Goal: Transaction & Acquisition: Book appointment/travel/reservation

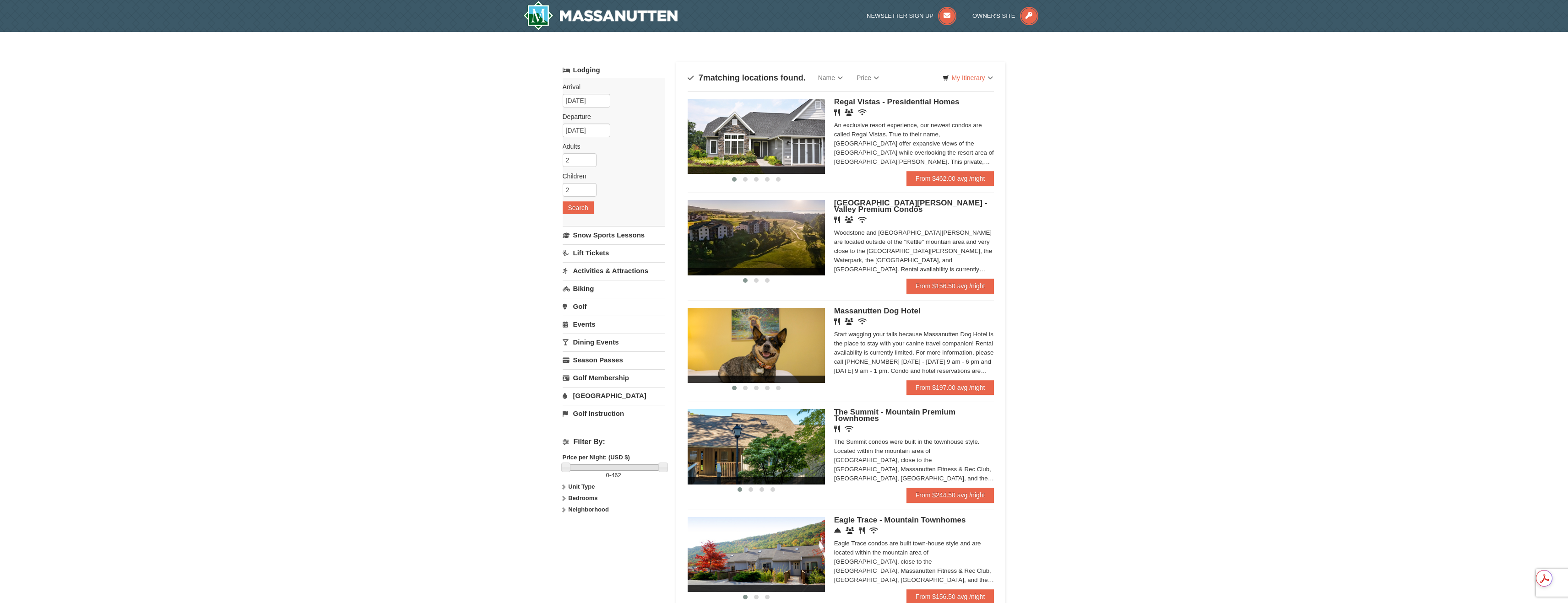
click at [794, 146] on img at bounding box center [756, 136] width 137 height 75
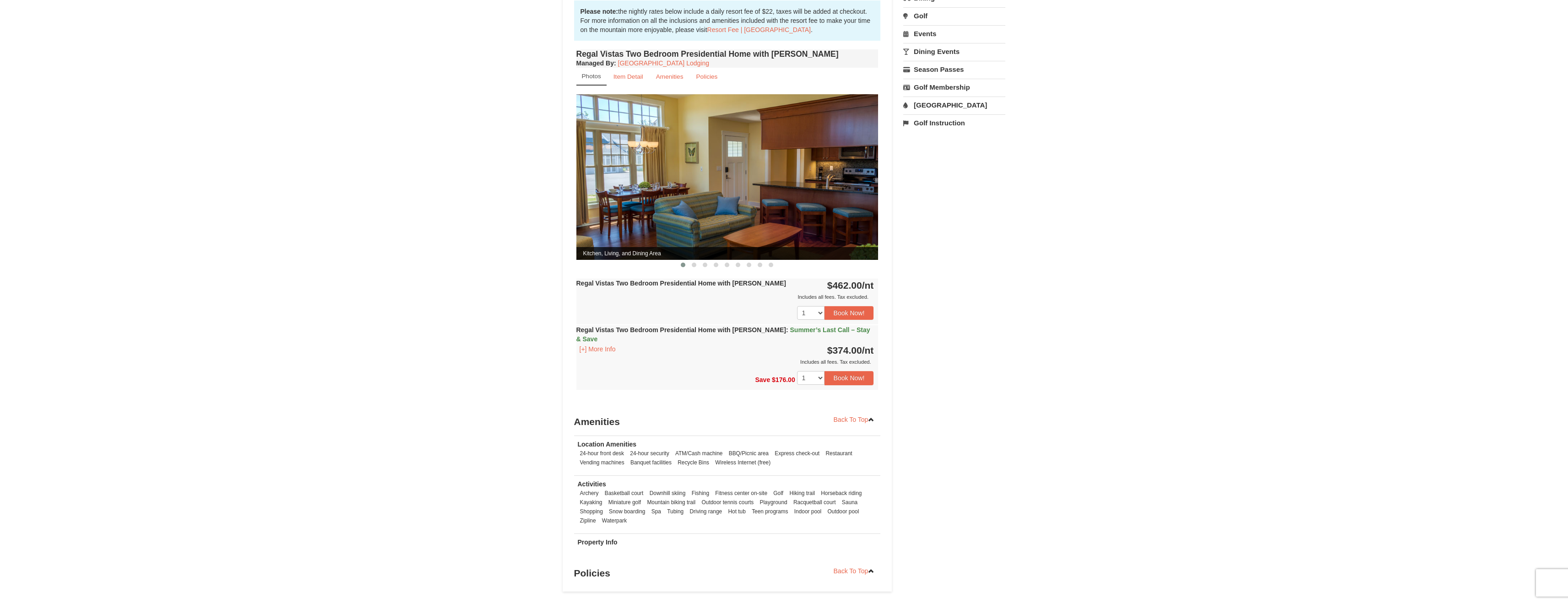
scroll to position [302, 0]
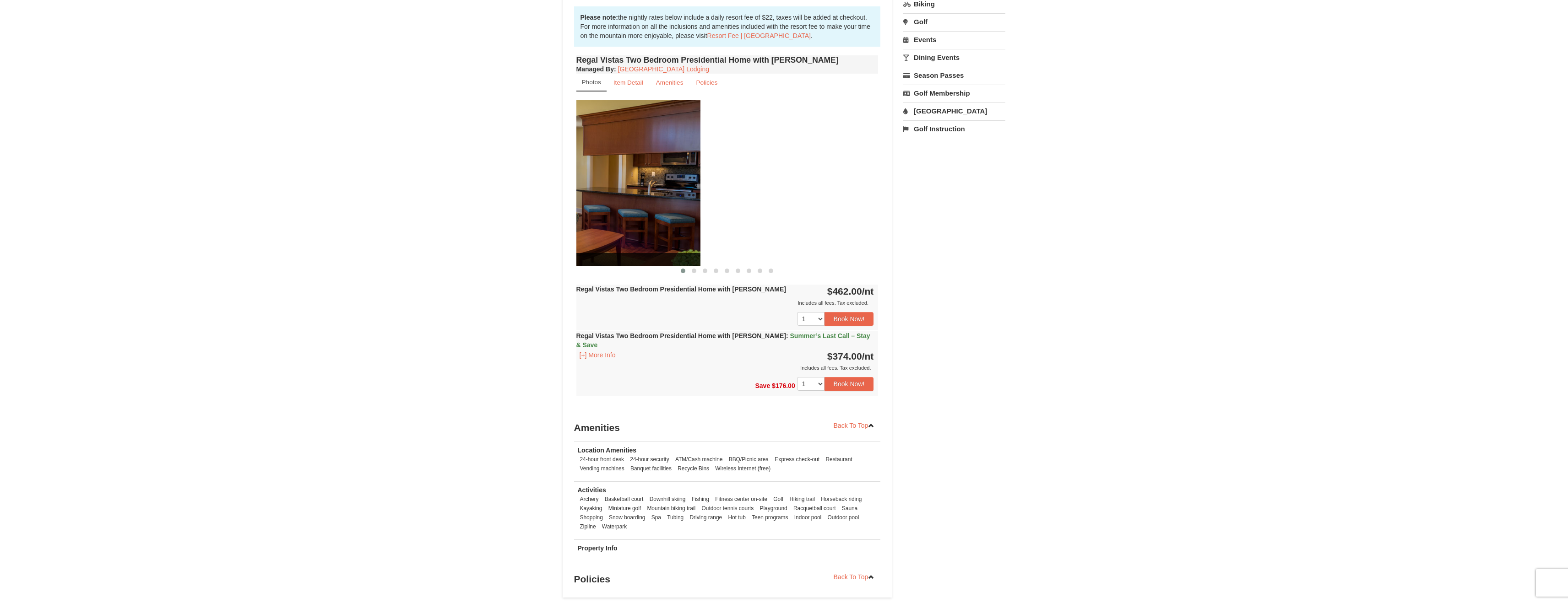
drag, startPoint x: 865, startPoint y: 193, endPoint x: 615, endPoint y: 176, distance: 250.6
click at [614, 176] on img at bounding box center [549, 182] width 302 height 165
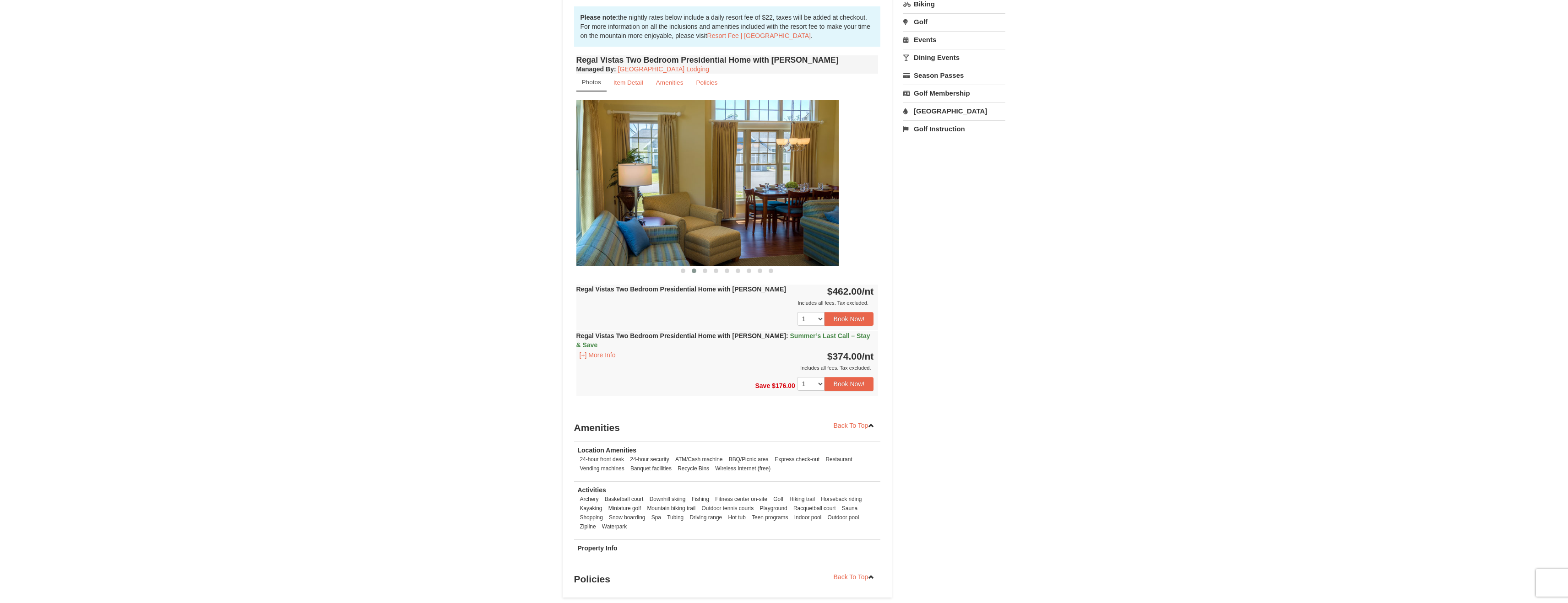
drag, startPoint x: 767, startPoint y: 192, endPoint x: 579, endPoint y: 179, distance: 188.4
click at [598, 182] on img at bounding box center [687, 182] width 302 height 165
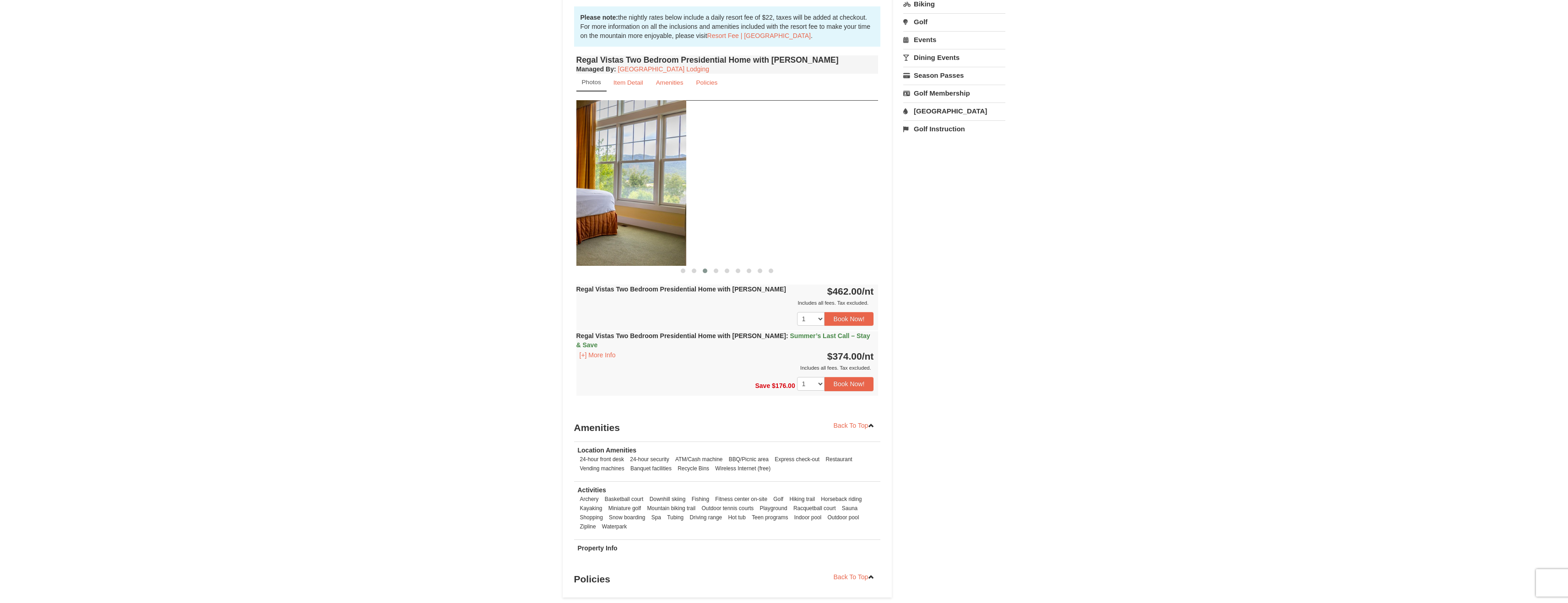
drag, startPoint x: 645, startPoint y: 178, endPoint x: 565, endPoint y: 177, distance: 80.0
click at [599, 177] on img at bounding box center [535, 182] width 302 height 165
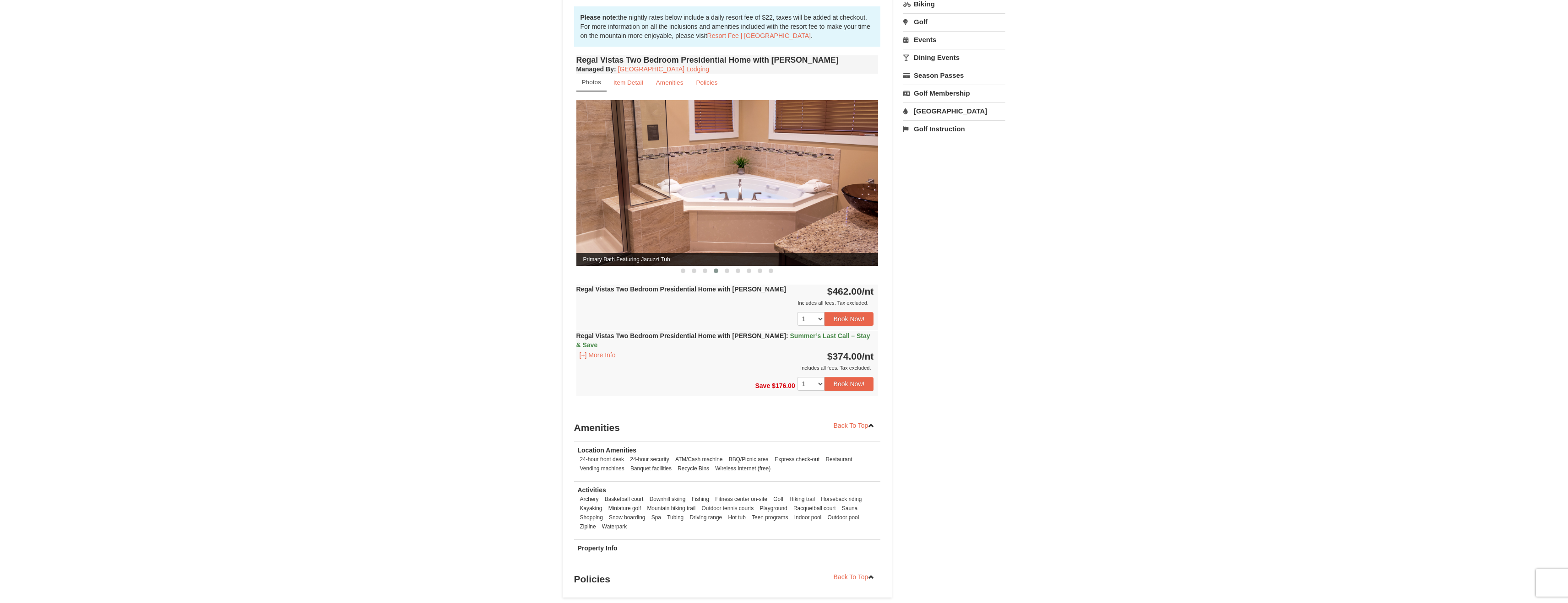
drag, startPoint x: 813, startPoint y: 184, endPoint x: 563, endPoint y: 171, distance: 250.3
click at [591, 173] on img at bounding box center [727, 182] width 302 height 165
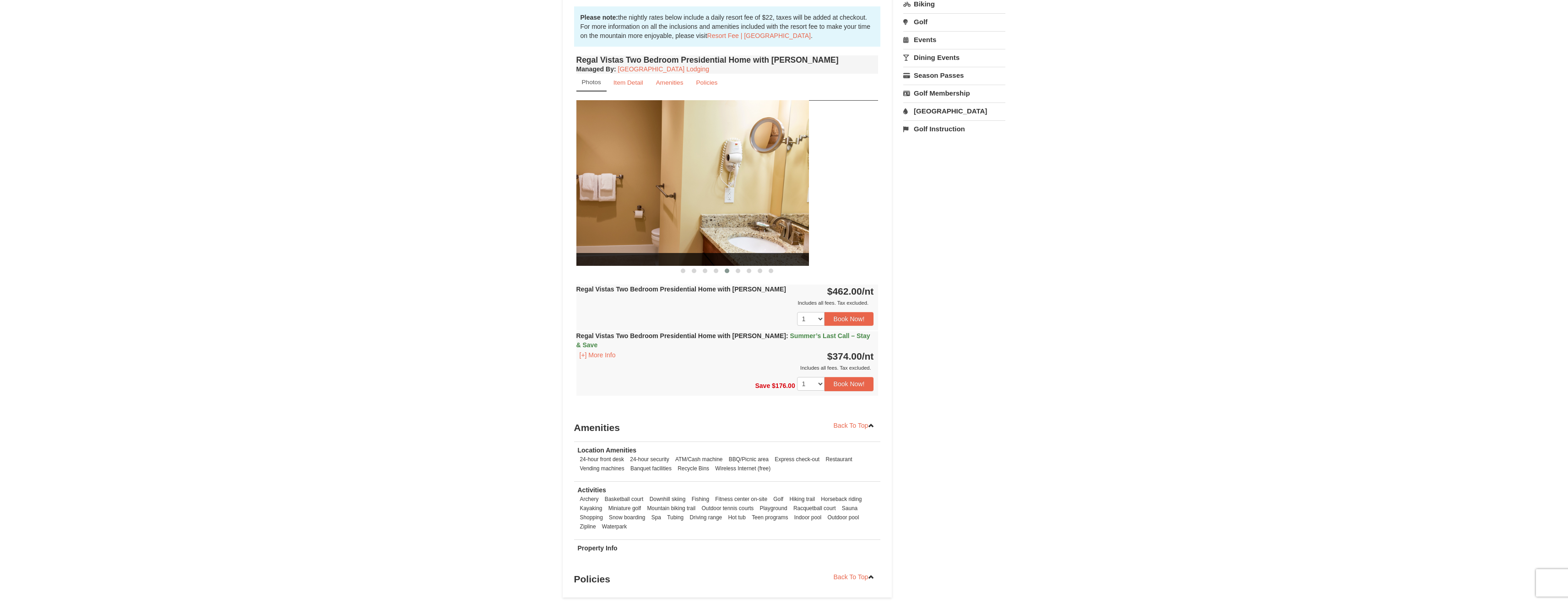
drag, startPoint x: 755, startPoint y: 176, endPoint x: 454, endPoint y: 158, distance: 301.5
click at [500, 163] on div "× <<Back to results Regal Vistas - Presidential Homes Book from $374! 1822 Reso…" at bounding box center [784, 174] width 1568 height 889
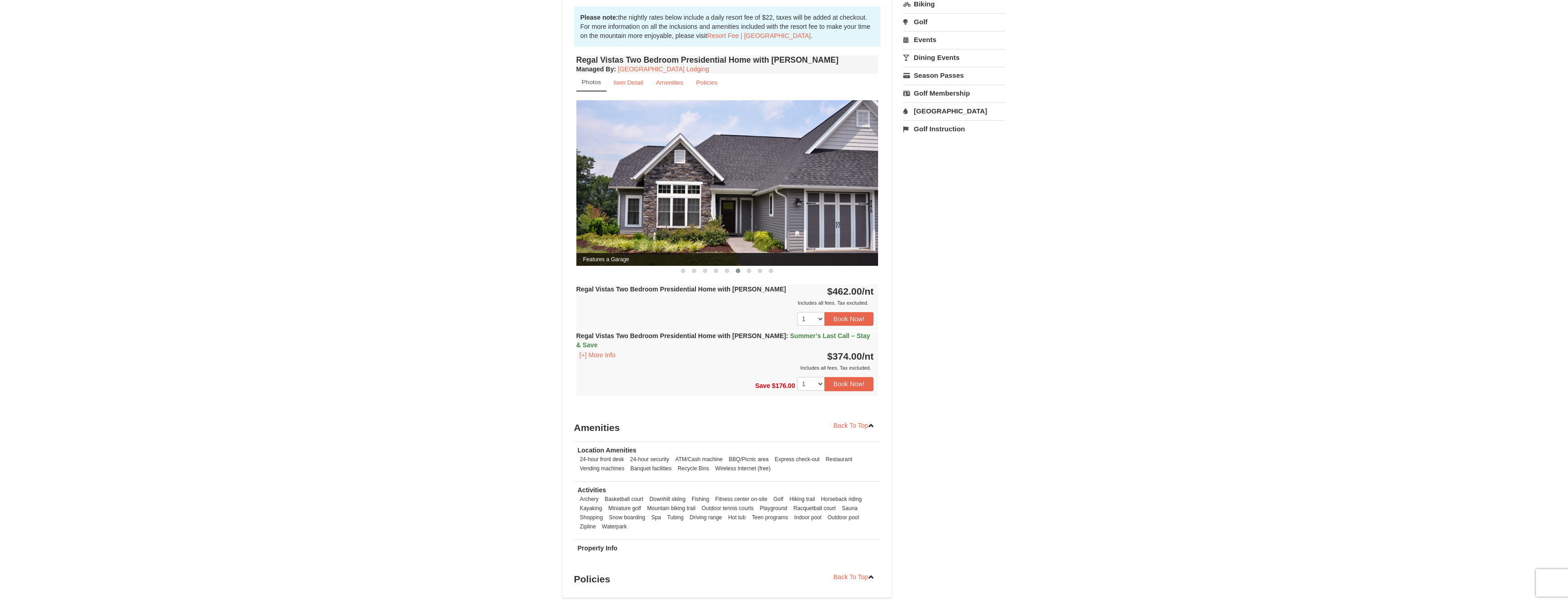
drag, startPoint x: 773, startPoint y: 178, endPoint x: 417, endPoint y: 151, distance: 357.0
click at [509, 158] on div "× <<Back to results Regal Vistas - Presidential Homes Book from $374! 1822 Reso…" at bounding box center [784, 174] width 1568 height 889
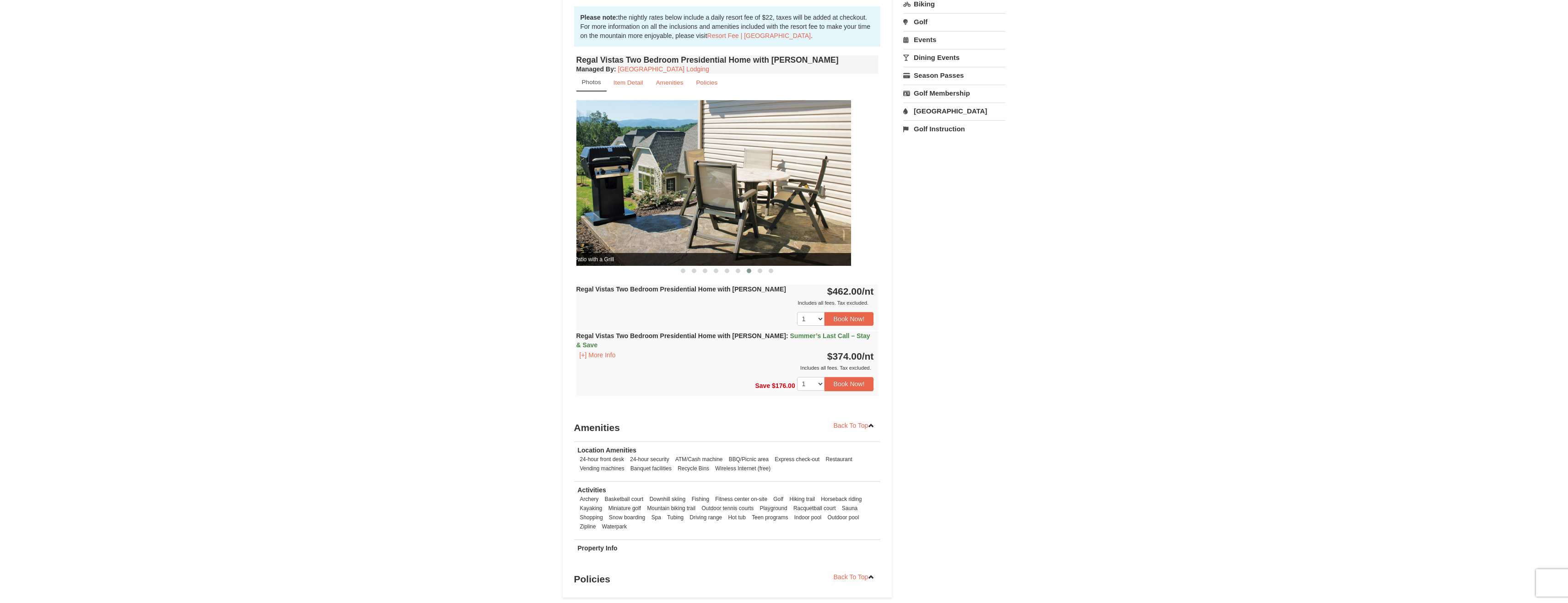
drag, startPoint x: 796, startPoint y: 179, endPoint x: 669, endPoint y: 168, distance: 127.5
click at [669, 168] on img at bounding box center [700, 182] width 302 height 165
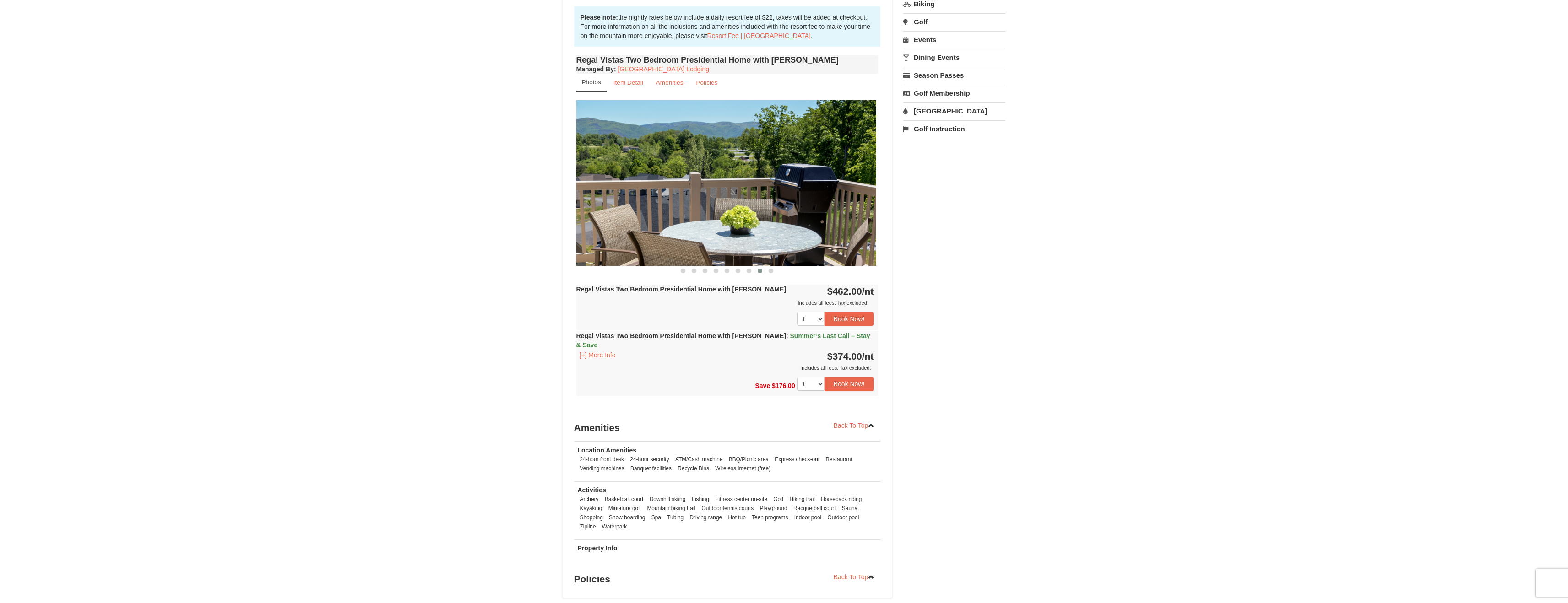
drag, startPoint x: 765, startPoint y: 178, endPoint x: 467, endPoint y: 149, distance: 299.4
click at [484, 150] on div "× <<Back to results Regal Vistas - Presidential Homes Book from $374! 1822 Reso…" at bounding box center [784, 174] width 1568 height 889
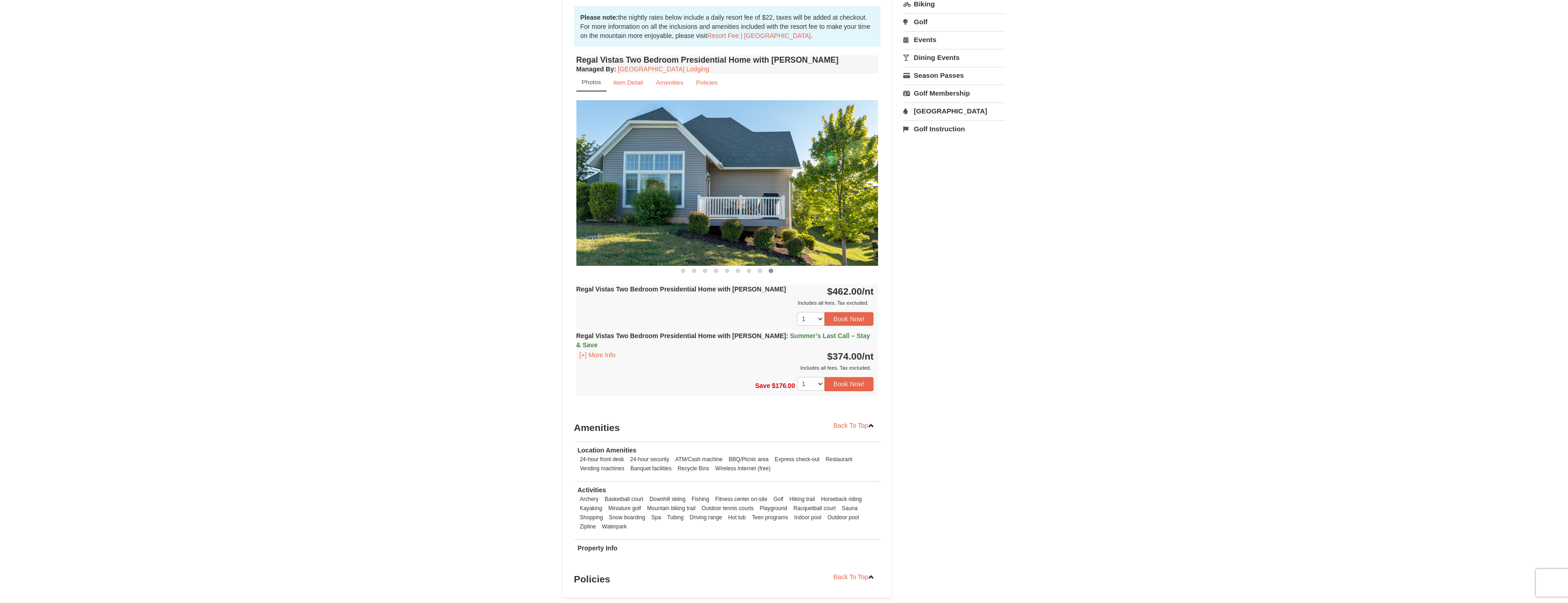
drag, startPoint x: 758, startPoint y: 170, endPoint x: 517, endPoint y: 146, distance: 242.2
click at [553, 151] on div "× <<Back to results Regal Vistas - Presidential Homes Book from $374! 1822 Reso…" at bounding box center [784, 175] width 461 height 870
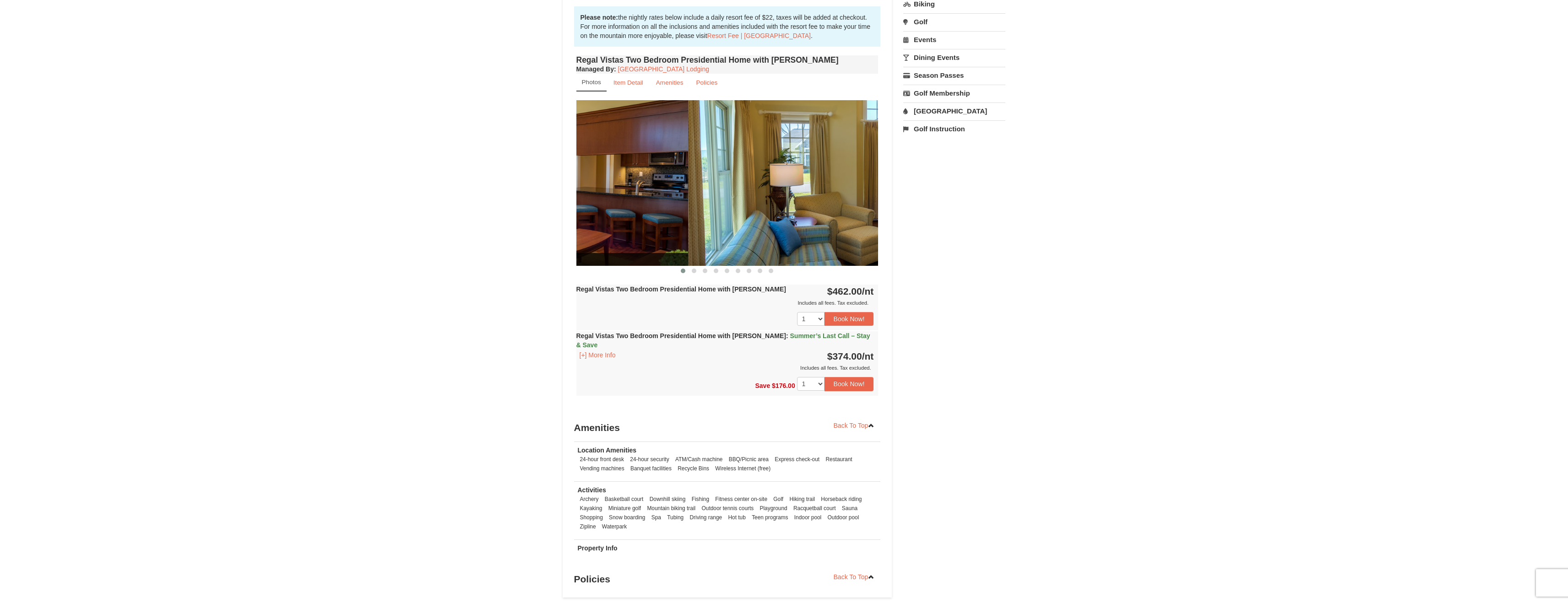
drag, startPoint x: 784, startPoint y: 171, endPoint x: 590, endPoint y: 163, distance: 194.2
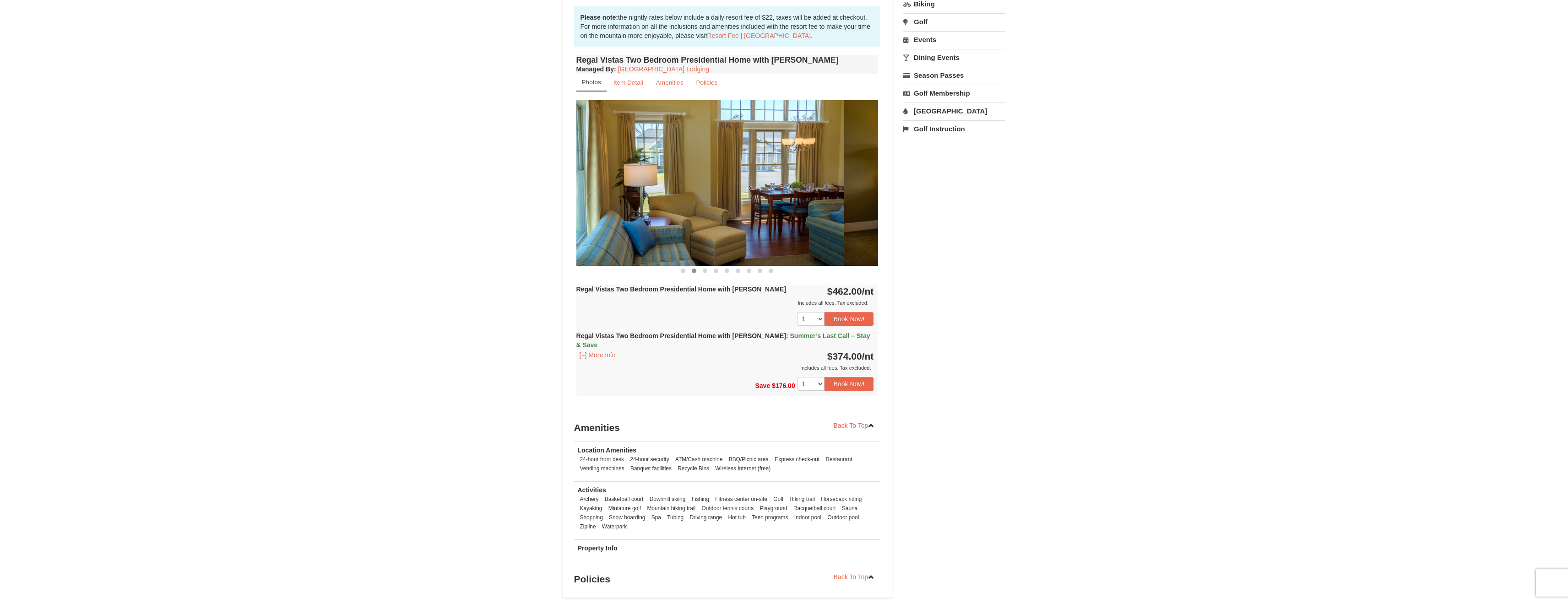
drag, startPoint x: 756, startPoint y: 174, endPoint x: 571, endPoint y: 164, distance: 185.3
click at [615, 165] on img at bounding box center [693, 182] width 302 height 165
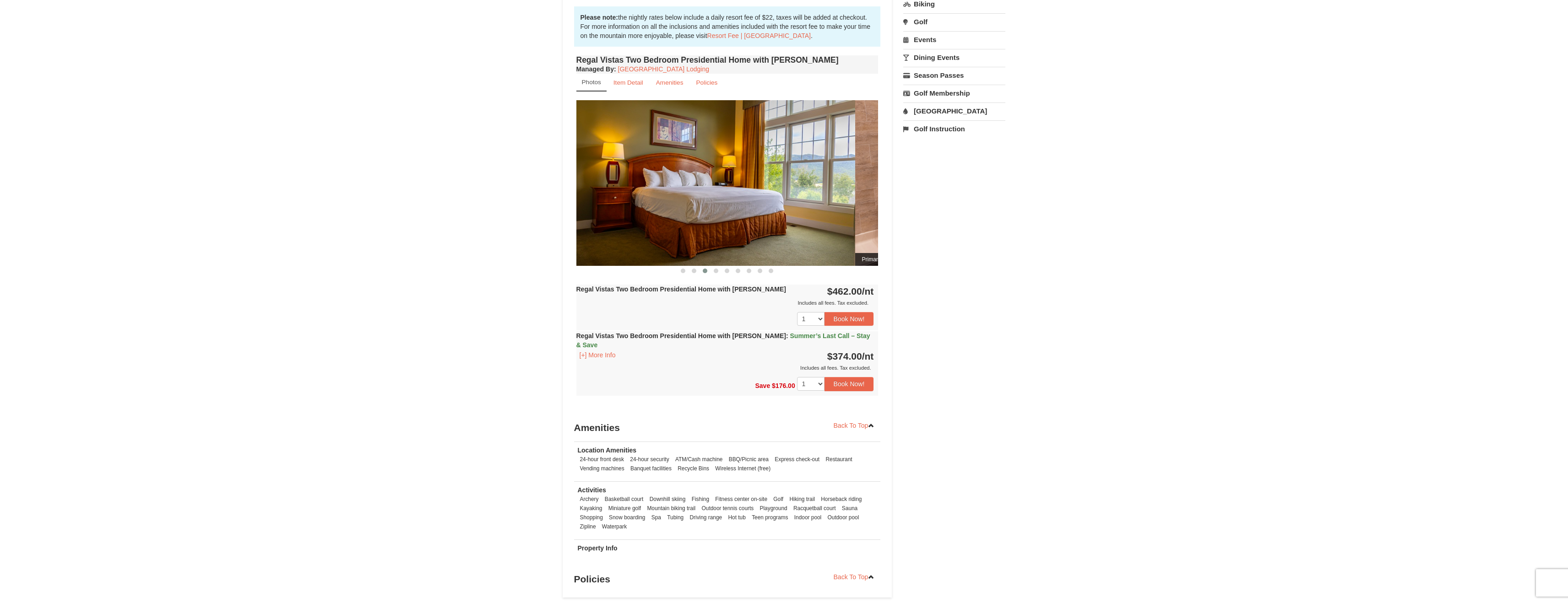
drag, startPoint x: 742, startPoint y: 174, endPoint x: 495, endPoint y: 160, distance: 247.4
click at [531, 160] on div "× <<Back to results Regal Vistas - Presidential Homes Book from $374! 1822 Reso…" at bounding box center [784, 174] width 1568 height 889
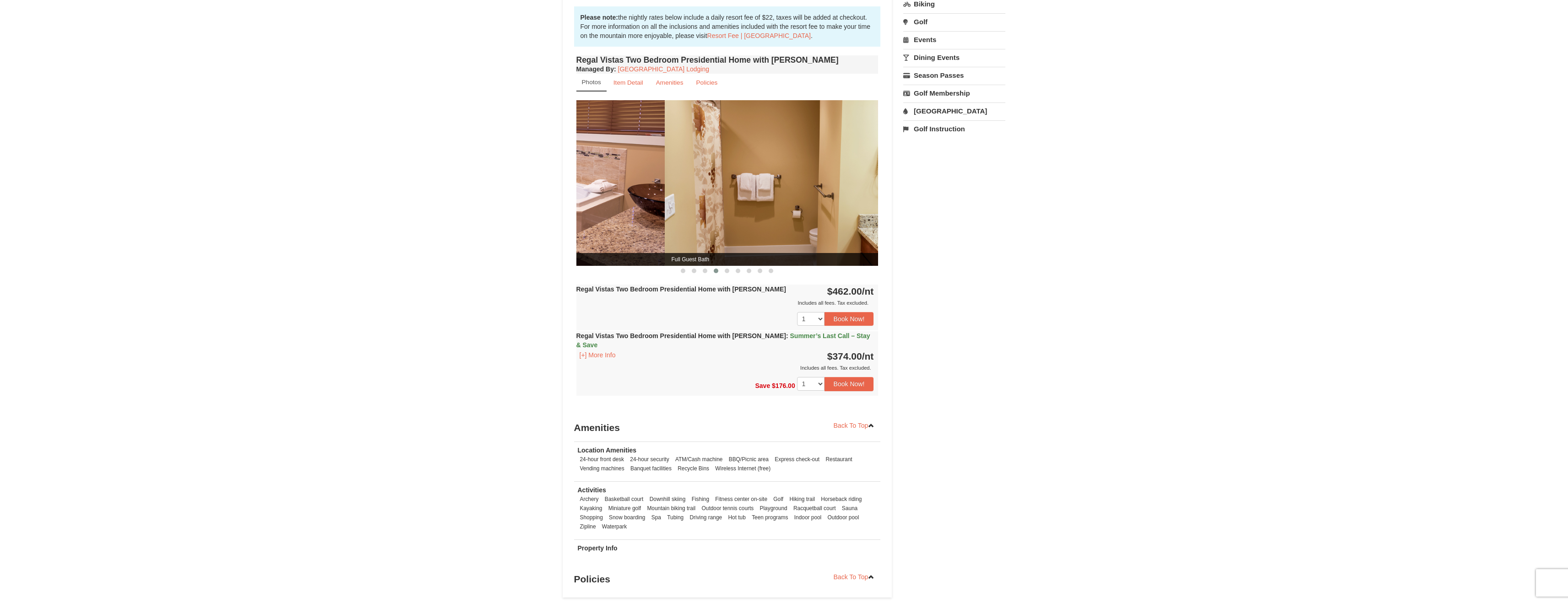
drag, startPoint x: 777, startPoint y: 172, endPoint x: 545, endPoint y: 152, distance: 232.9
click at [545, 152] on div "× <<Back to results Regal Vistas - Presidential Homes Book from $374! 1822 Reso…" at bounding box center [784, 174] width 1568 height 889
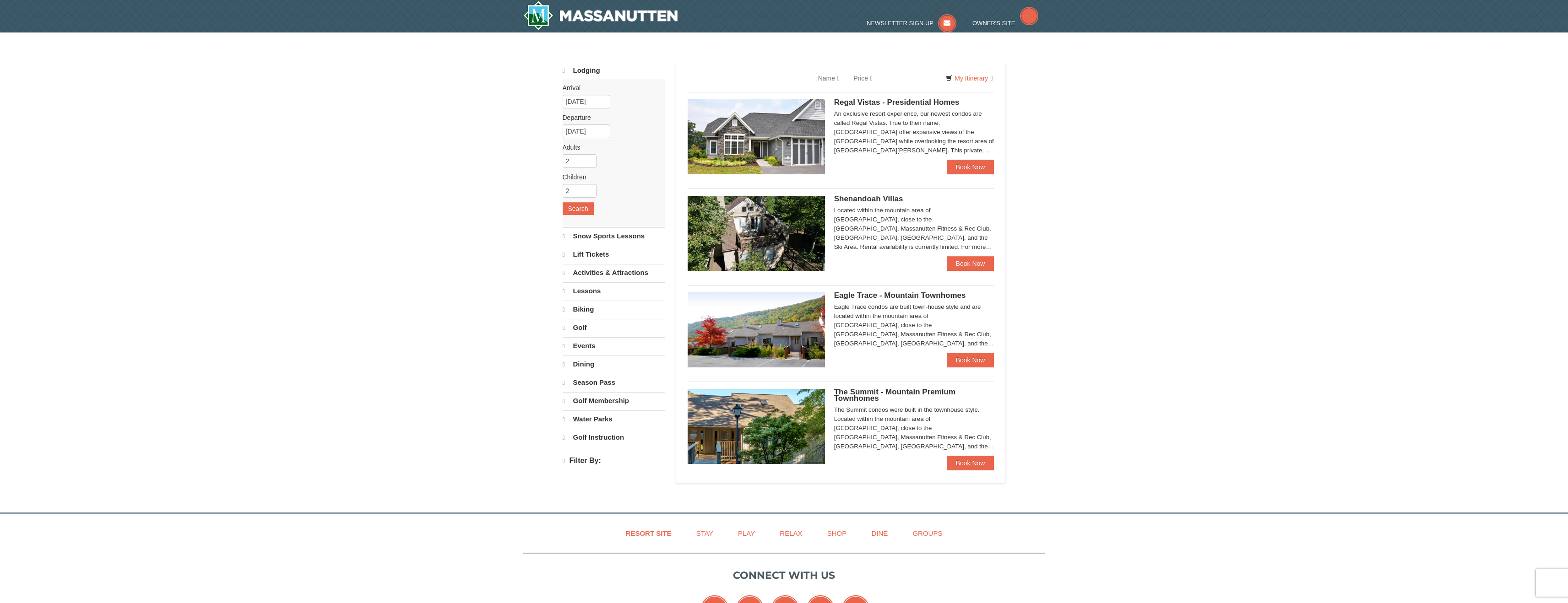
select select "9"
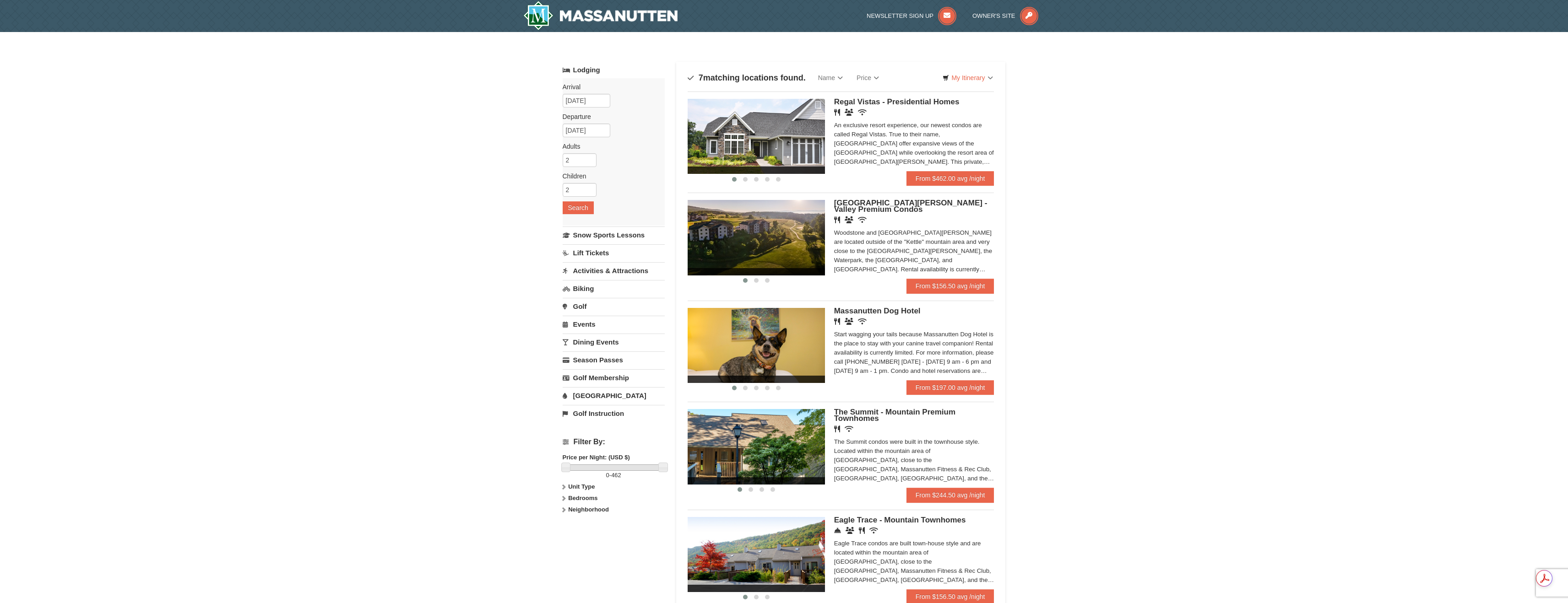
click at [741, 223] on img at bounding box center [756, 237] width 137 height 75
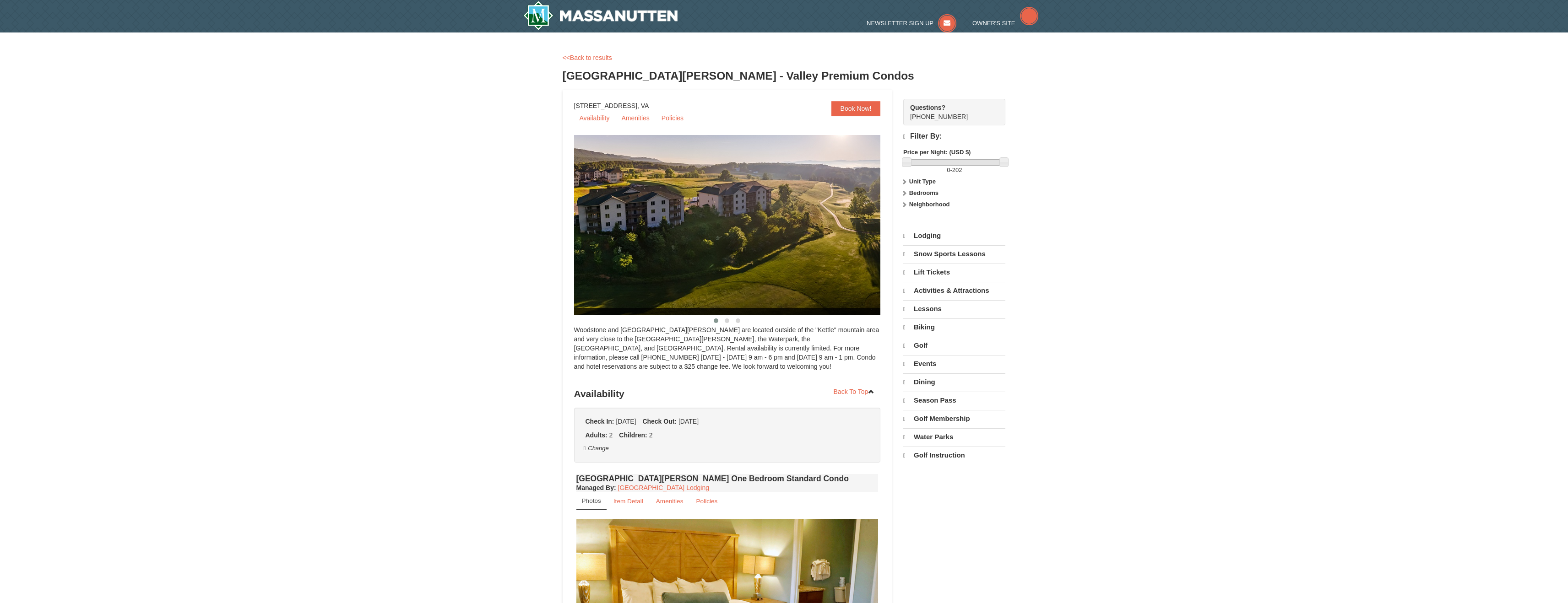
select select "9"
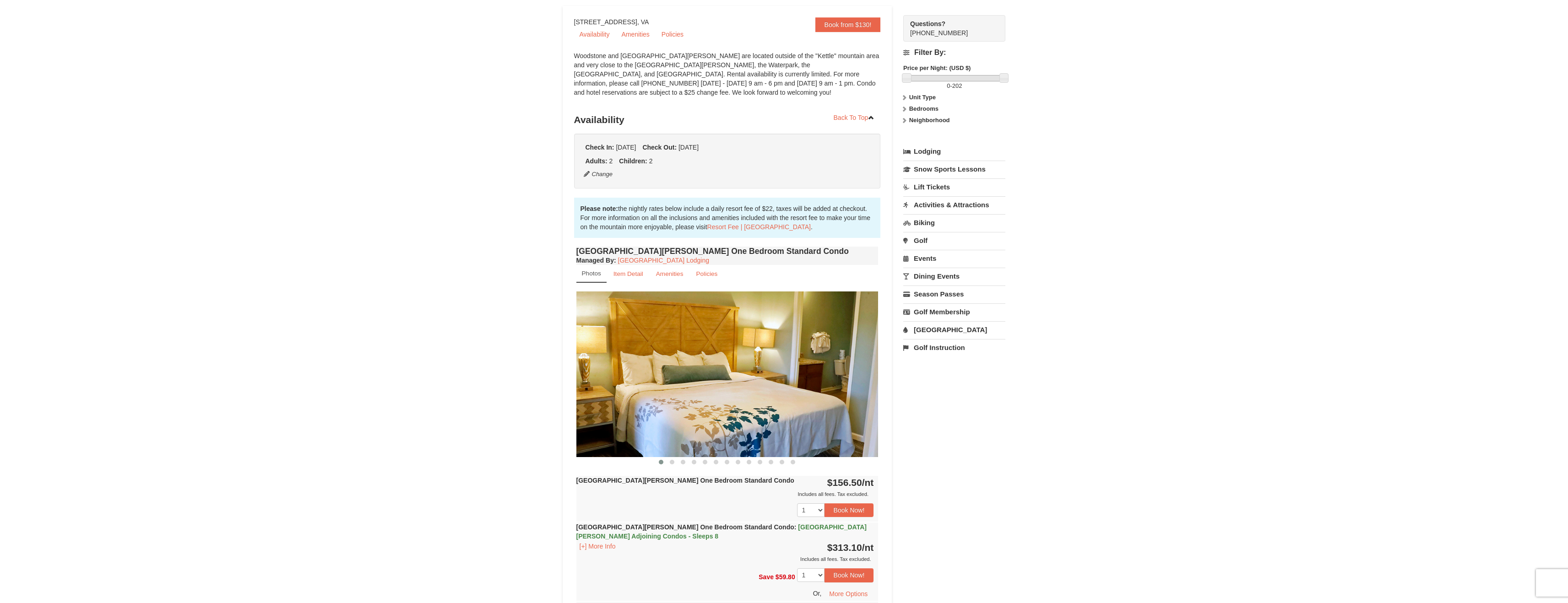
scroll to position [130, 0]
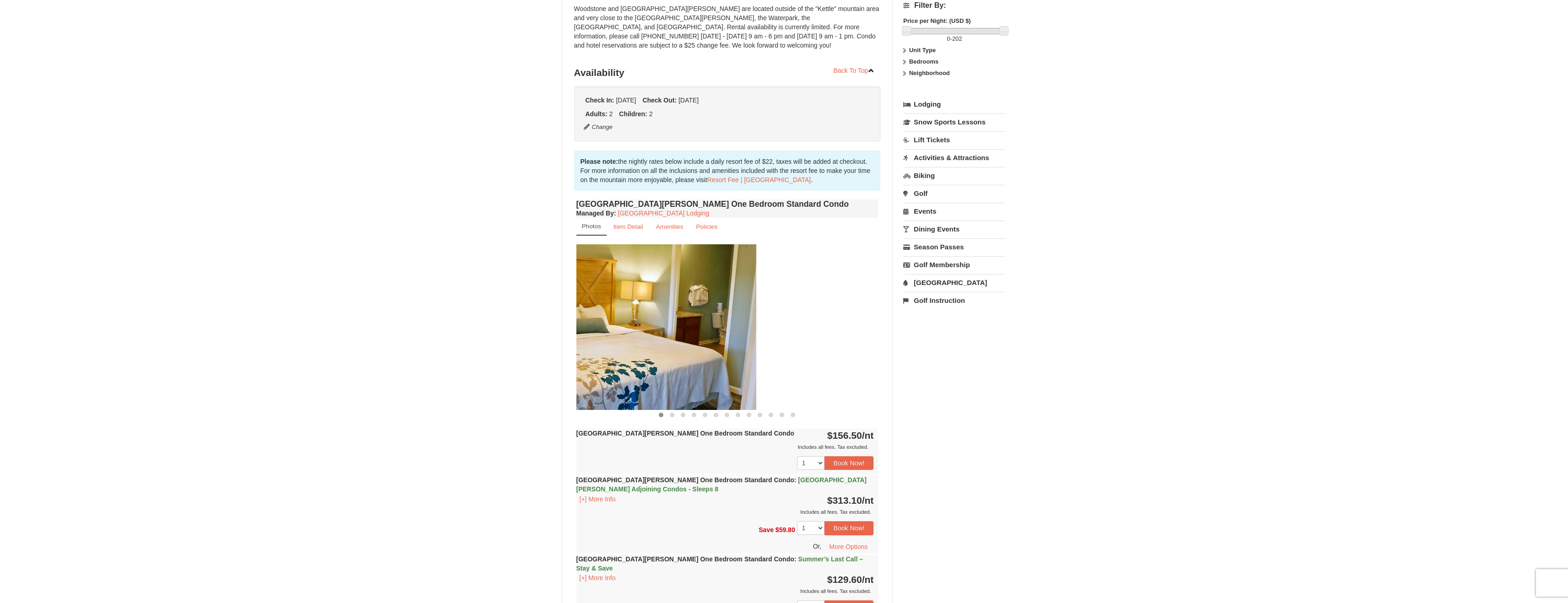
drag, startPoint x: 685, startPoint y: 317, endPoint x: 515, endPoint y: 304, distance: 170.5
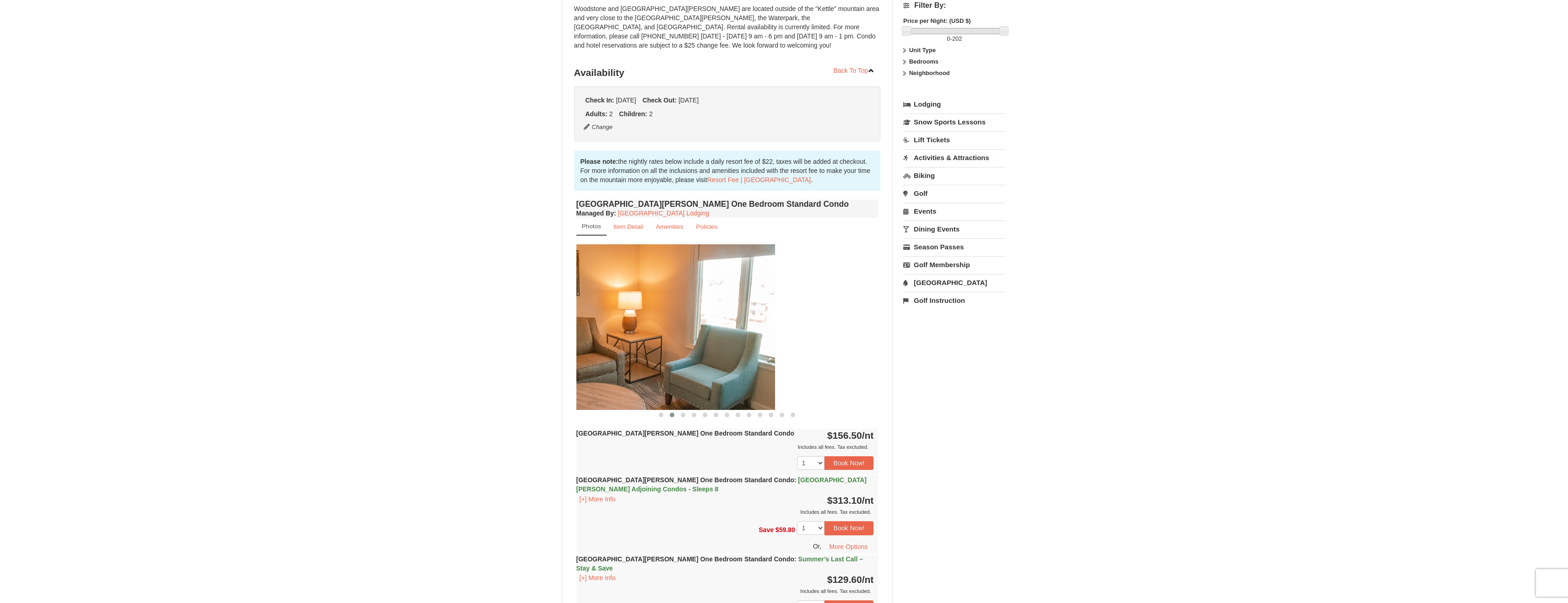
drag, startPoint x: 702, startPoint y: 318, endPoint x: 454, endPoint y: 304, distance: 248.4
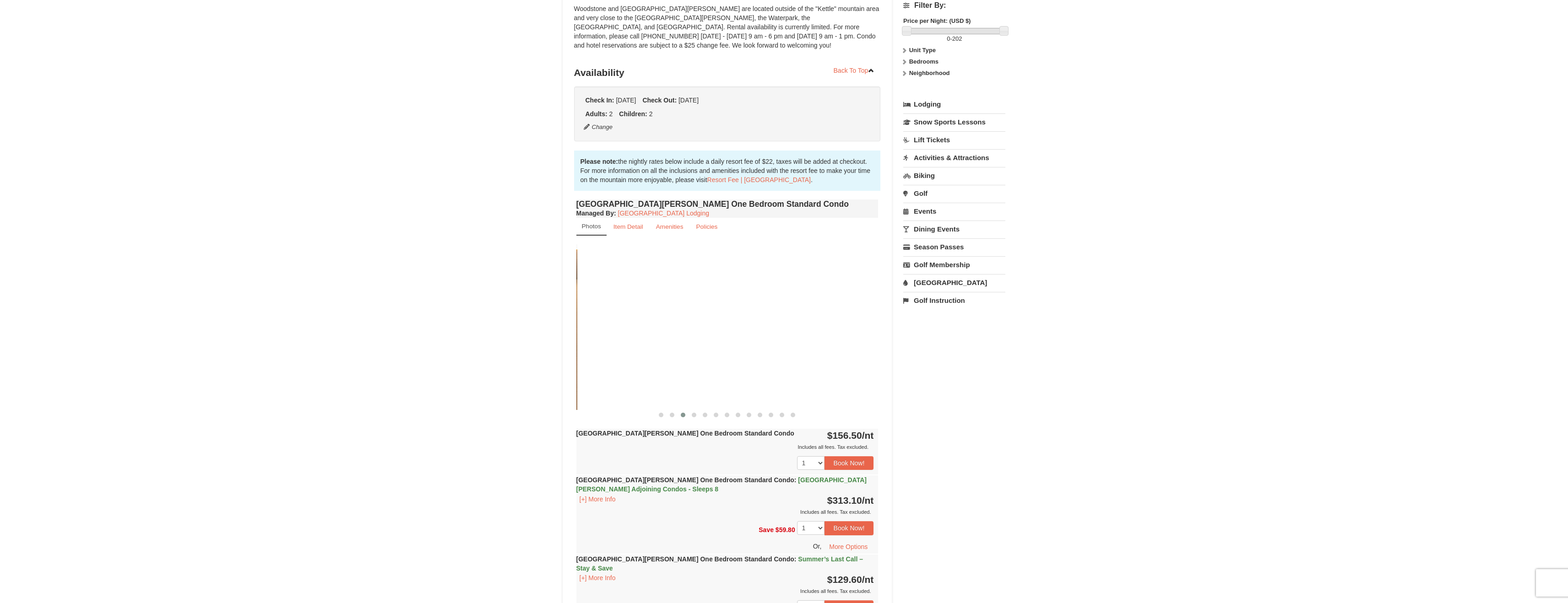
drag, startPoint x: 779, startPoint y: 315, endPoint x: 467, endPoint y: 317, distance: 312.0
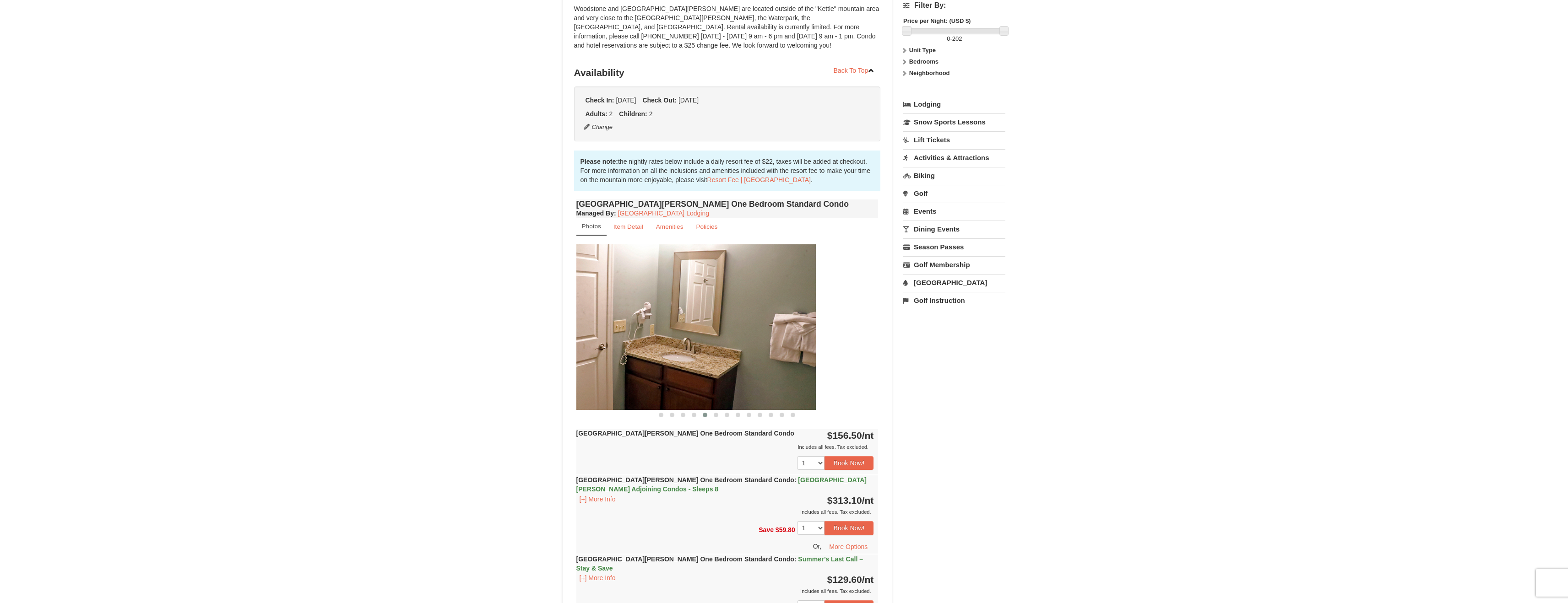
drag, startPoint x: 802, startPoint y: 319, endPoint x: 539, endPoint y: 319, distance: 263.0
click at [626, 320] on img at bounding box center [664, 326] width 302 height 165
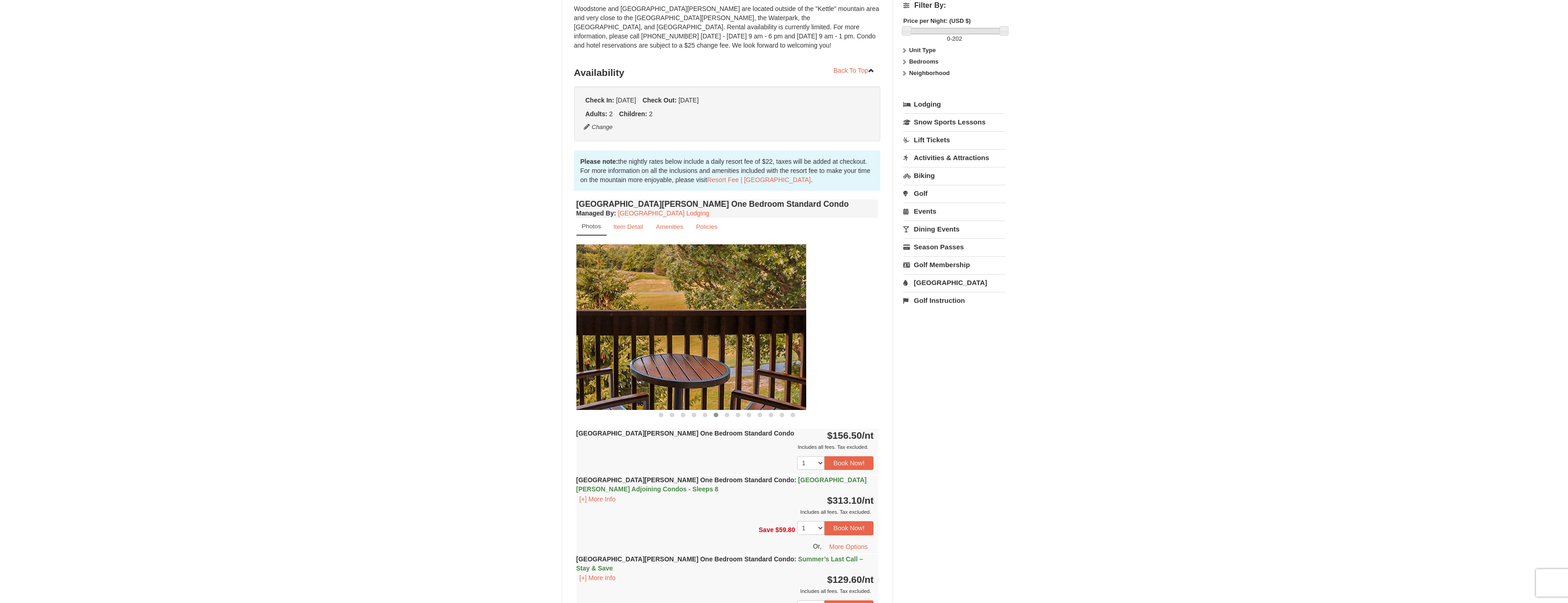
drag, startPoint x: 756, startPoint y: 319, endPoint x: 546, endPoint y: 317, distance: 210.0
click at [600, 318] on img at bounding box center [654, 326] width 302 height 165
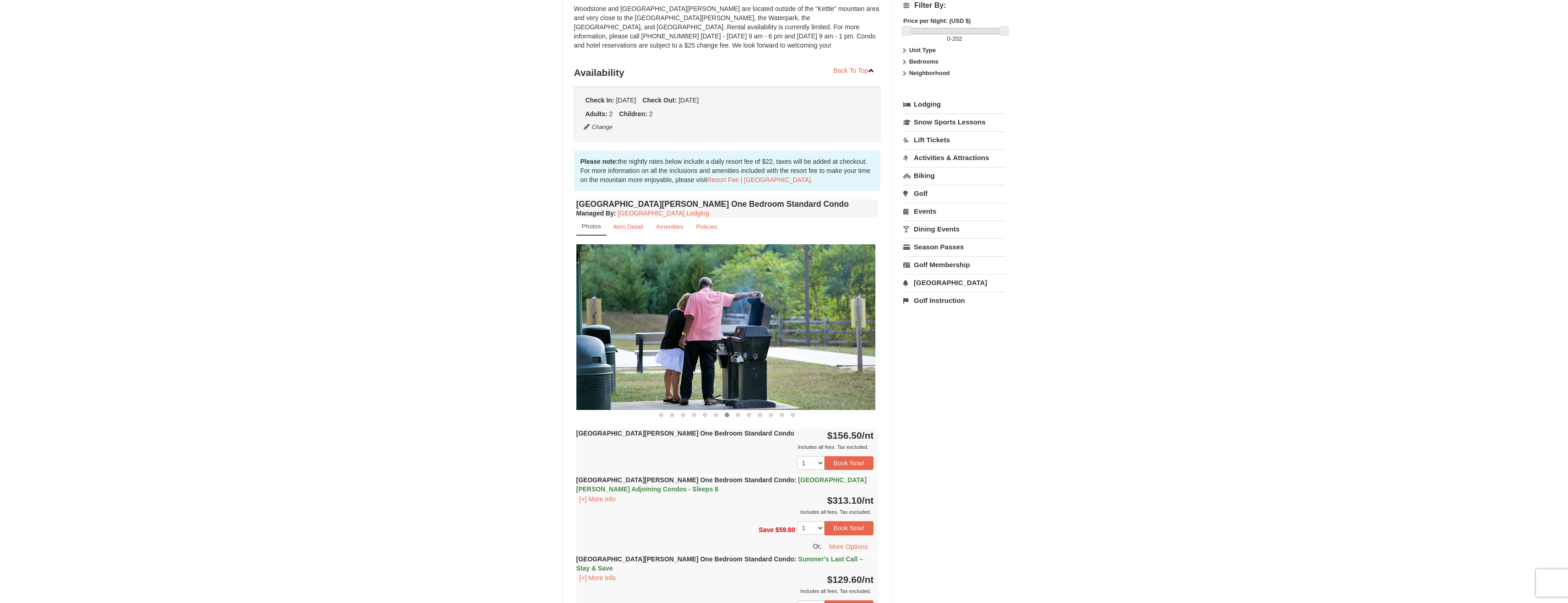
drag, startPoint x: 780, startPoint y: 314, endPoint x: 515, endPoint y: 307, distance: 265.1
click at [599, 308] on img at bounding box center [724, 326] width 302 height 165
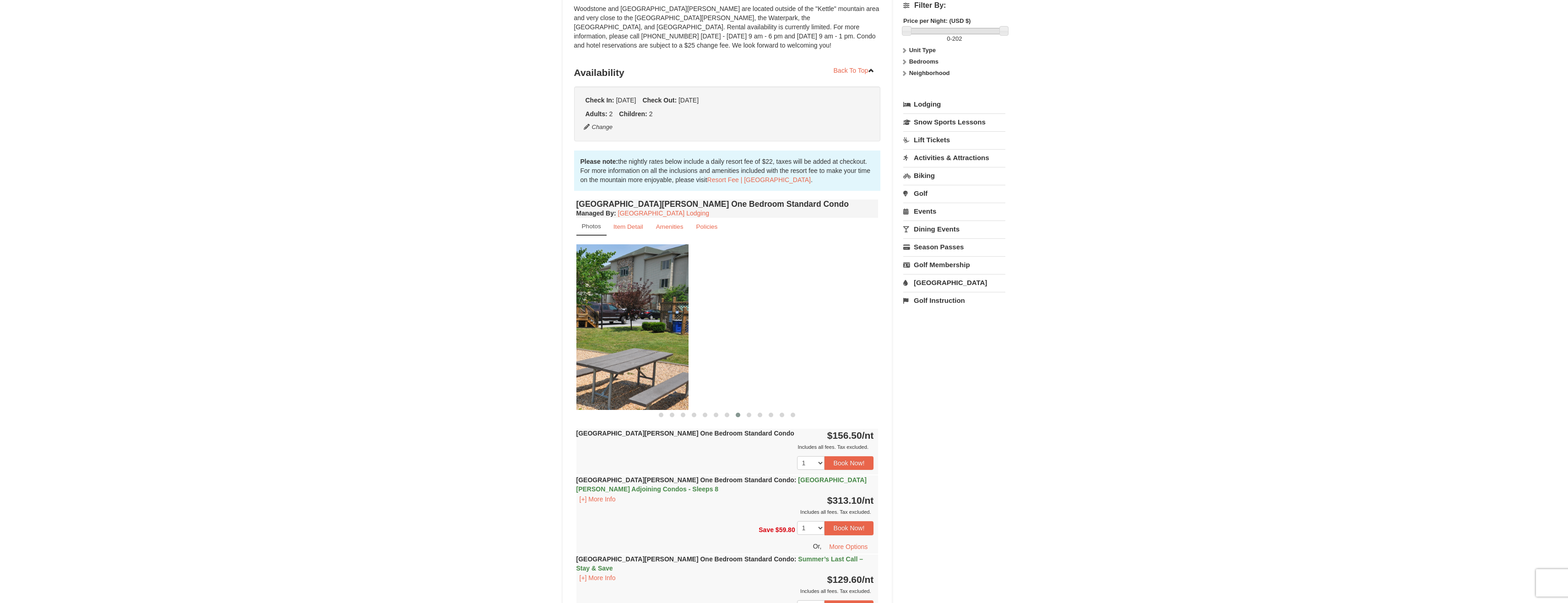
drag, startPoint x: 772, startPoint y: 318, endPoint x: 576, endPoint y: 303, distance: 196.6
click at [576, 303] on img at bounding box center [536, 326] width 302 height 165
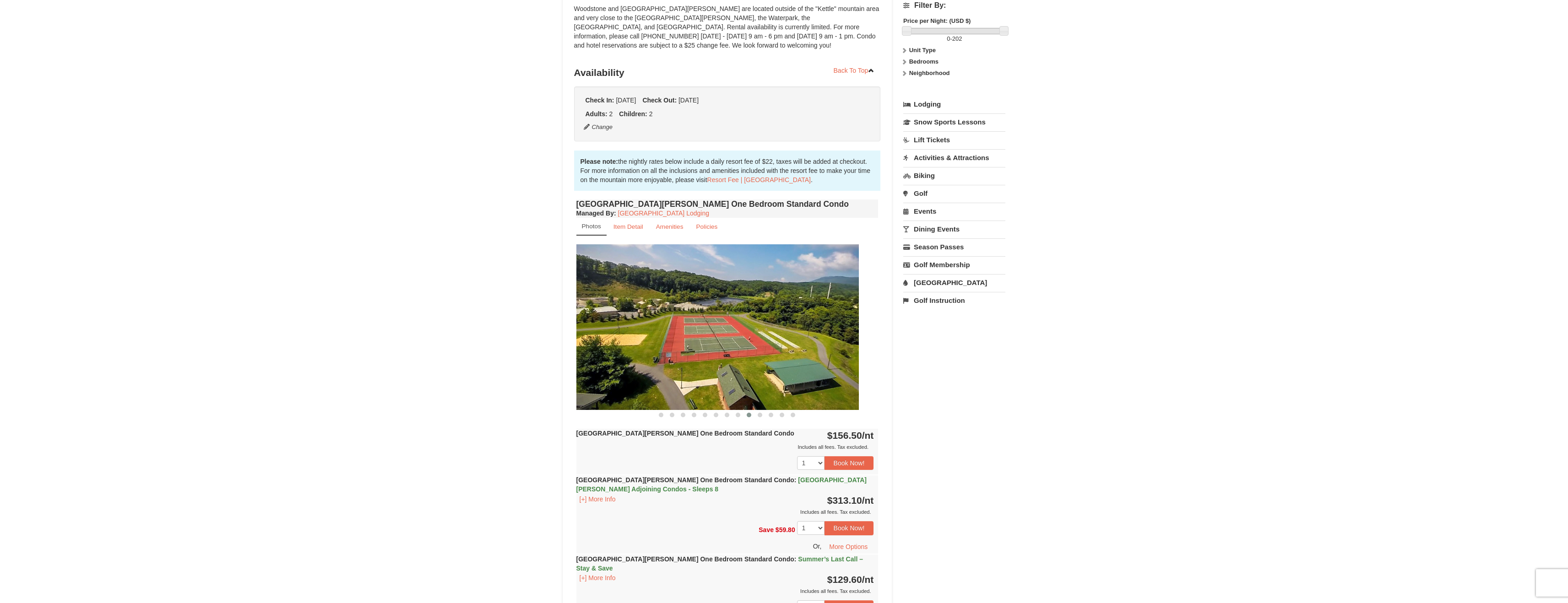
drag, startPoint x: 791, startPoint y: 315, endPoint x: 591, endPoint y: 308, distance: 200.1
click at [591, 308] on img at bounding box center [707, 326] width 302 height 165
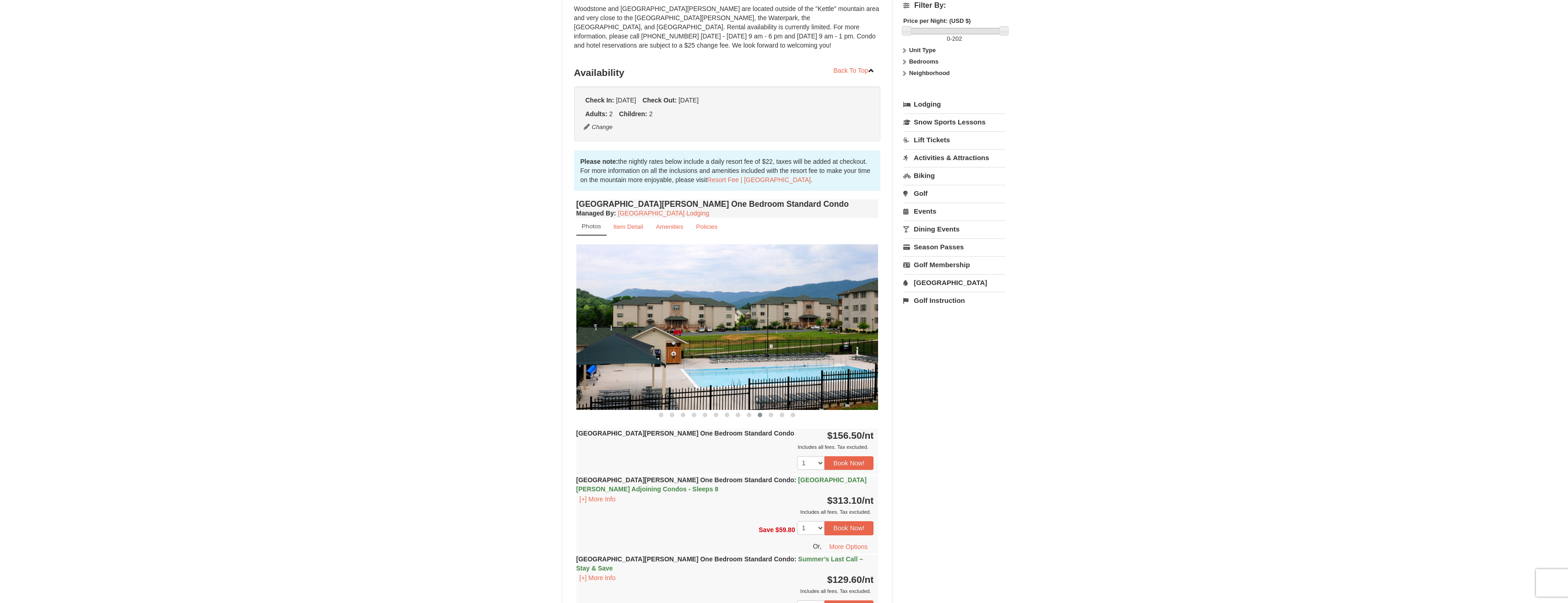
drag, startPoint x: 811, startPoint y: 321, endPoint x: 618, endPoint y: 314, distance: 193.1
click at [643, 315] on img at bounding box center [727, 326] width 302 height 165
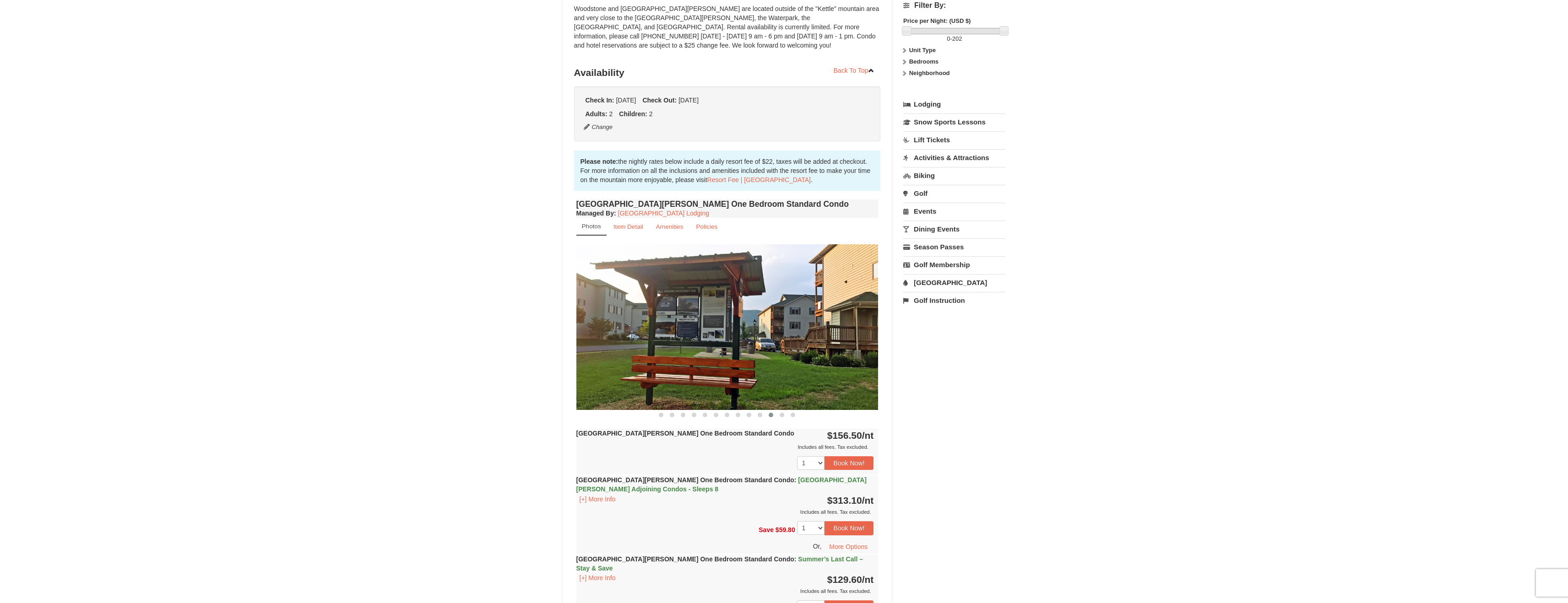
drag, startPoint x: 751, startPoint y: 324, endPoint x: 638, endPoint y: 315, distance: 113.4
click at [712, 321] on img at bounding box center [727, 326] width 302 height 165
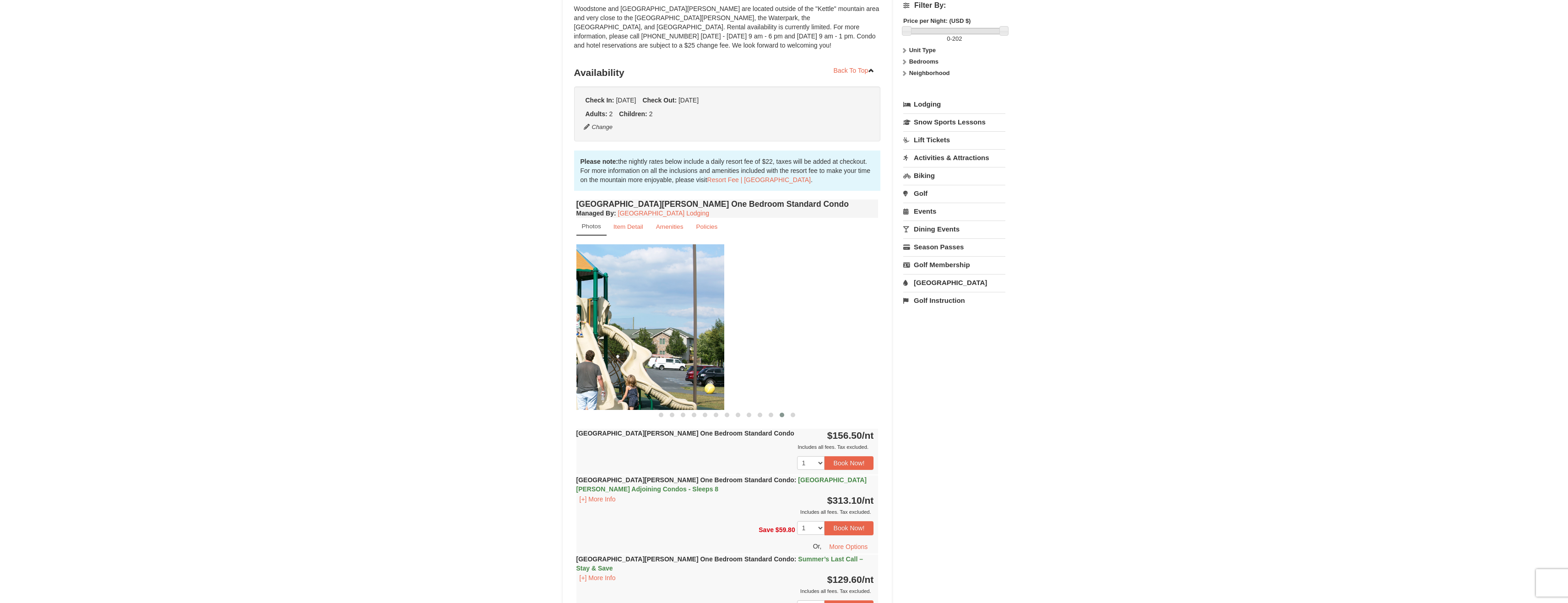
drag, startPoint x: 836, startPoint y: 329, endPoint x: 627, endPoint y: 321, distance: 209.2
click at [650, 321] on img at bounding box center [572, 326] width 302 height 165
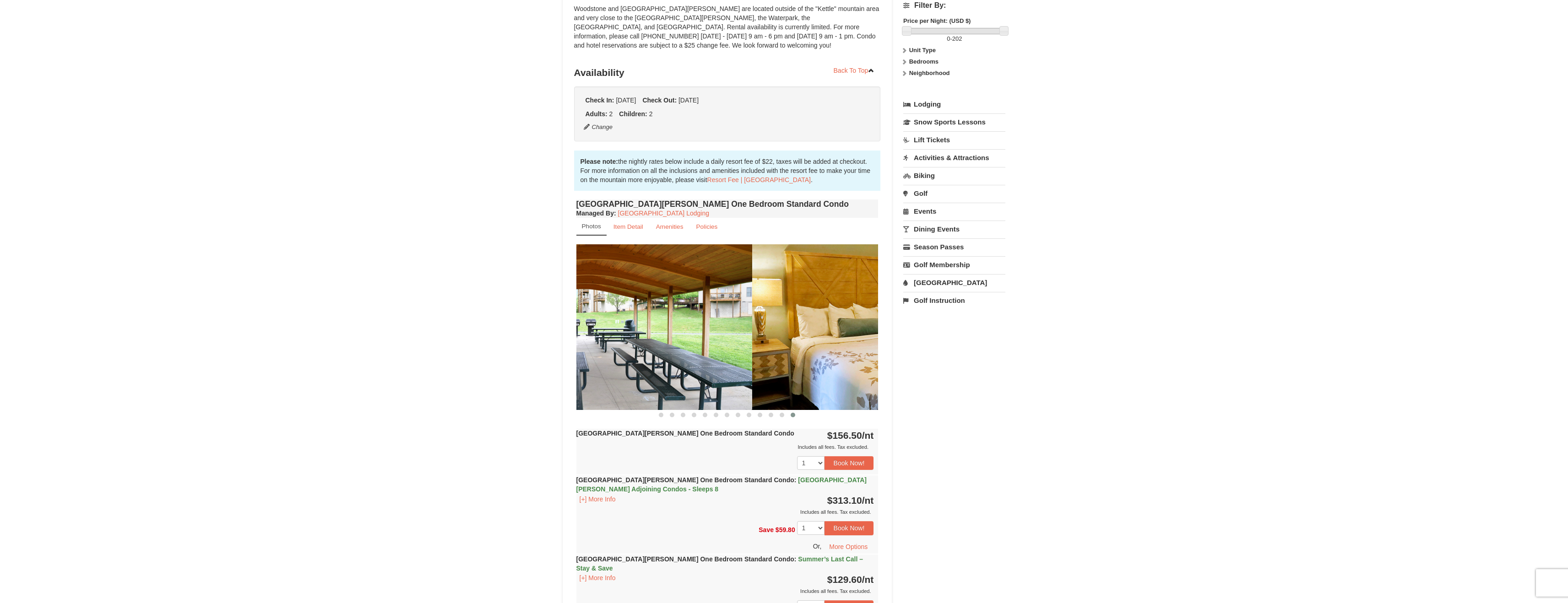
drag, startPoint x: 728, startPoint y: 320, endPoint x: 588, endPoint y: 316, distance: 140.1
click at [601, 317] on img at bounding box center [600, 326] width 302 height 165
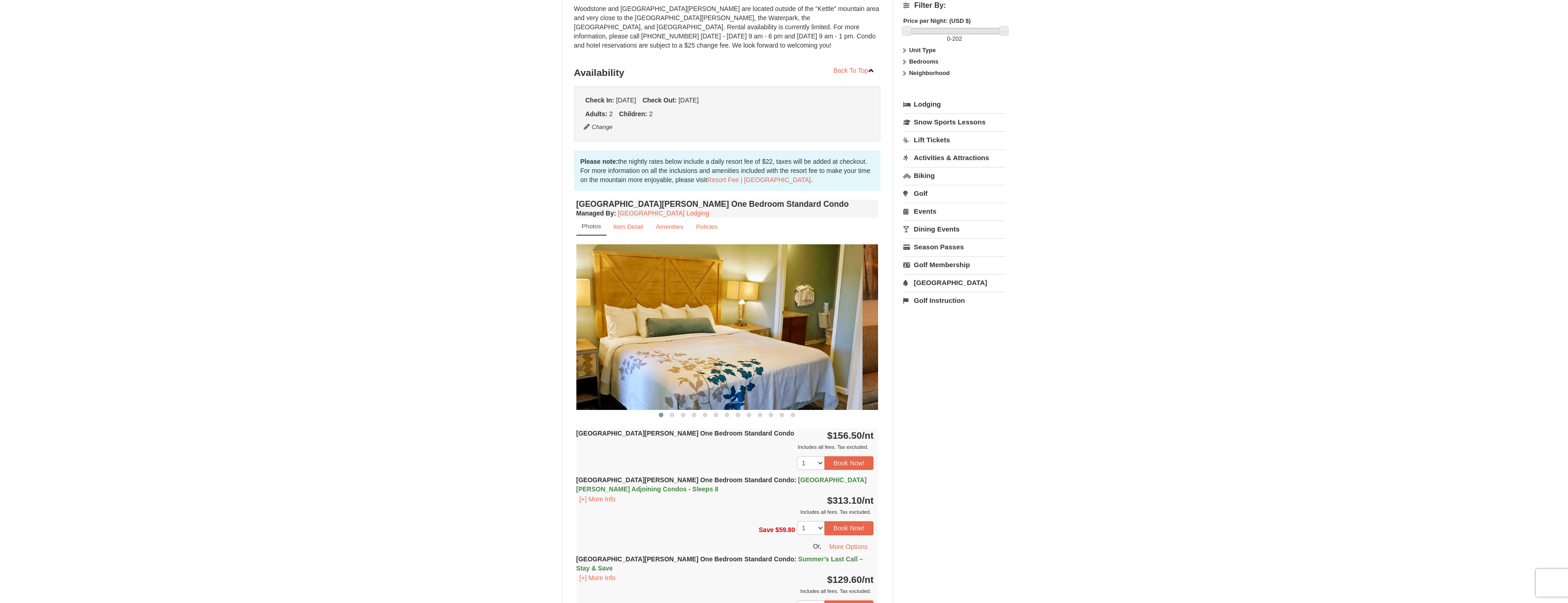
drag, startPoint x: 784, startPoint y: 324, endPoint x: 594, endPoint y: 319, distance: 190.1
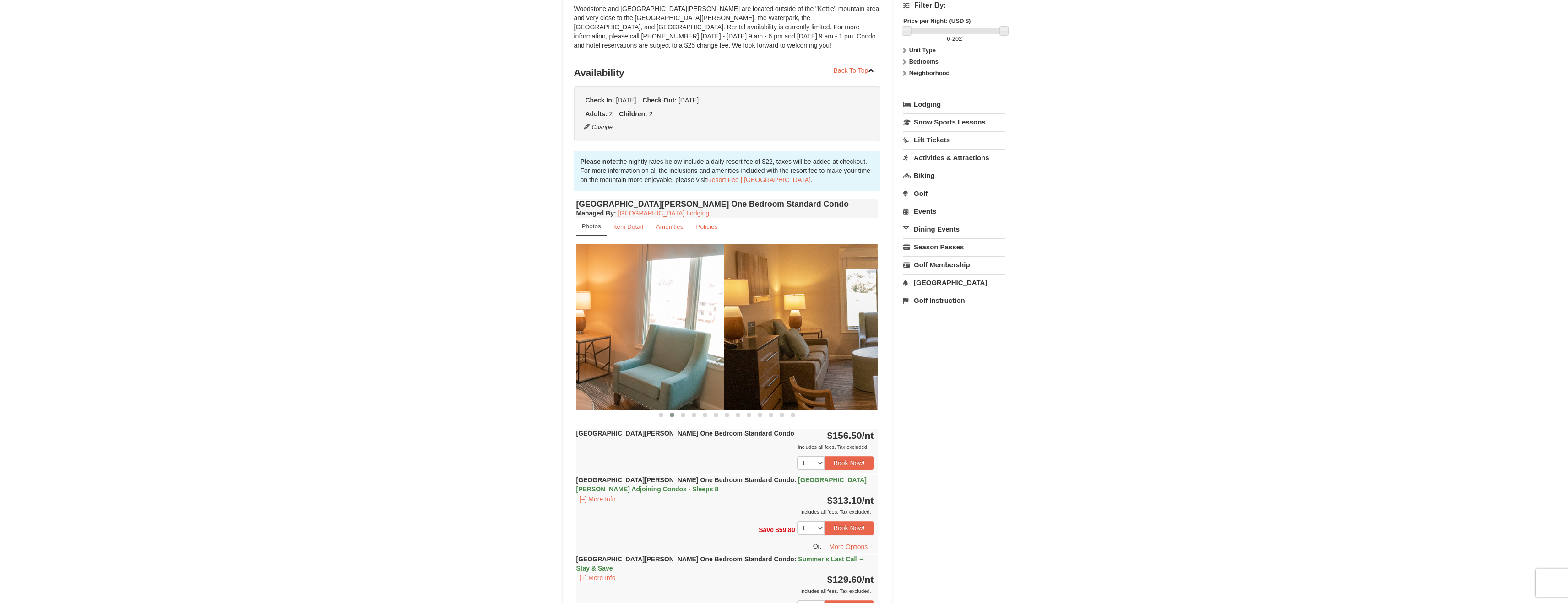
drag, startPoint x: 813, startPoint y: 325, endPoint x: 570, endPoint y: 313, distance: 243.3
click at [597, 314] on img at bounding box center [572, 326] width 302 height 165
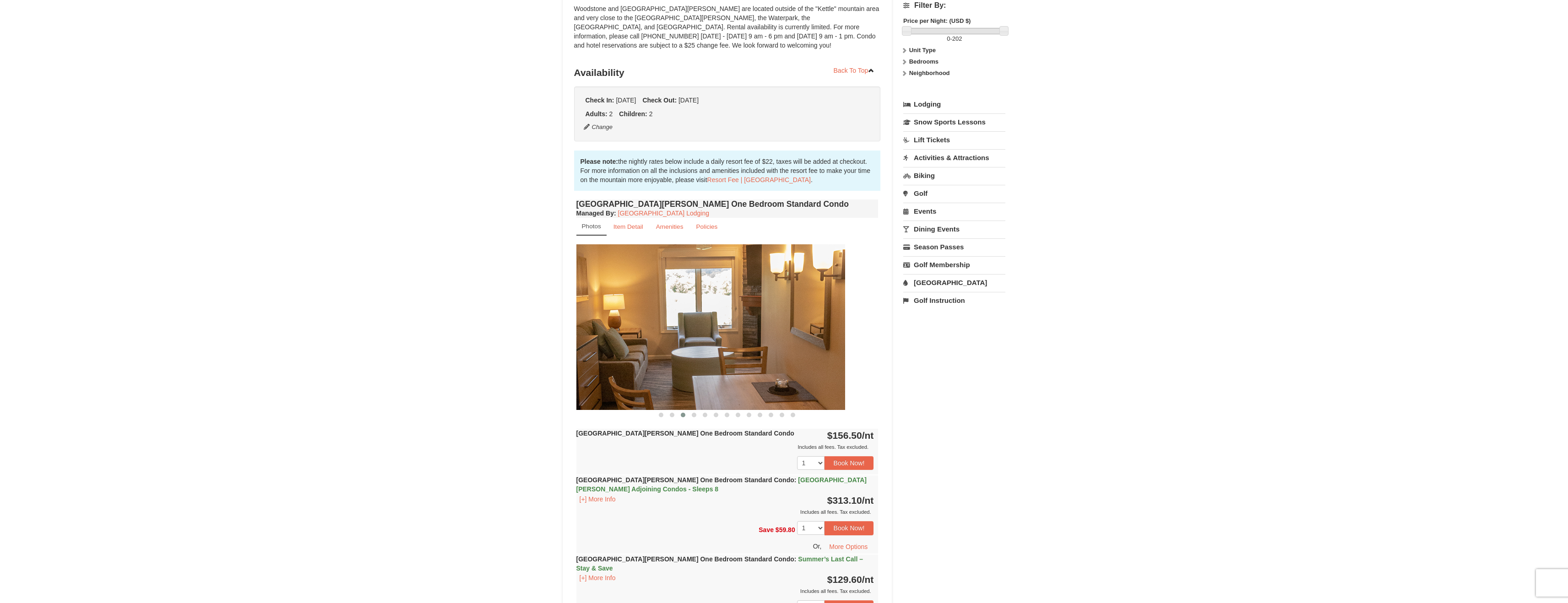
drag, startPoint x: 724, startPoint y: 318, endPoint x: 539, endPoint y: 312, distance: 185.1
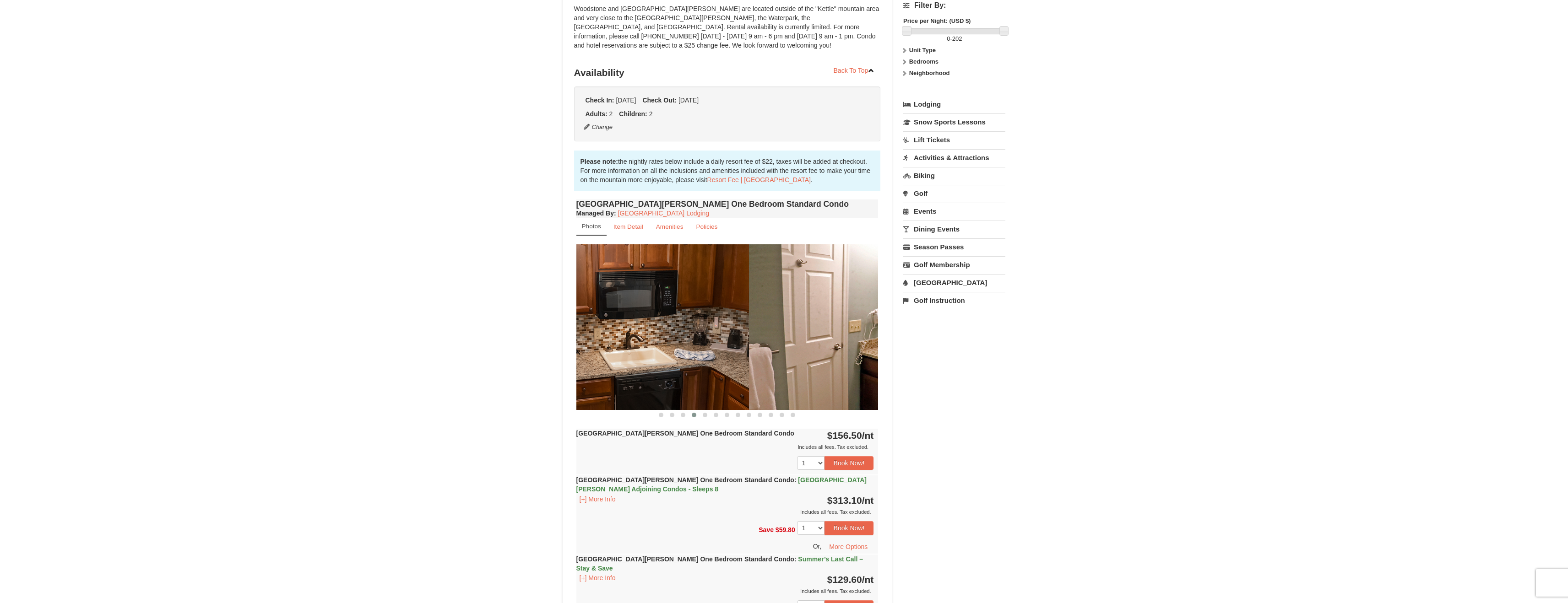
drag, startPoint x: 791, startPoint y: 328, endPoint x: 580, endPoint y: 317, distance: 211.3
click at [604, 318] on img at bounding box center [597, 326] width 302 height 165
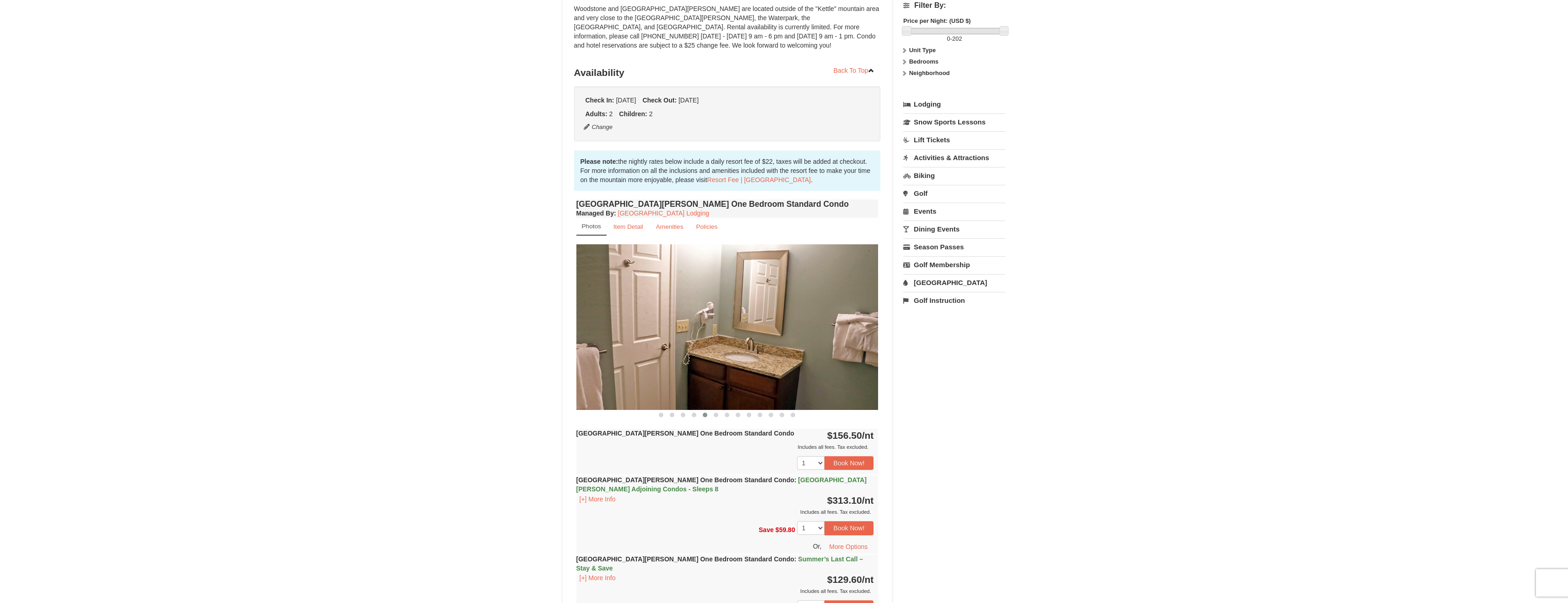
drag, startPoint x: 786, startPoint y: 317, endPoint x: 571, endPoint y: 311, distance: 215.1
click at [589, 313] on img at bounding box center [727, 326] width 302 height 165
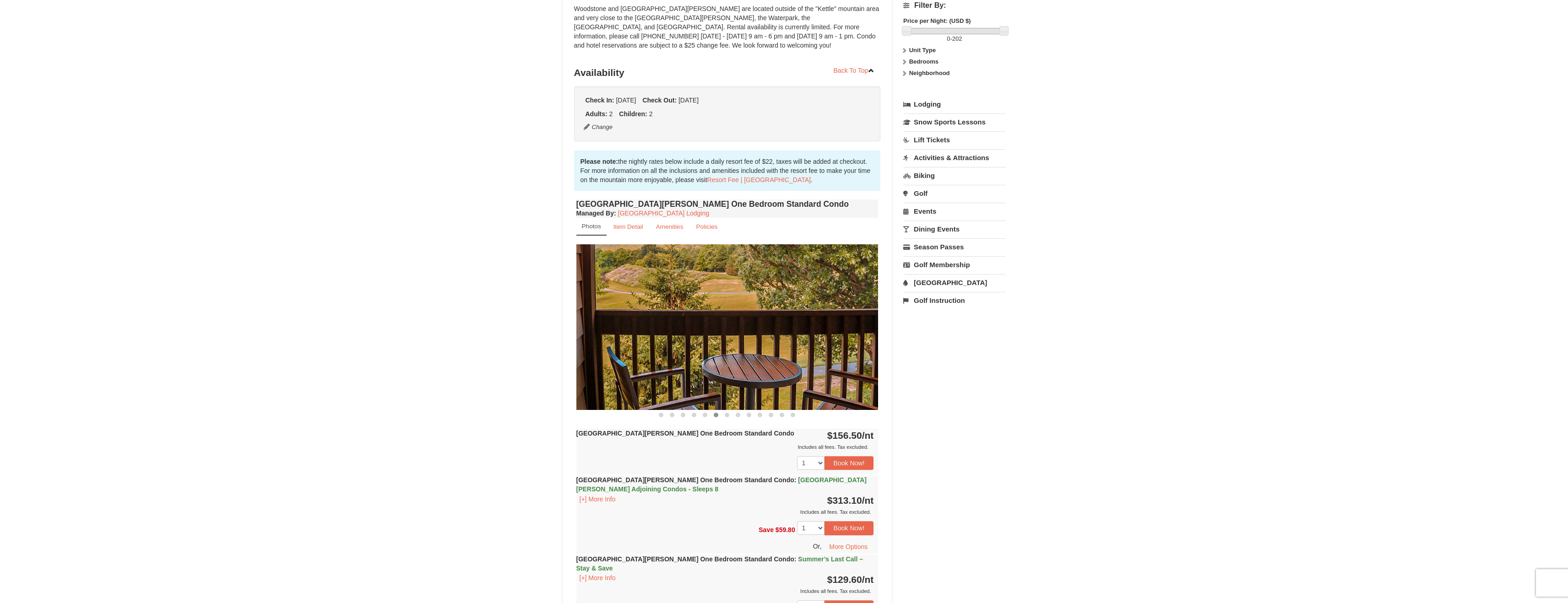
drag, startPoint x: 753, startPoint y: 330, endPoint x: 558, endPoint y: 327, distance: 195.0
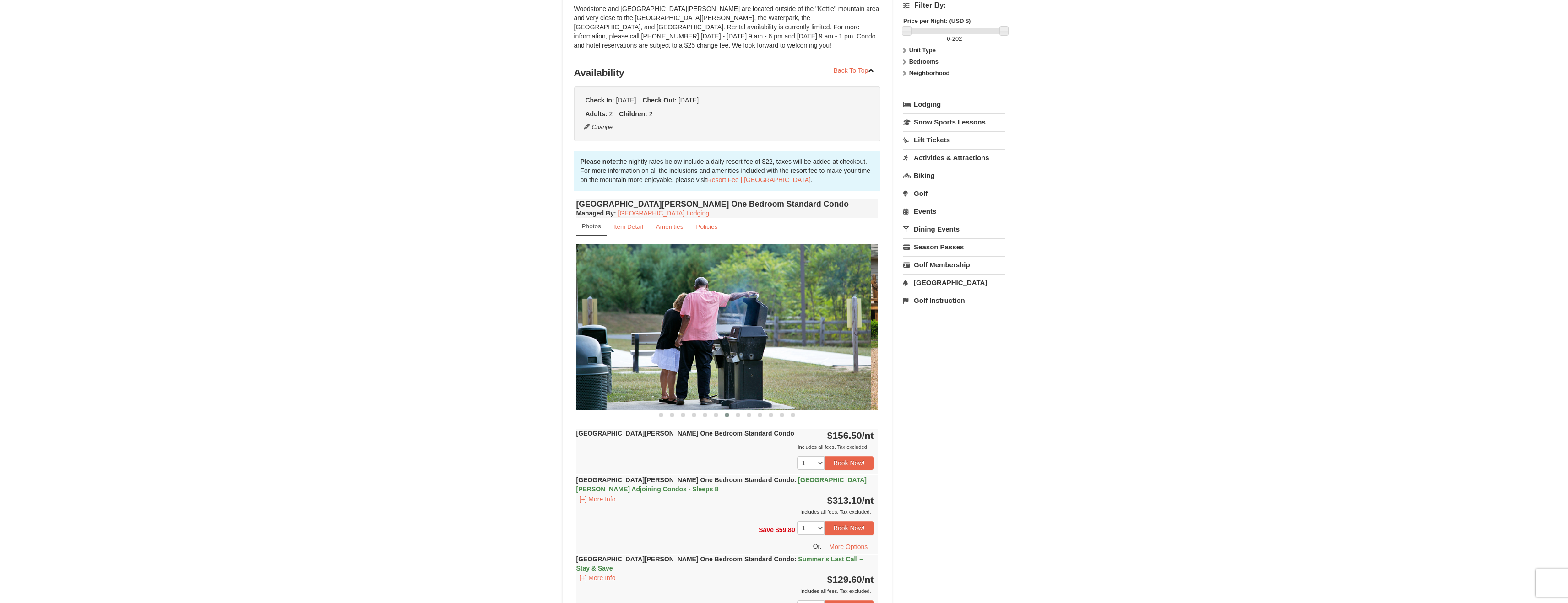
drag, startPoint x: 796, startPoint y: 346, endPoint x: 603, endPoint y: 328, distance: 193.8
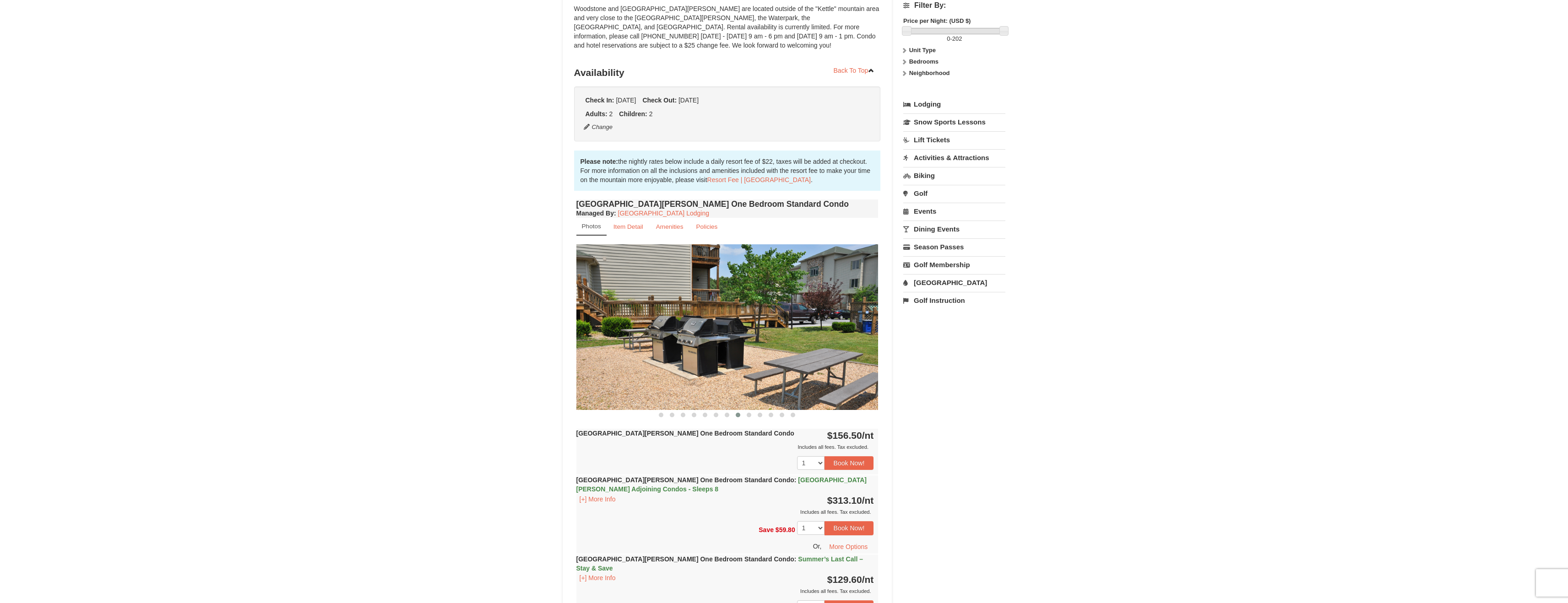
drag, startPoint x: 724, startPoint y: 331, endPoint x: 591, endPoint y: 323, distance: 133.2
click at [606, 325] on img at bounding box center [727, 326] width 302 height 165
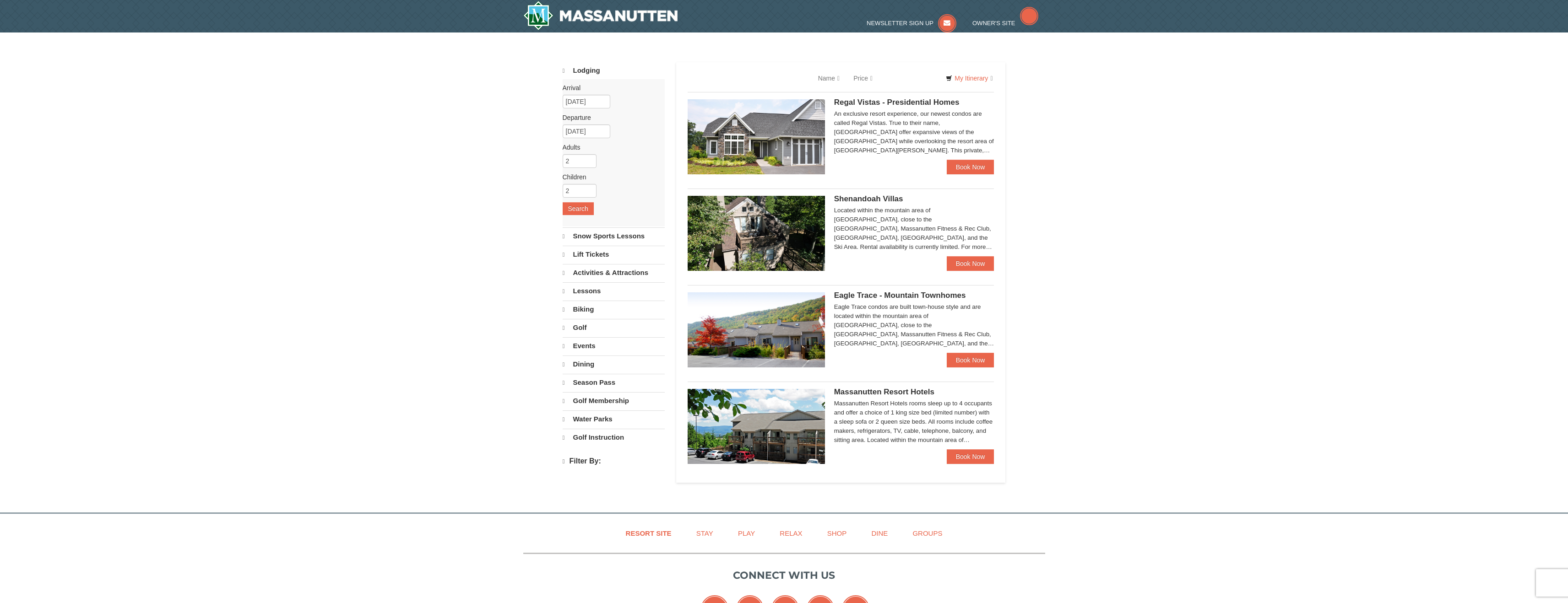
select select "9"
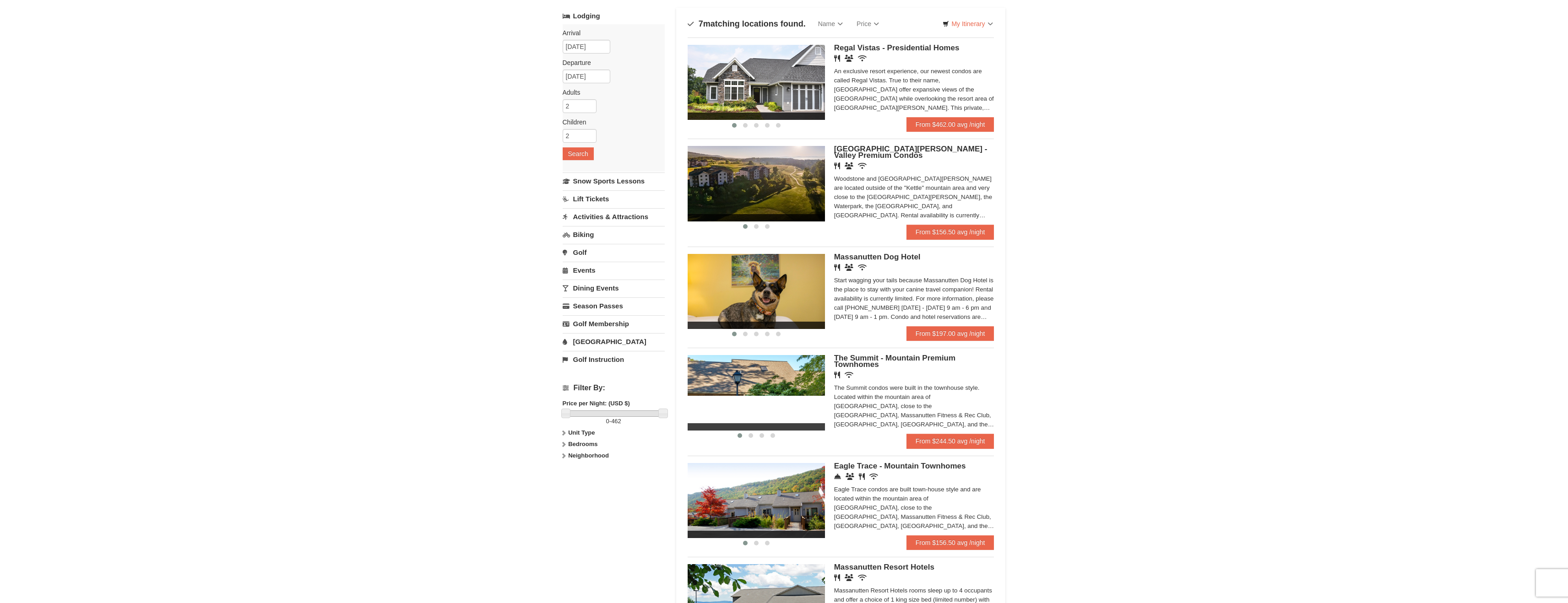
scroll to position [48, 0]
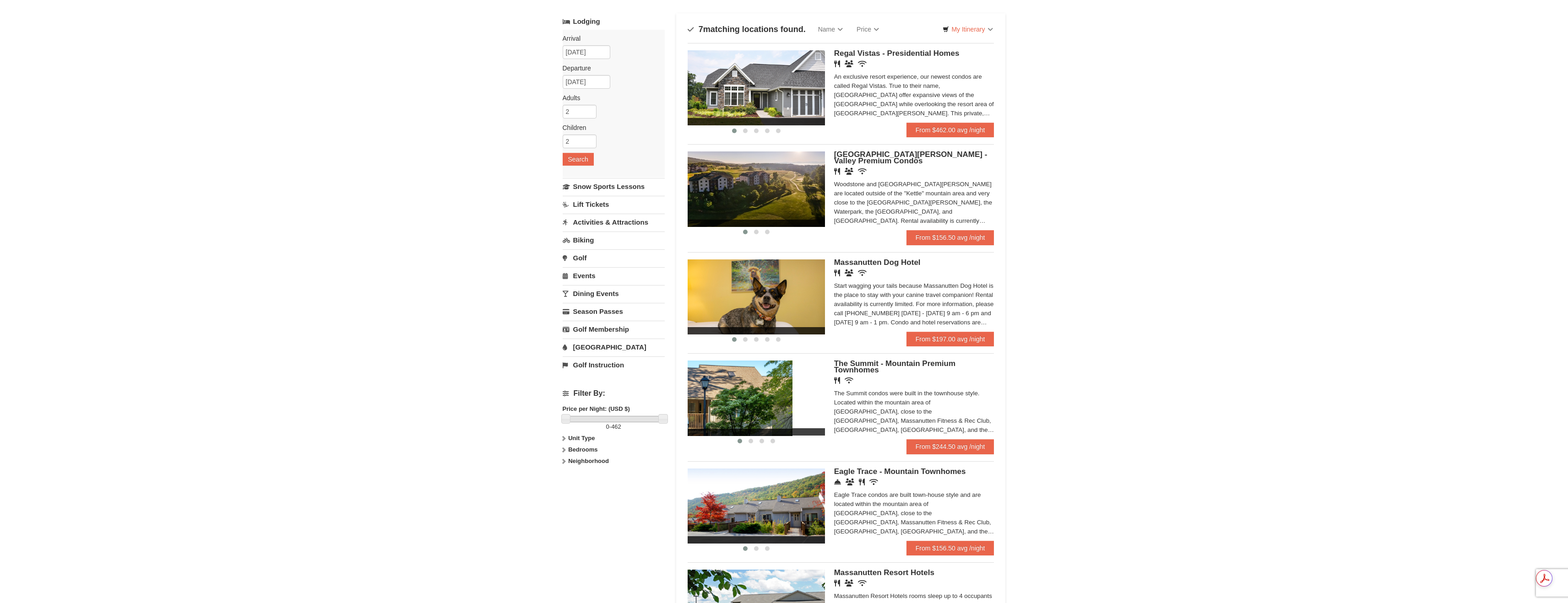
drag, startPoint x: 775, startPoint y: 384, endPoint x: 678, endPoint y: 381, distance: 97.0
click at [680, 380] on div "Sort By Name Name (A to Z) Name (Z to A) Price Price (Low to High) Price (High …" at bounding box center [841, 392] width 330 height 756
drag, startPoint x: 797, startPoint y: 392, endPoint x: 679, endPoint y: 385, distance: 118.2
click at [671, 382] on div "Lodging Arrival Please format dates MM/DD/YYYY Please format dates MM/DD/YYYY […" at bounding box center [784, 392] width 443 height 756
drag, startPoint x: 794, startPoint y: 392, endPoint x: 641, endPoint y: 393, distance: 153.0
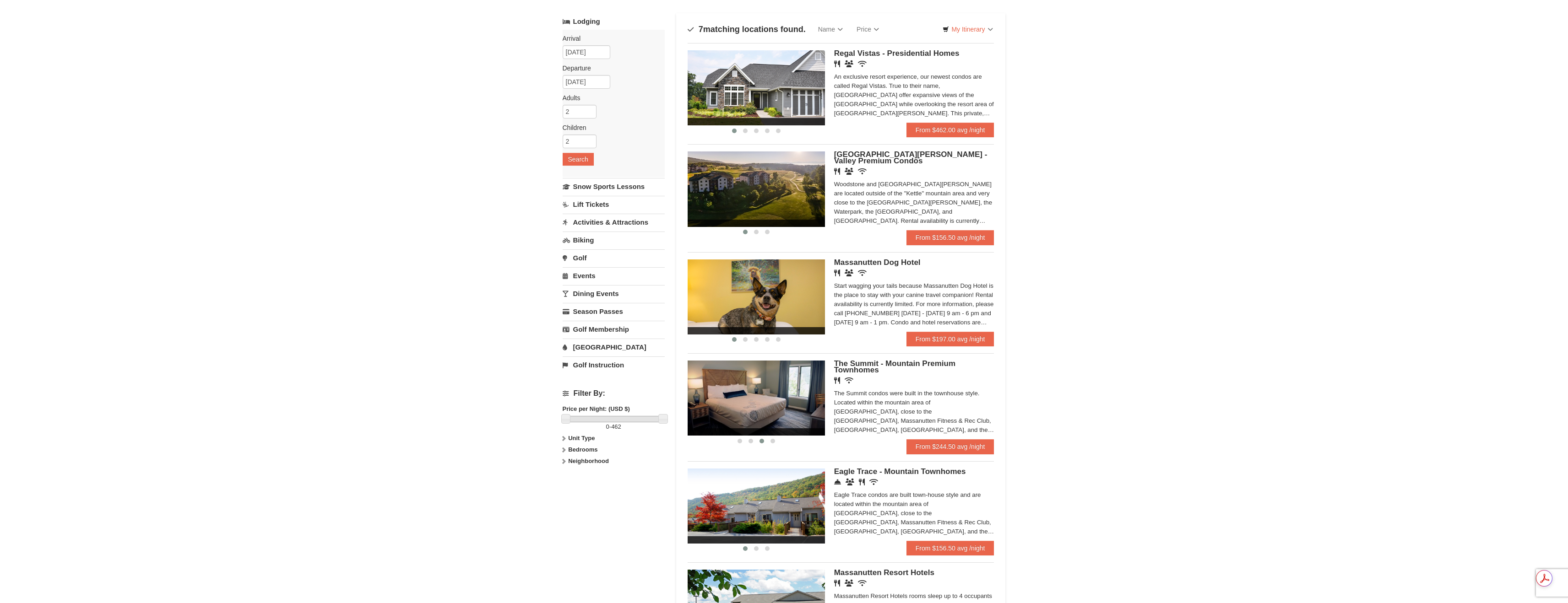
click at [660, 390] on div "Lodging Arrival Please format dates MM/DD/YYYY Please format dates MM/DD/YYYY […" at bounding box center [784, 392] width 443 height 756
drag, startPoint x: 777, startPoint y: 394, endPoint x: 763, endPoint y: 394, distance: 14.0
click at [763, 394] on img at bounding box center [741, 398] width 137 height 75
drag, startPoint x: 753, startPoint y: 393, endPoint x: 824, endPoint y: 393, distance: 71.0
click at [817, 393] on img at bounding box center [768, 398] width 137 height 75
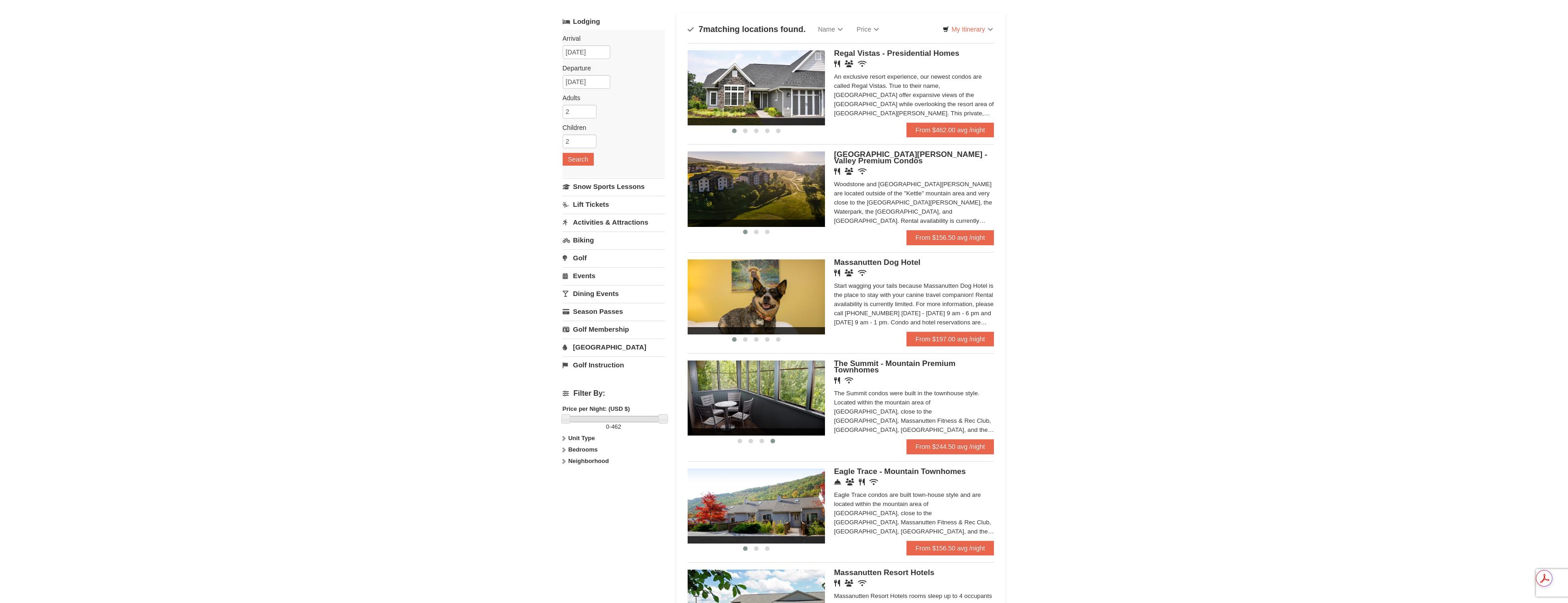
click at [778, 398] on img at bounding box center [756, 398] width 137 height 75
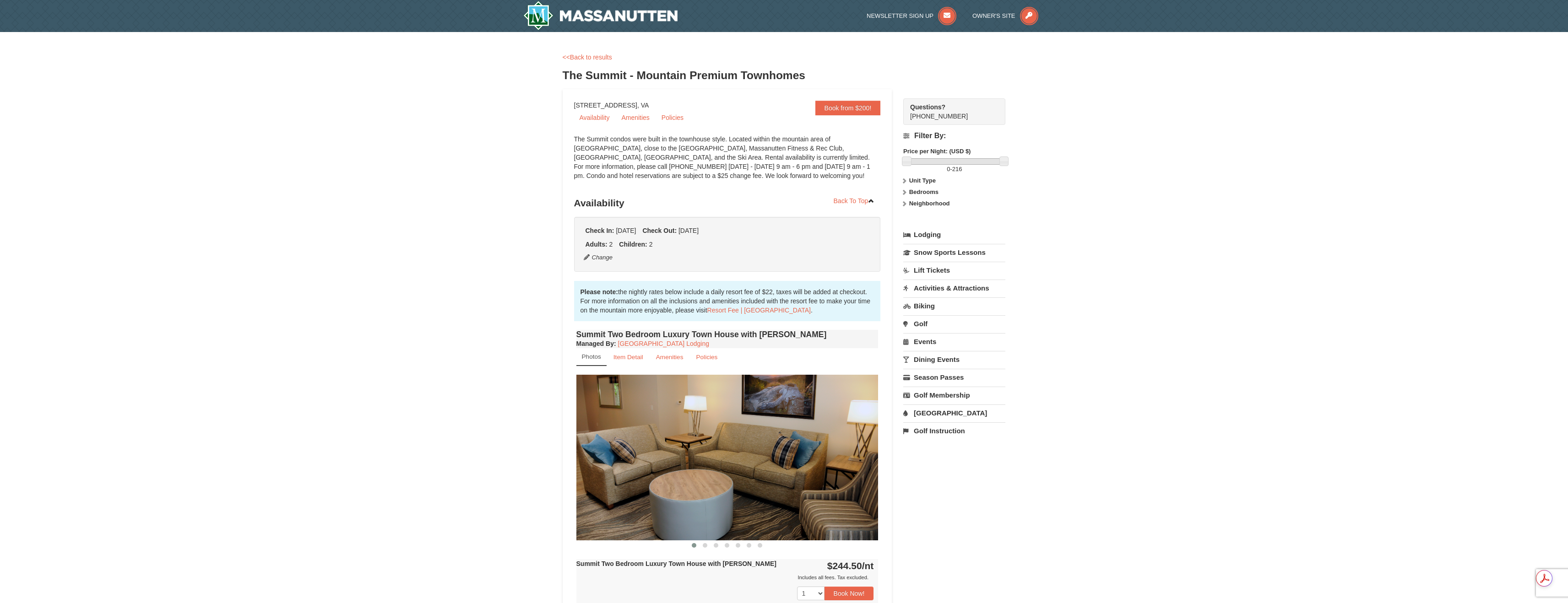
scroll to position [95, 0]
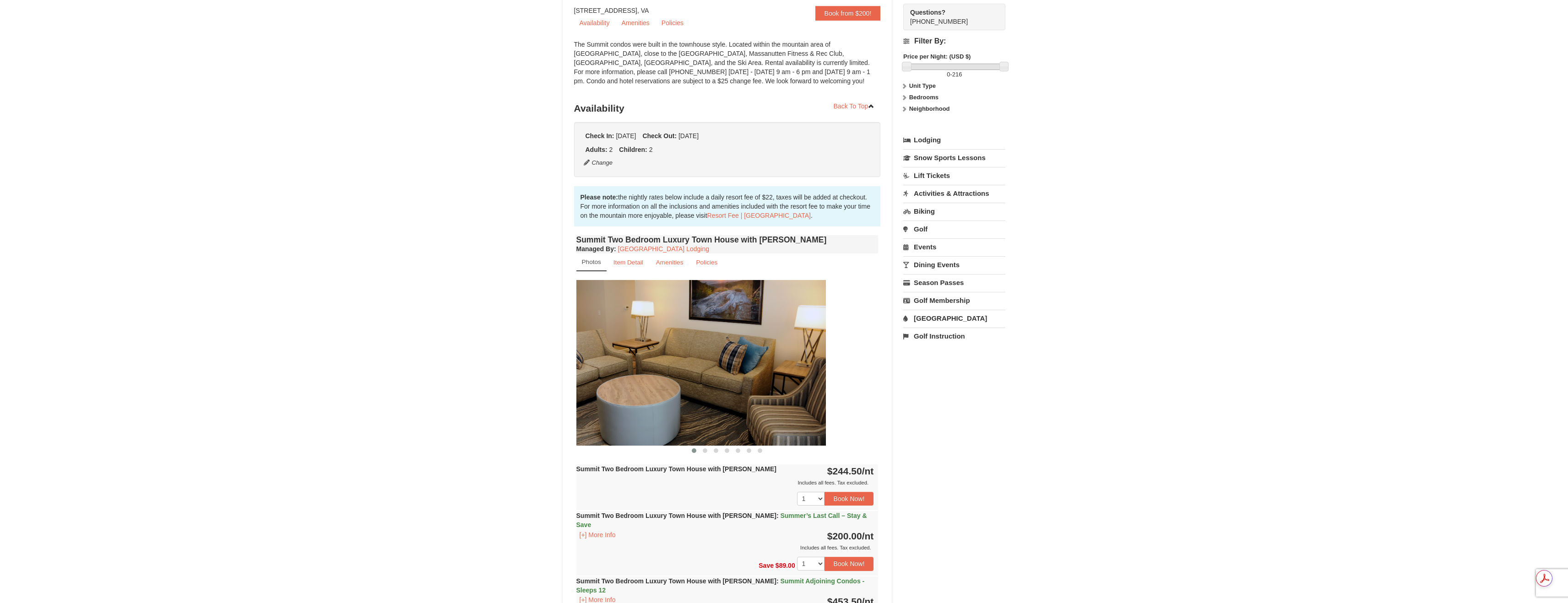
drag, startPoint x: 769, startPoint y: 368, endPoint x: 633, endPoint y: 352, distance: 136.9
click at [677, 358] on img at bounding box center [674, 362] width 302 height 165
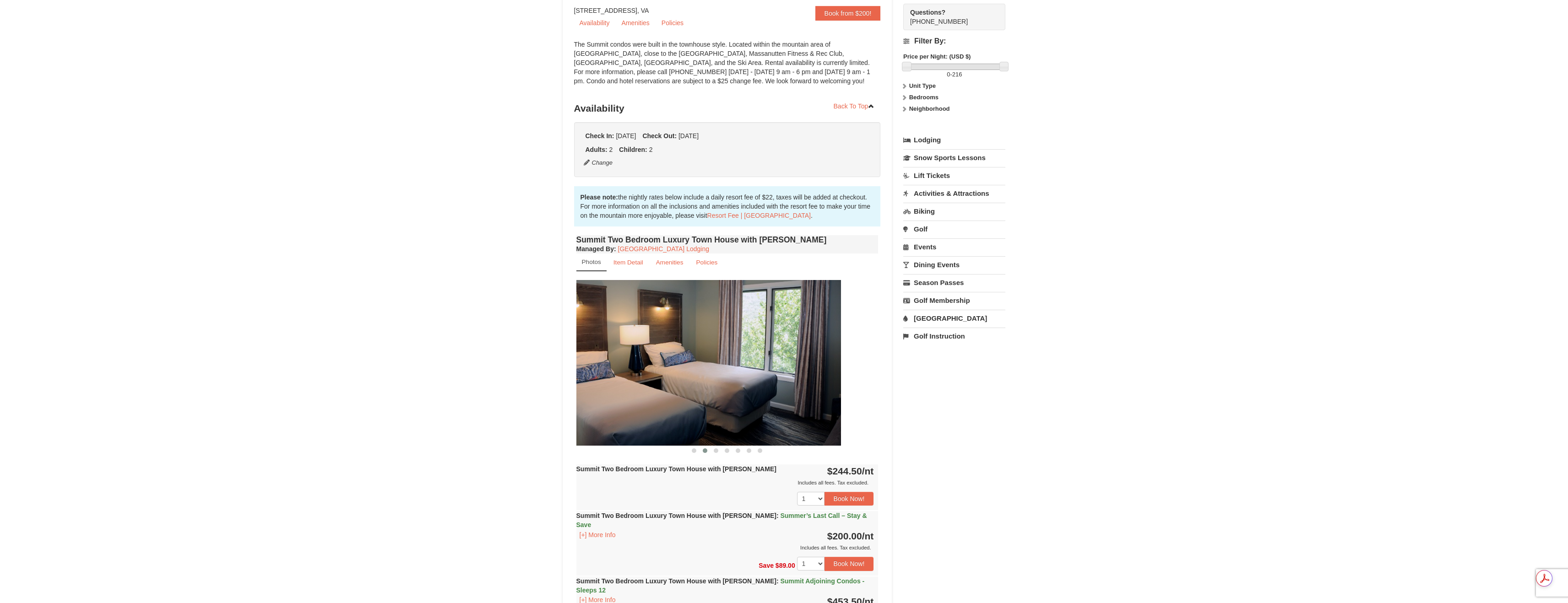
drag, startPoint x: 761, startPoint y: 355, endPoint x: 660, endPoint y: 354, distance: 101.0
click at [674, 354] on img at bounding box center [689, 362] width 302 height 165
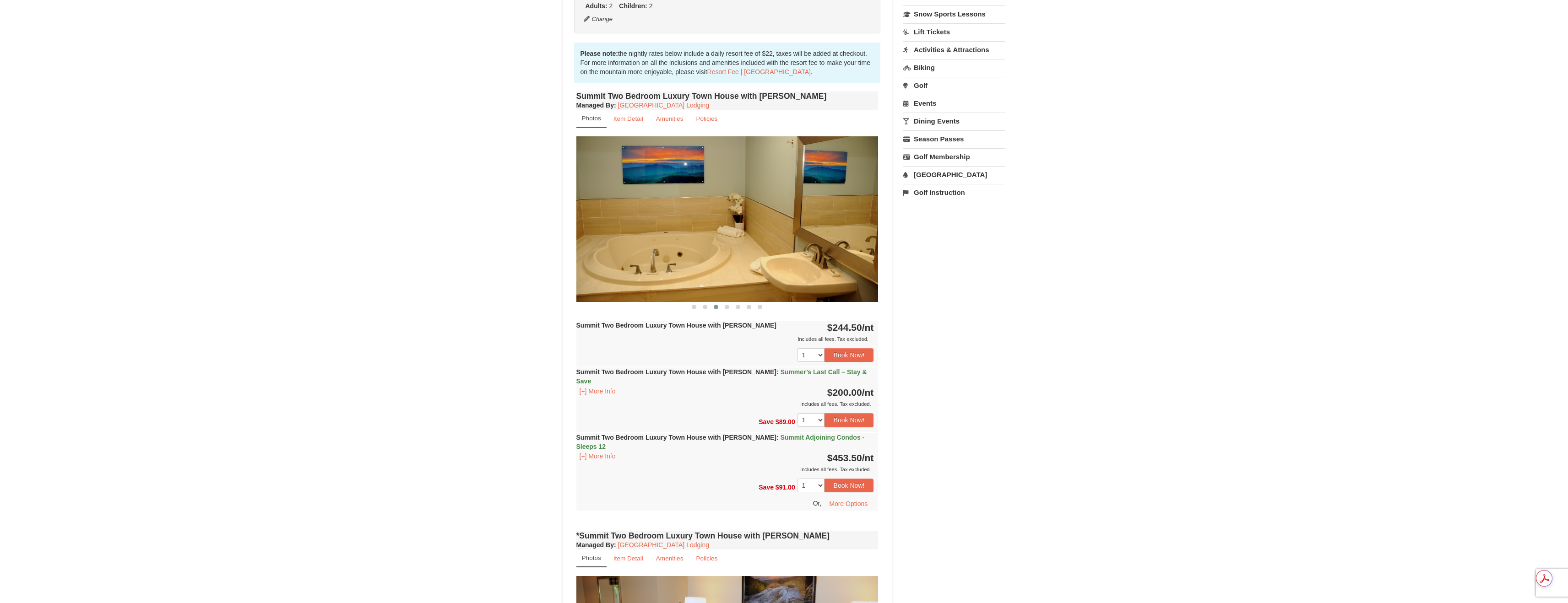
scroll to position [198, 0]
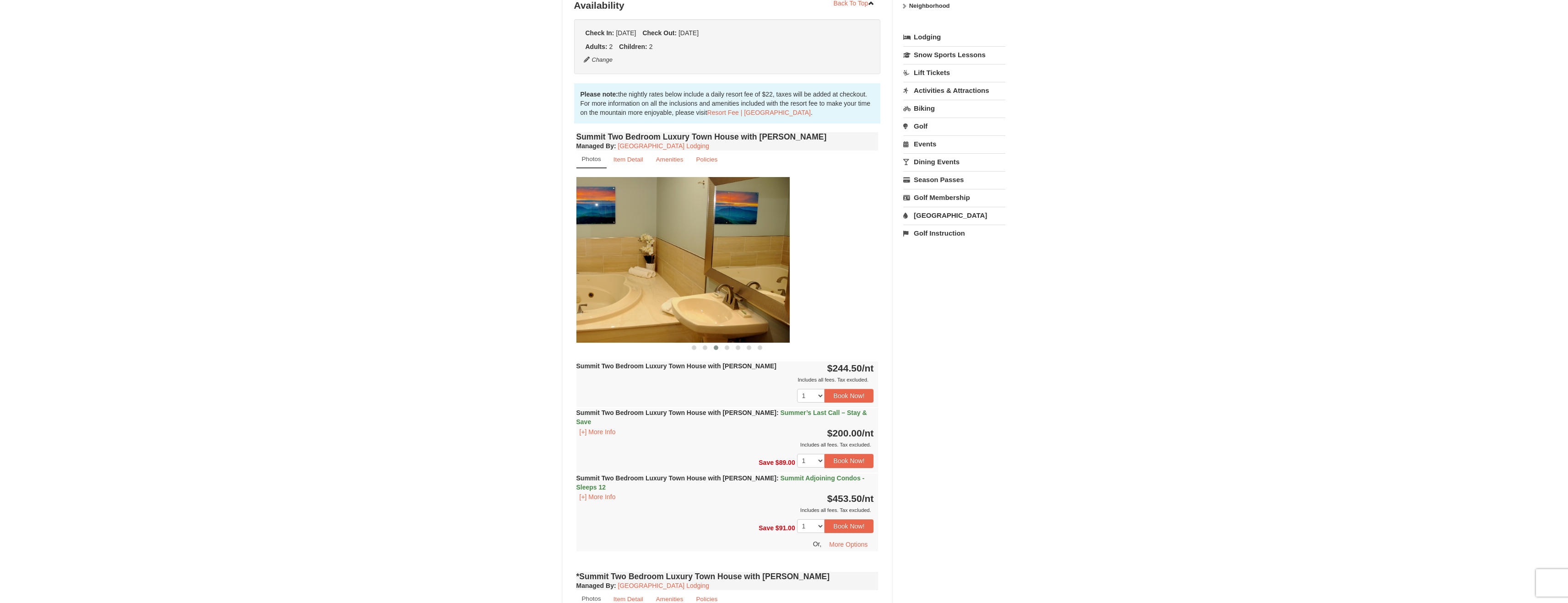
drag, startPoint x: 795, startPoint y: 288, endPoint x: 628, endPoint y: 281, distance: 167.1
click at [647, 281] on img at bounding box center [638, 260] width 302 height 165
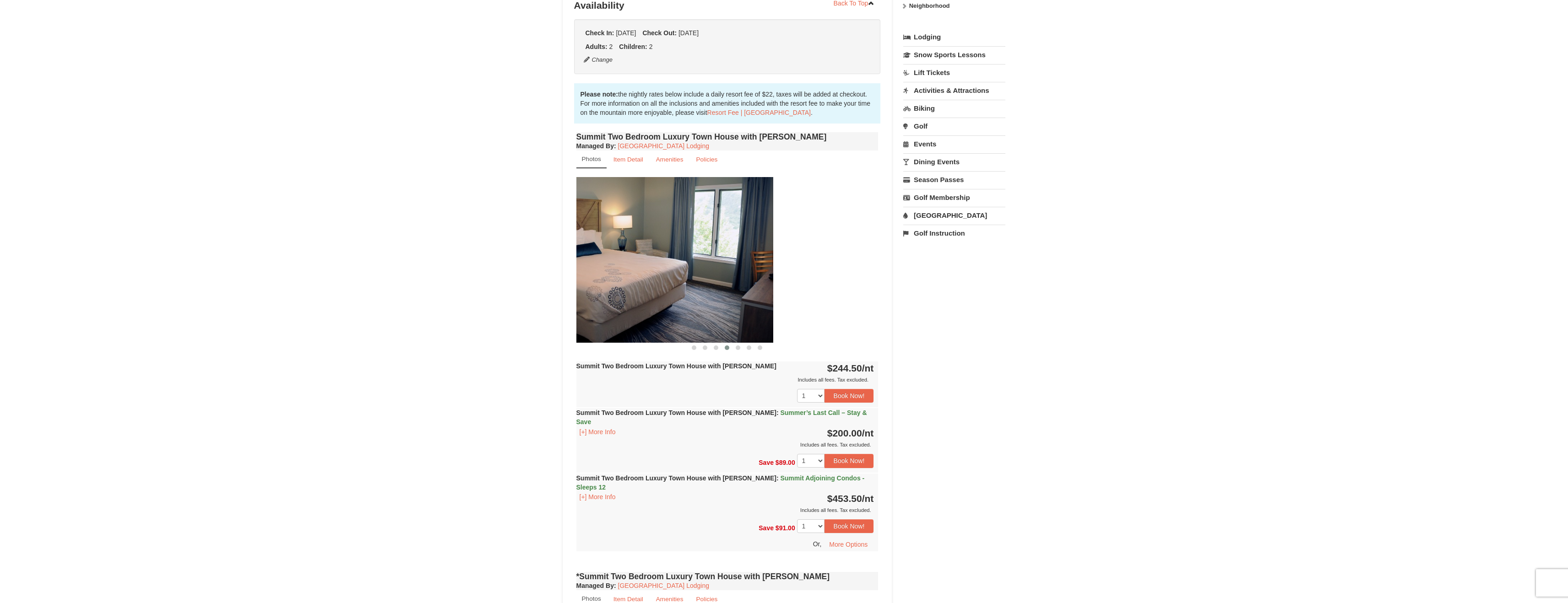
drag, startPoint x: 783, startPoint y: 267, endPoint x: 597, endPoint y: 266, distance: 186.0
click at [651, 267] on img at bounding box center [621, 260] width 302 height 165
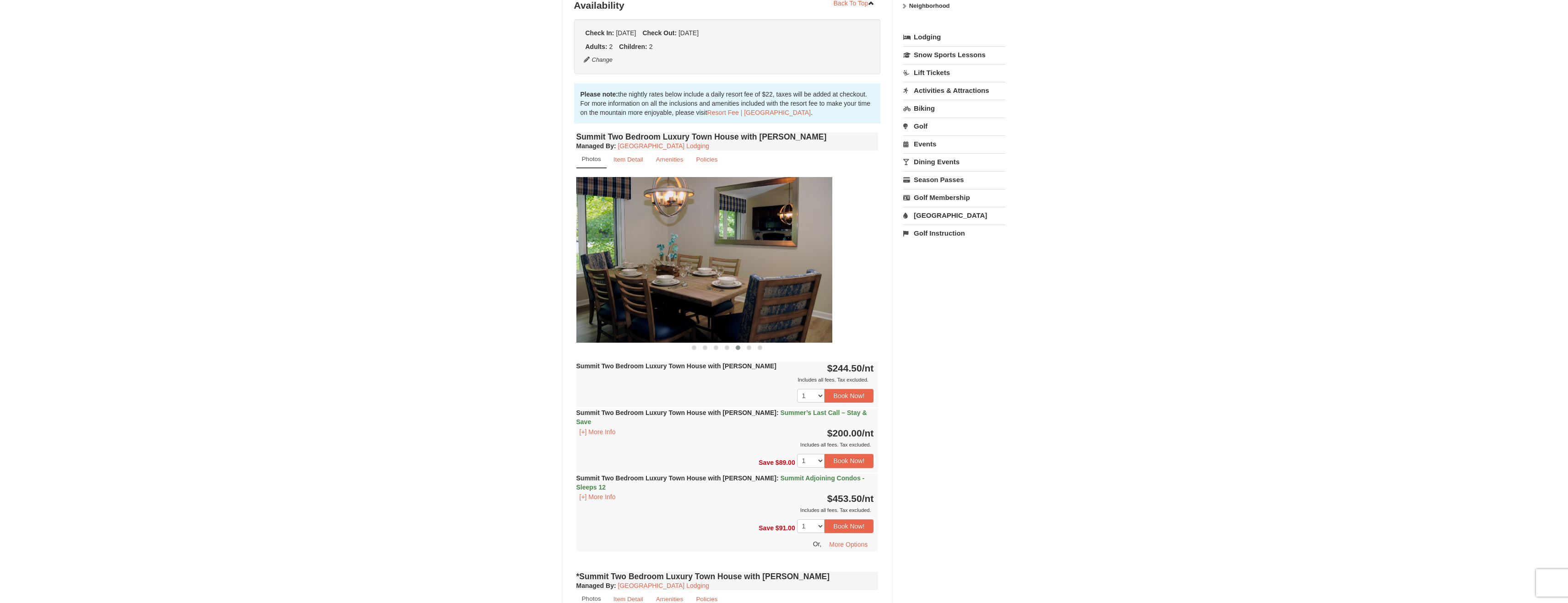
drag, startPoint x: 778, startPoint y: 267, endPoint x: 653, endPoint y: 267, distance: 125.0
click at [667, 267] on img at bounding box center [680, 260] width 302 height 165
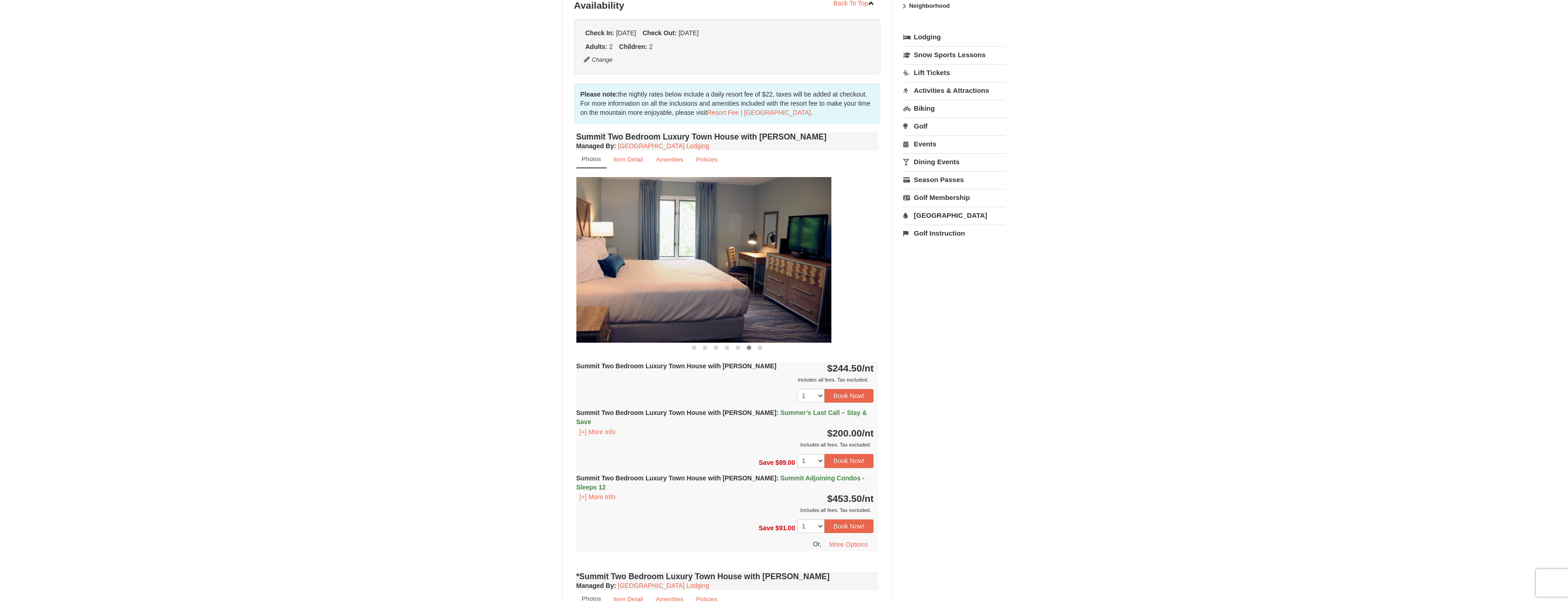
drag, startPoint x: 793, startPoint y: 265, endPoint x: 646, endPoint y: 266, distance: 147.0
click at [663, 265] on img at bounding box center [679, 260] width 302 height 165
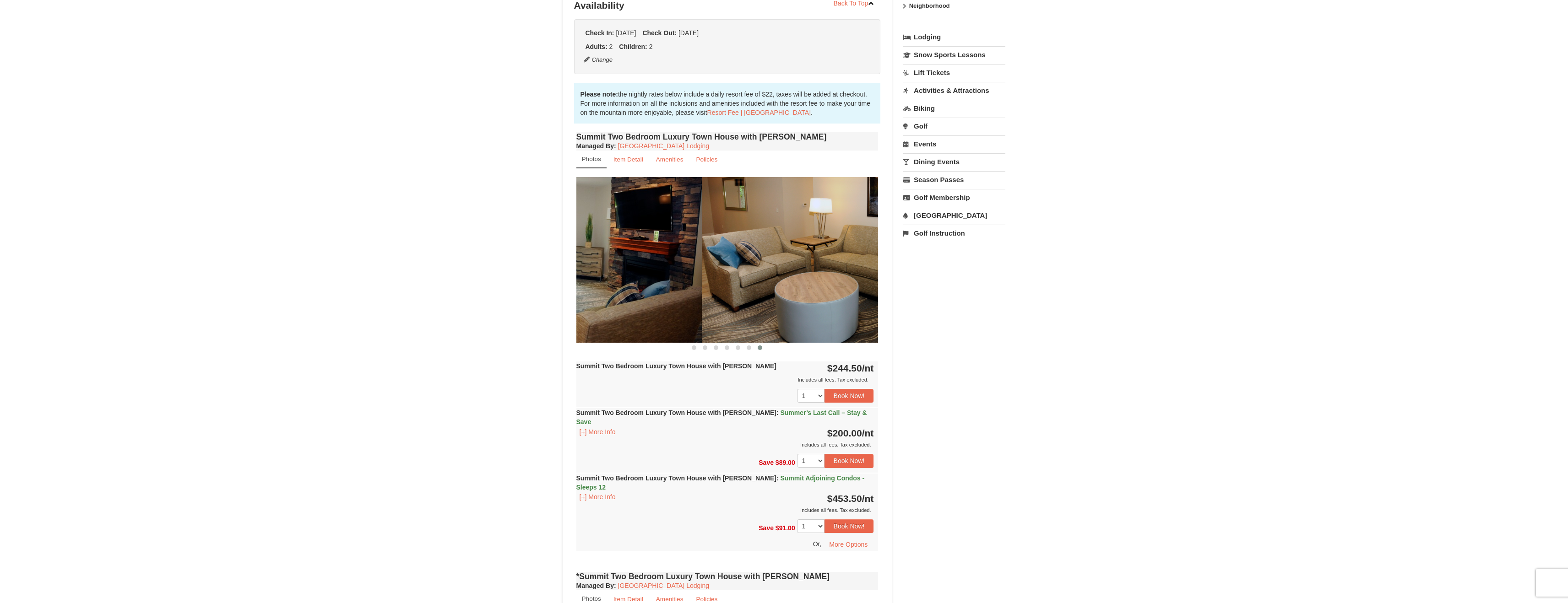
drag, startPoint x: 815, startPoint y: 269, endPoint x: 639, endPoint y: 274, distance: 176.1
click at [639, 274] on img at bounding box center [550, 260] width 302 height 165
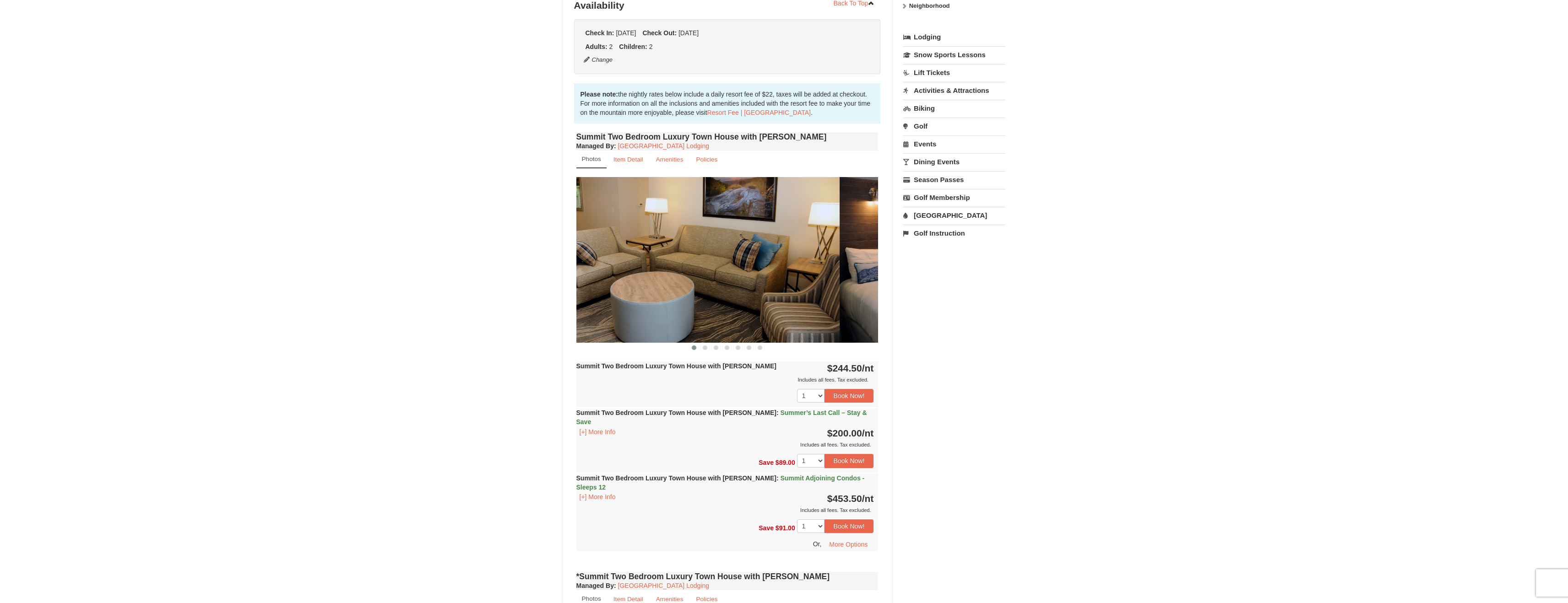
drag, startPoint x: 793, startPoint y: 271, endPoint x: 589, endPoint y: 279, distance: 204.2
click at [613, 280] on div at bounding box center [1595, 260] width 4531 height 165
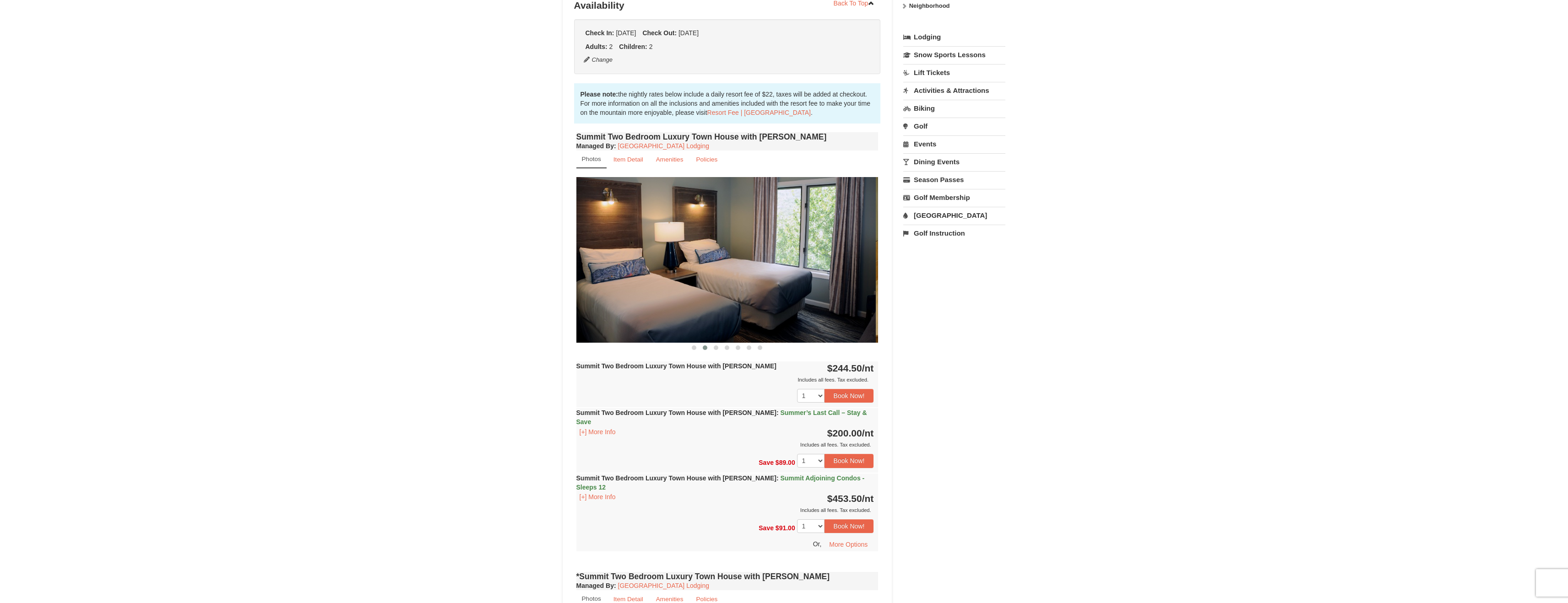
drag, startPoint x: 766, startPoint y: 278, endPoint x: 593, endPoint y: 273, distance: 173.1
click at [599, 273] on img at bounding box center [724, 260] width 302 height 165
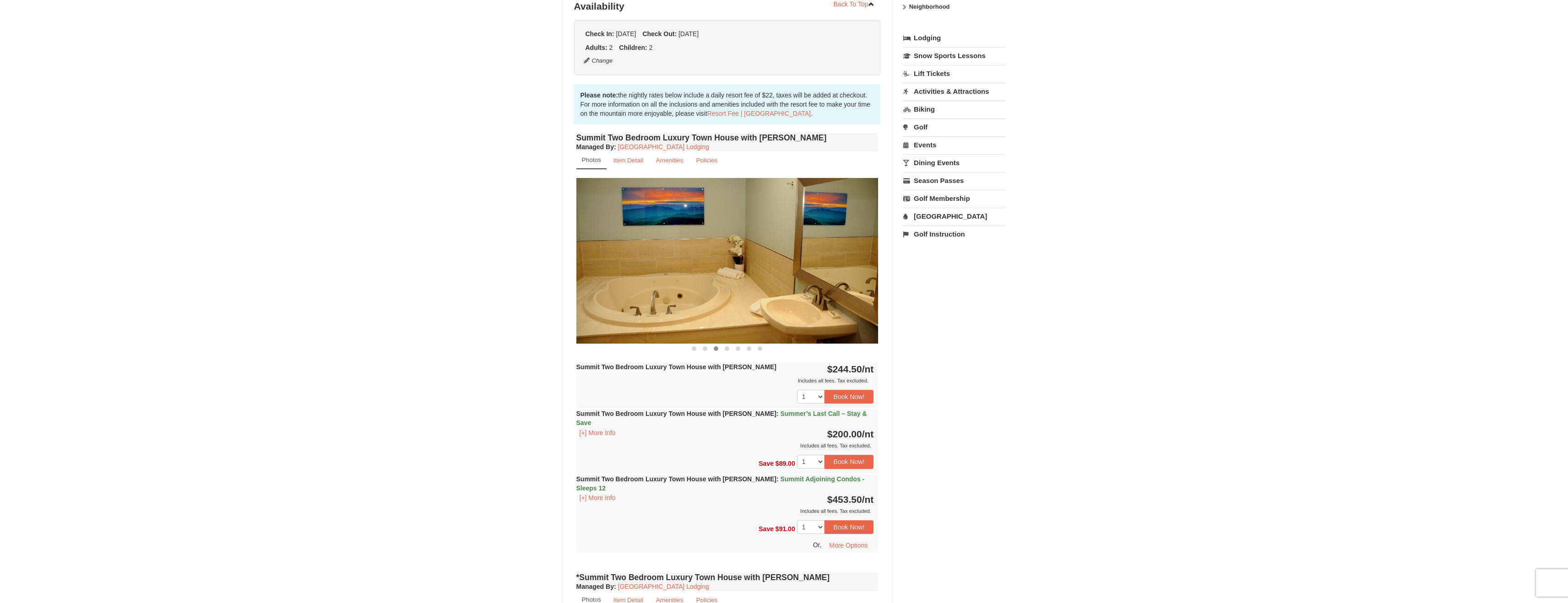
scroll to position [398, 0]
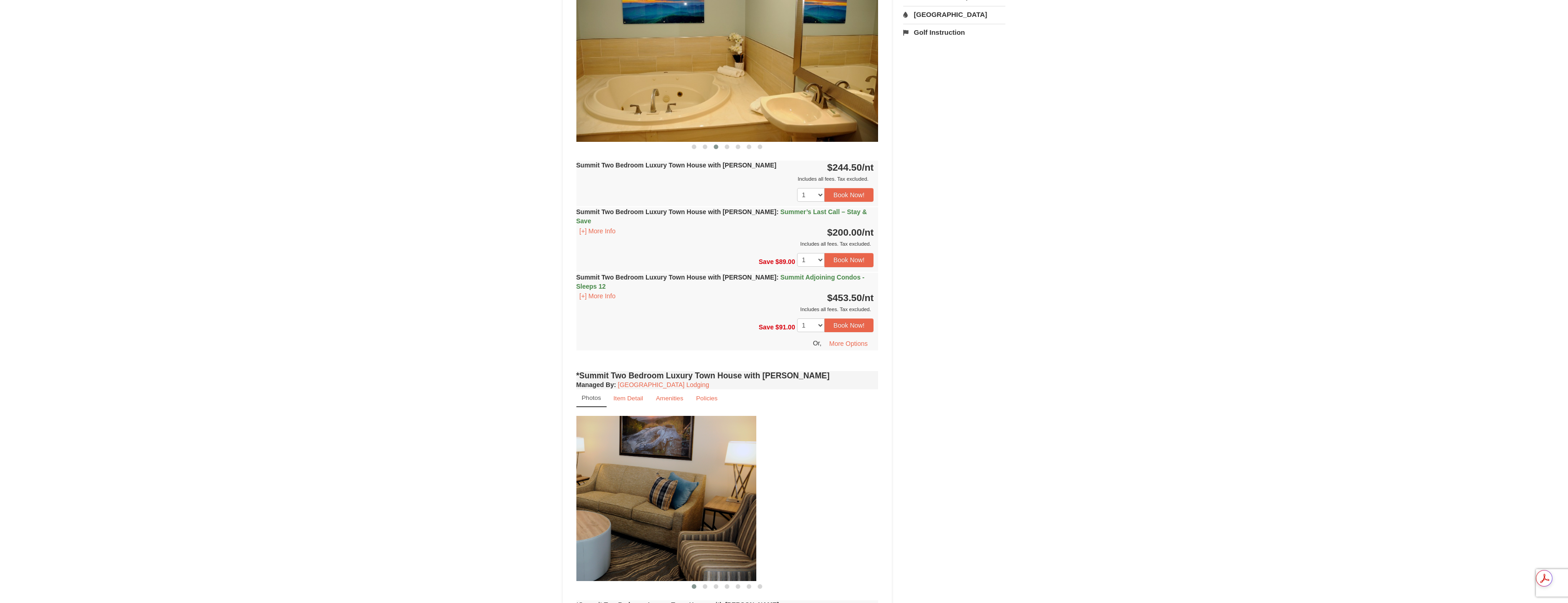
drag, startPoint x: 786, startPoint y: 425, endPoint x: 579, endPoint y: 409, distance: 207.6
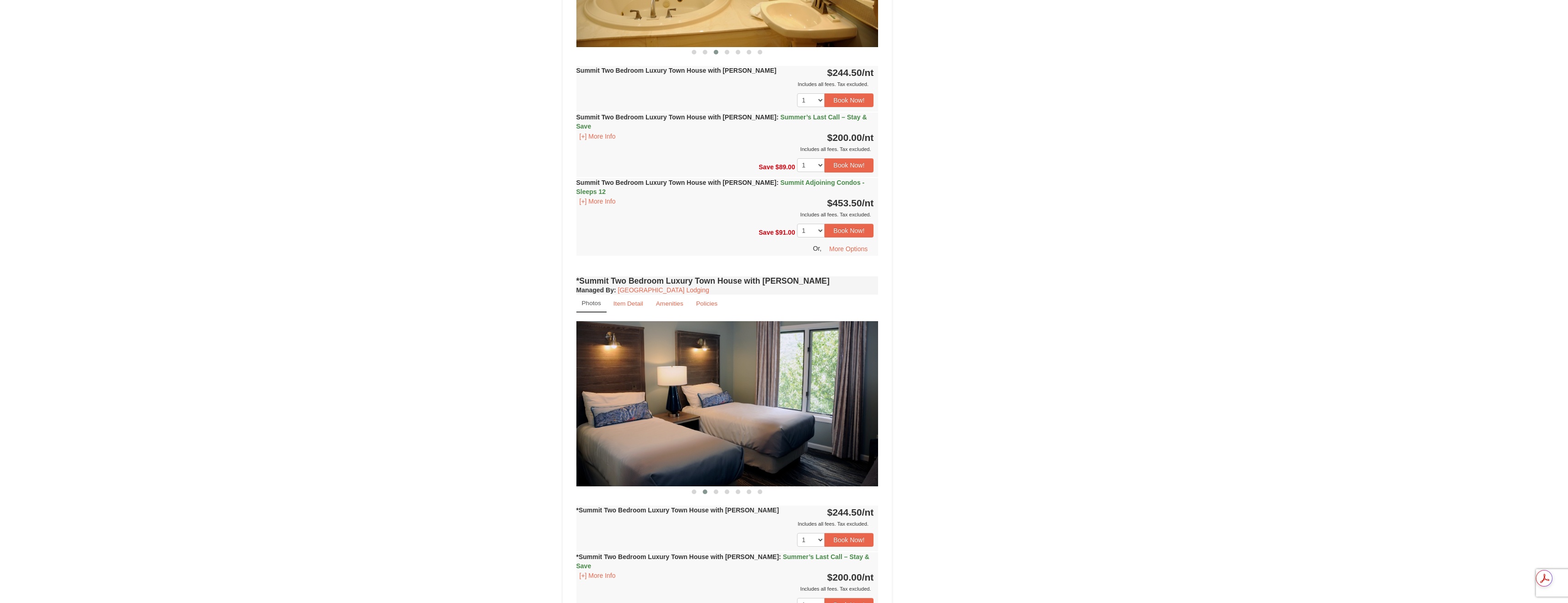
scroll to position [540, 0]
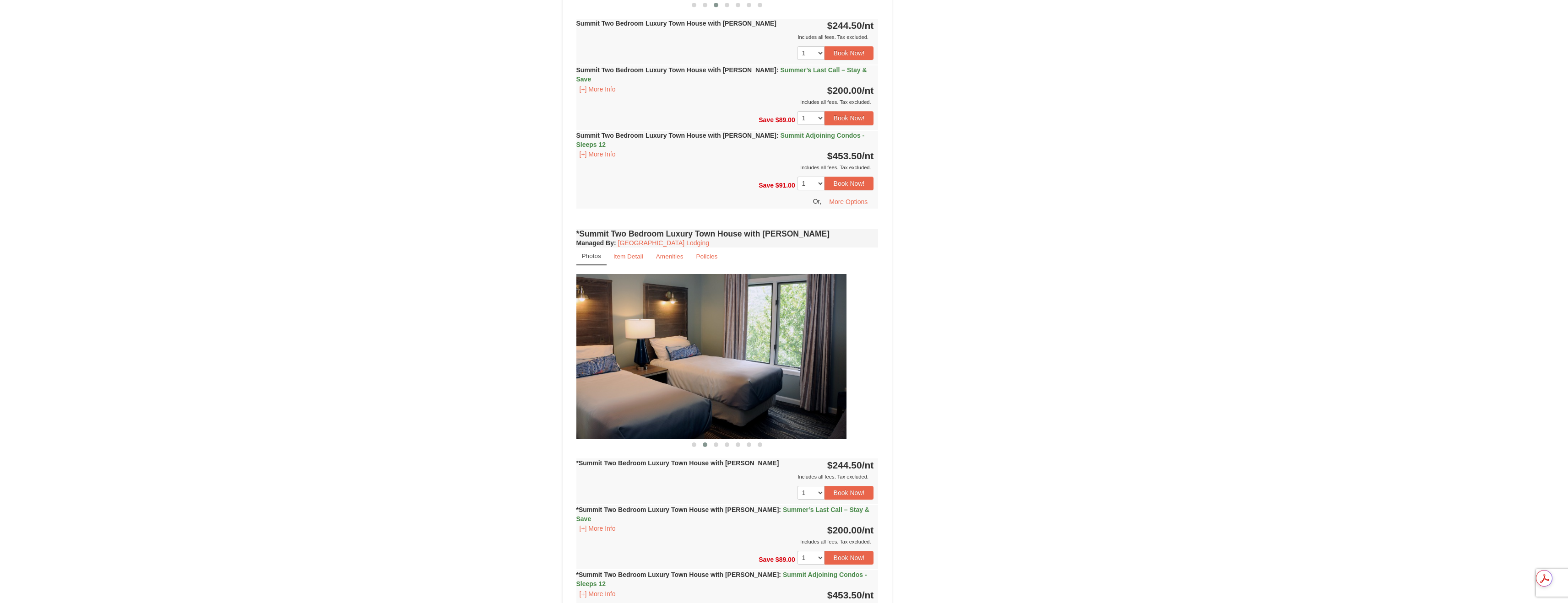
drag, startPoint x: 816, startPoint y: 332, endPoint x: 629, endPoint y: 322, distance: 187.3
click at [664, 324] on img at bounding box center [695, 356] width 302 height 165
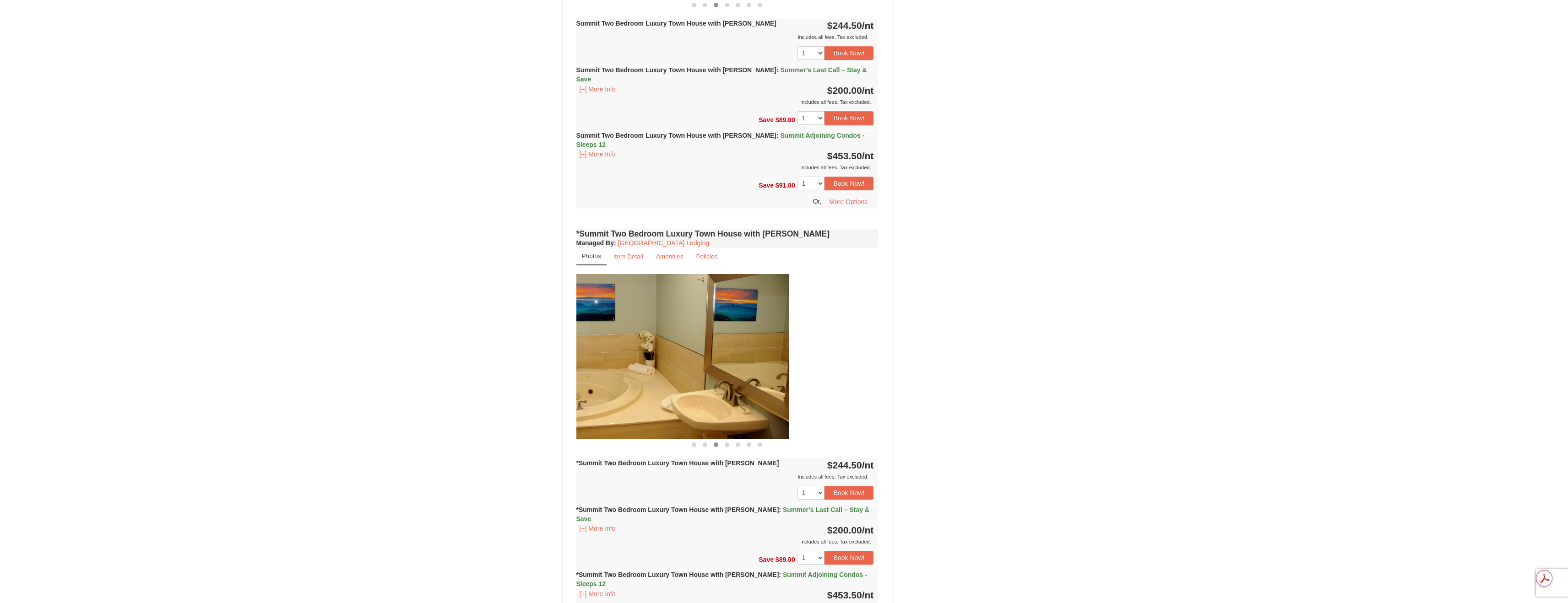
drag, startPoint x: 750, startPoint y: 329, endPoint x: 569, endPoint y: 331, distance: 181.0
click at [614, 326] on img at bounding box center [638, 356] width 302 height 165
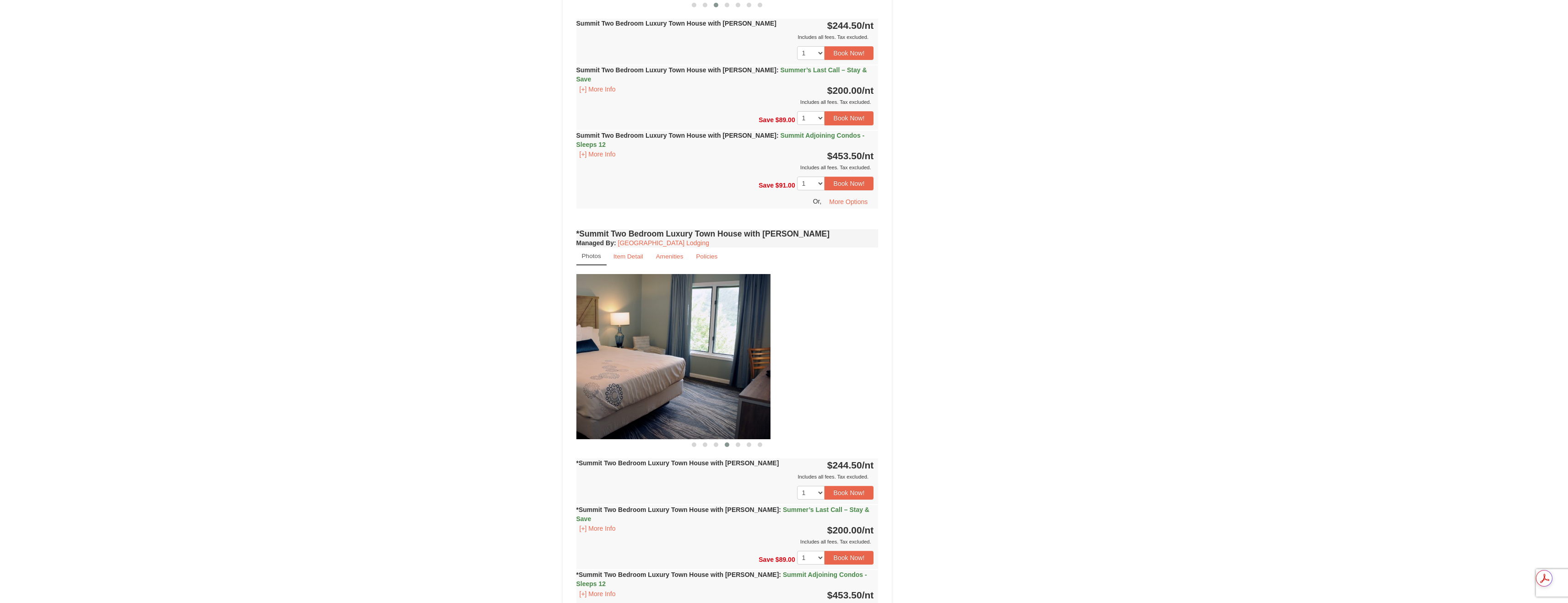
drag, startPoint x: 716, startPoint y: 338, endPoint x: 571, endPoint y: 335, distance: 145.0
click at [620, 335] on img at bounding box center [619, 356] width 302 height 165
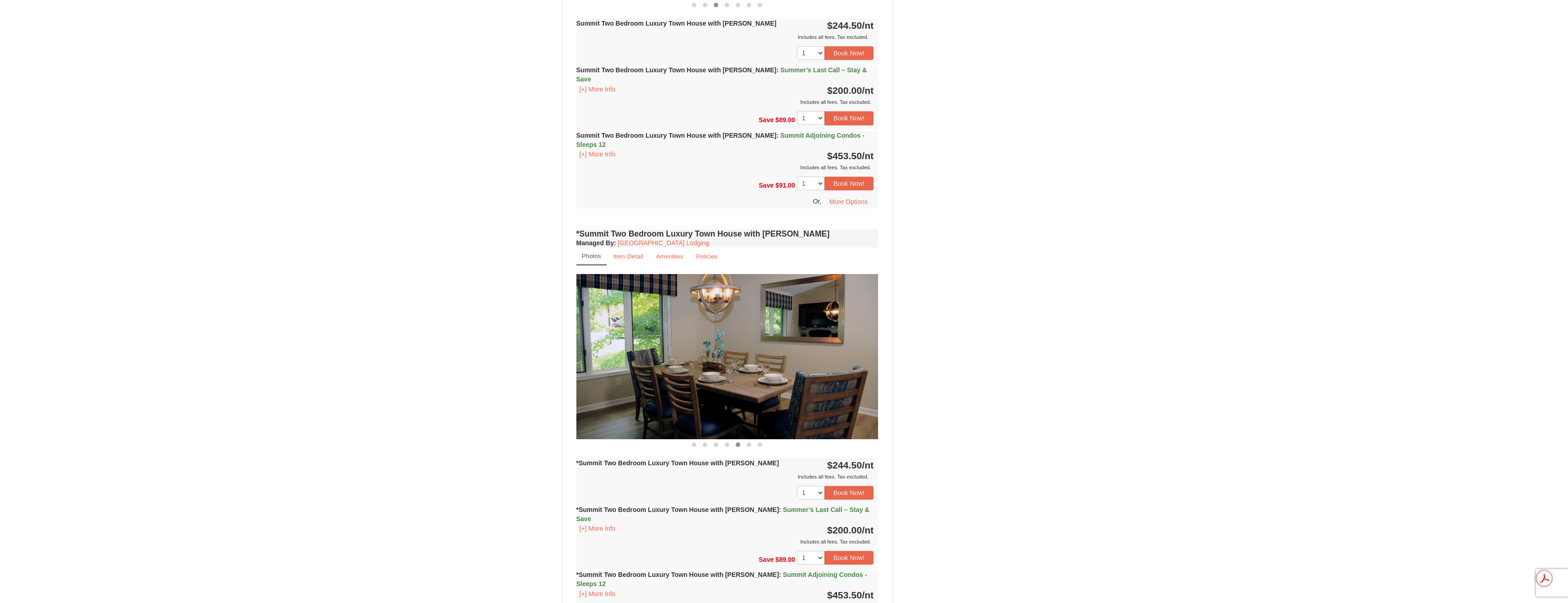
drag, startPoint x: 749, startPoint y: 341, endPoint x: 597, endPoint y: 338, distance: 152.0
click at [611, 338] on img at bounding box center [727, 356] width 302 height 165
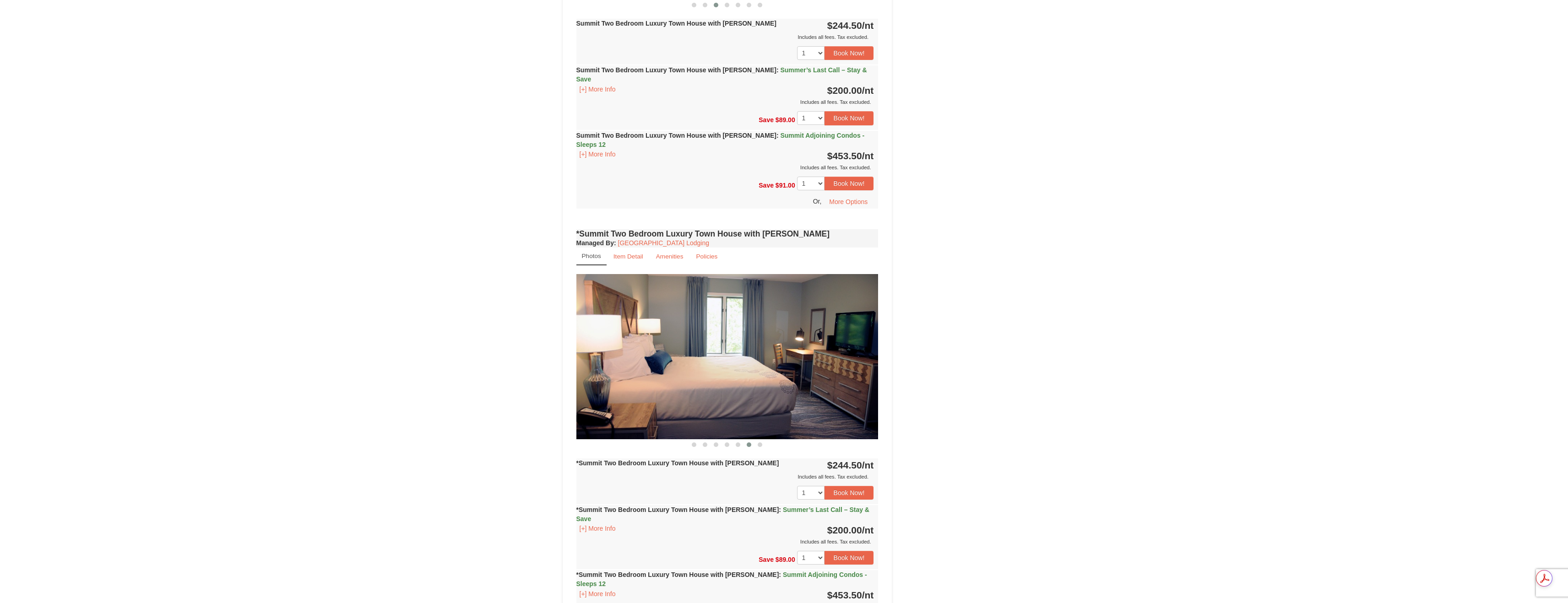
drag, startPoint x: 770, startPoint y: 341, endPoint x: 634, endPoint y: 339, distance: 136.0
click at [645, 339] on img at bounding box center [727, 356] width 302 height 165
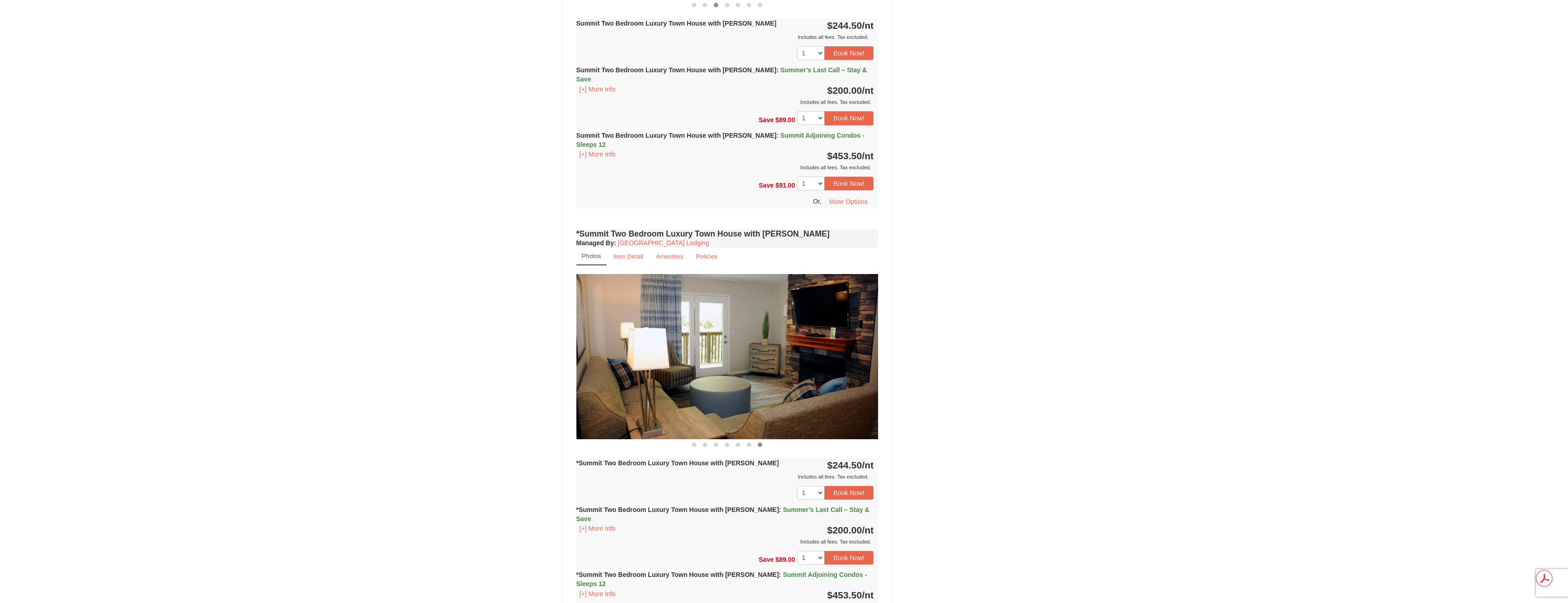
drag, startPoint x: 757, startPoint y: 343, endPoint x: 526, endPoint y: 339, distance: 231.0
click at [604, 339] on img at bounding box center [727, 356] width 302 height 165
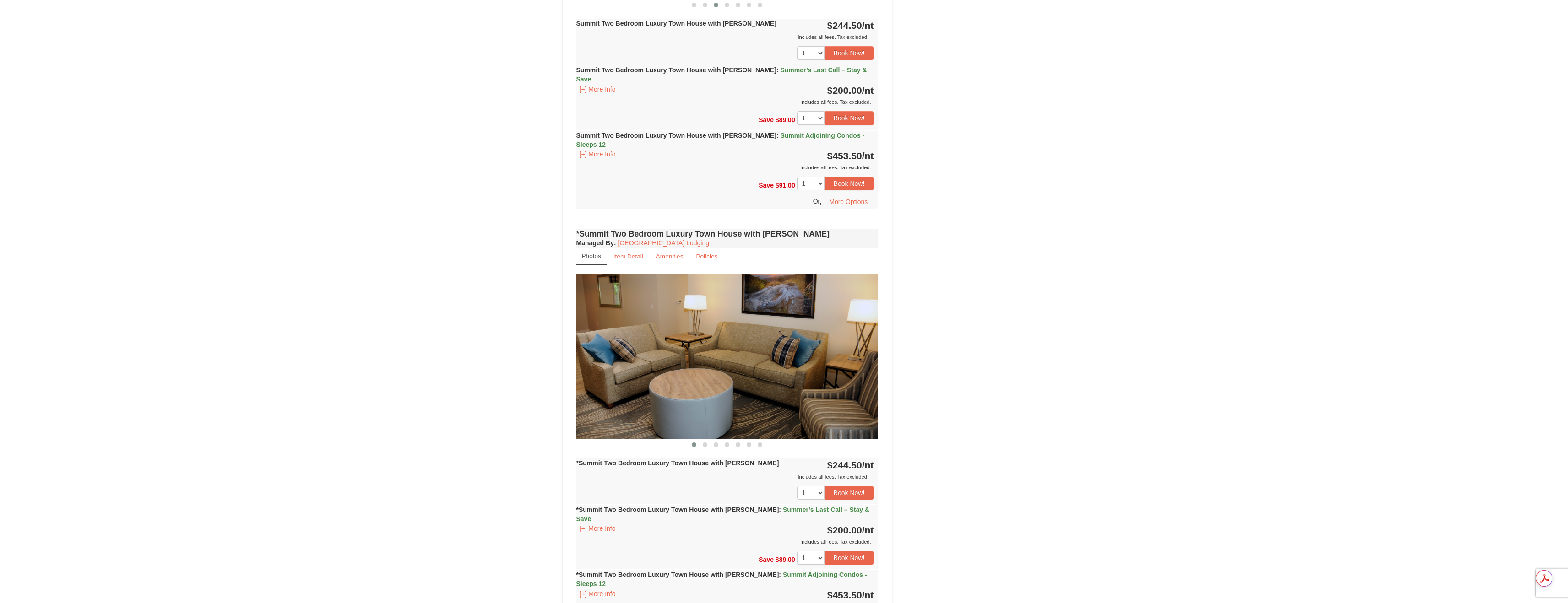
drag, startPoint x: 719, startPoint y: 339, endPoint x: 572, endPoint y: 337, distance: 147.0
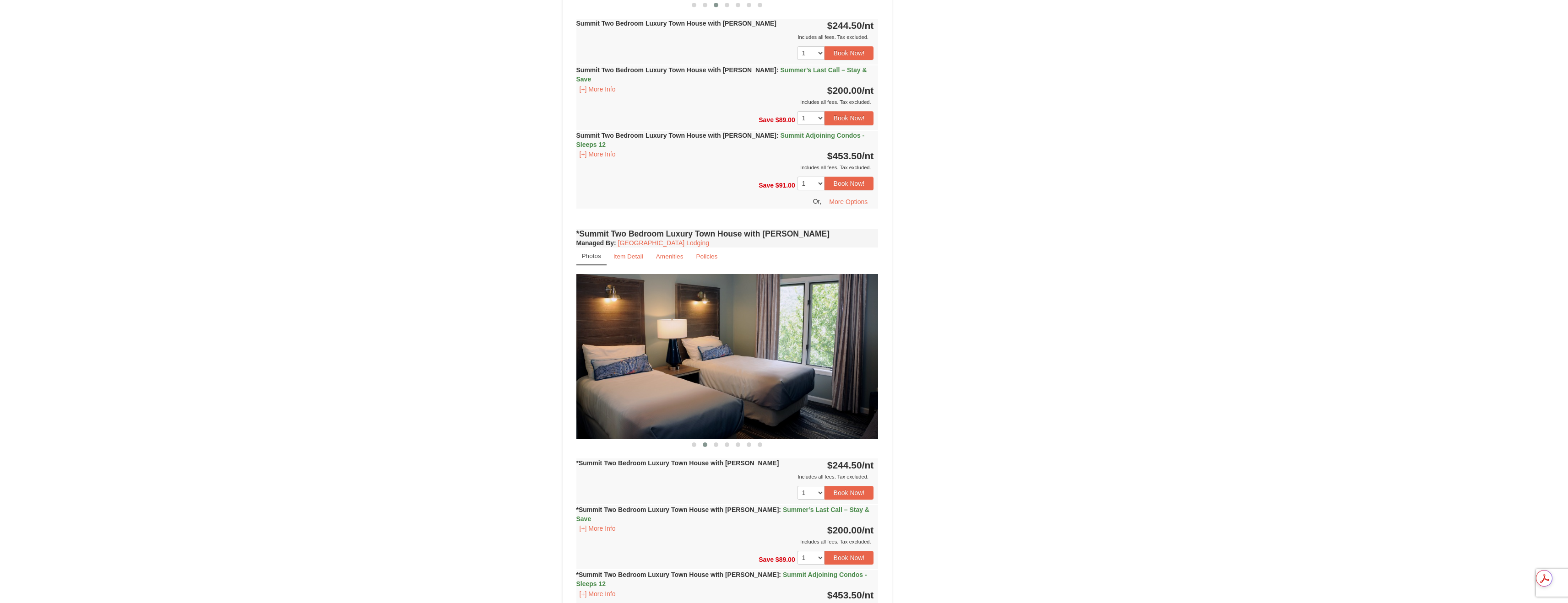
drag, startPoint x: 694, startPoint y: 343, endPoint x: 505, endPoint y: 335, distance: 189.2
click at [600, 341] on img at bounding box center [727, 356] width 302 height 165
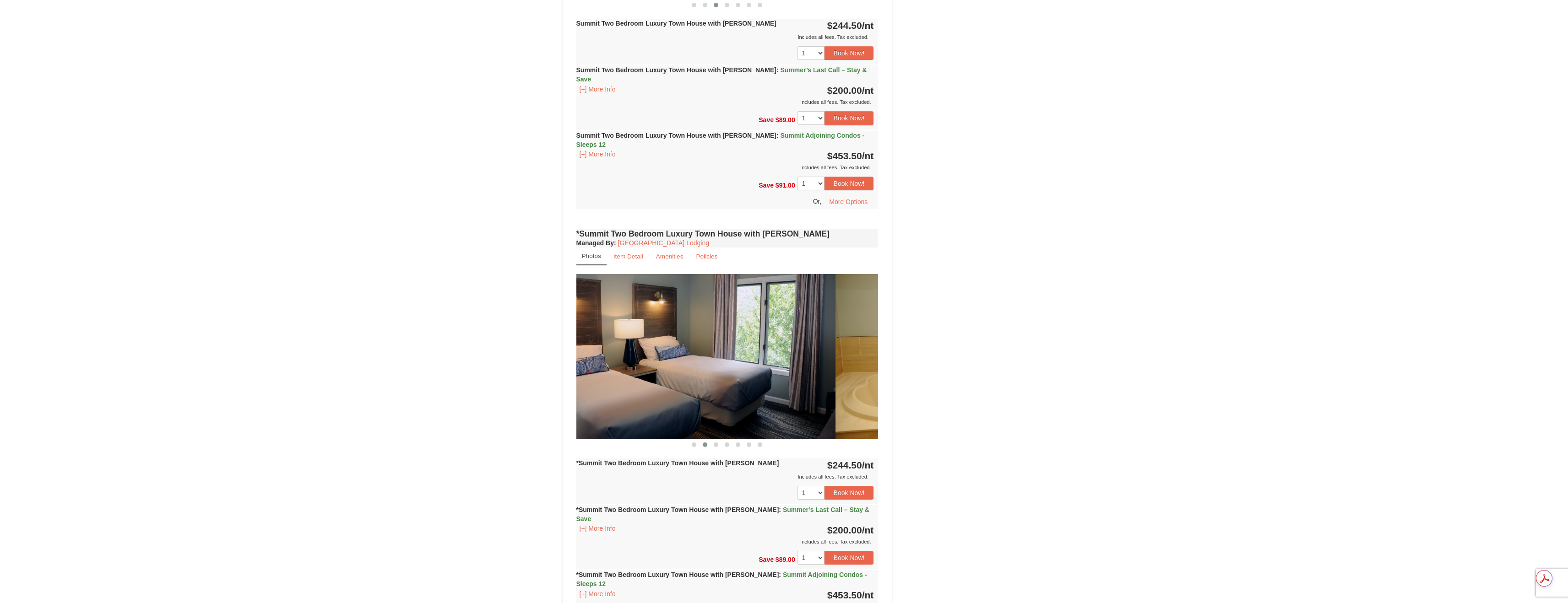
drag, startPoint x: 688, startPoint y: 339, endPoint x: 557, endPoint y: 337, distance: 131.0
click at [576, 338] on img at bounding box center [684, 356] width 302 height 165
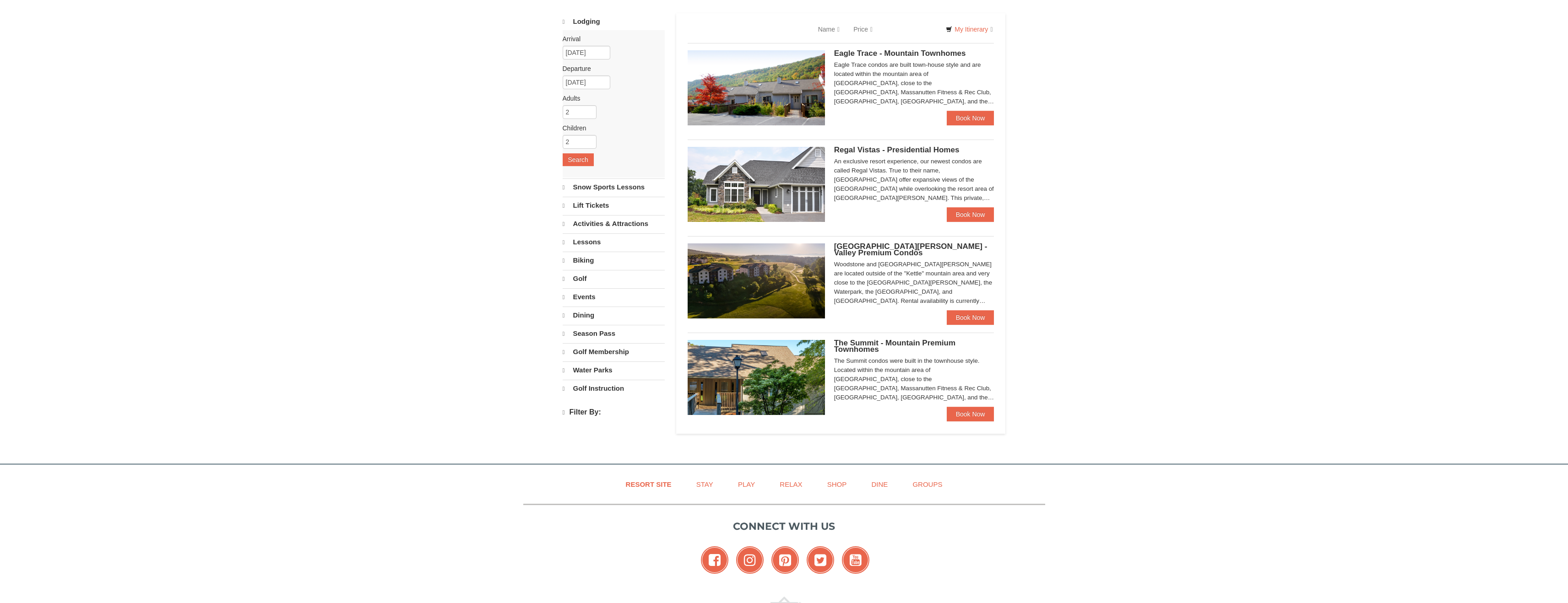
scroll to position [48, 0]
select select "9"
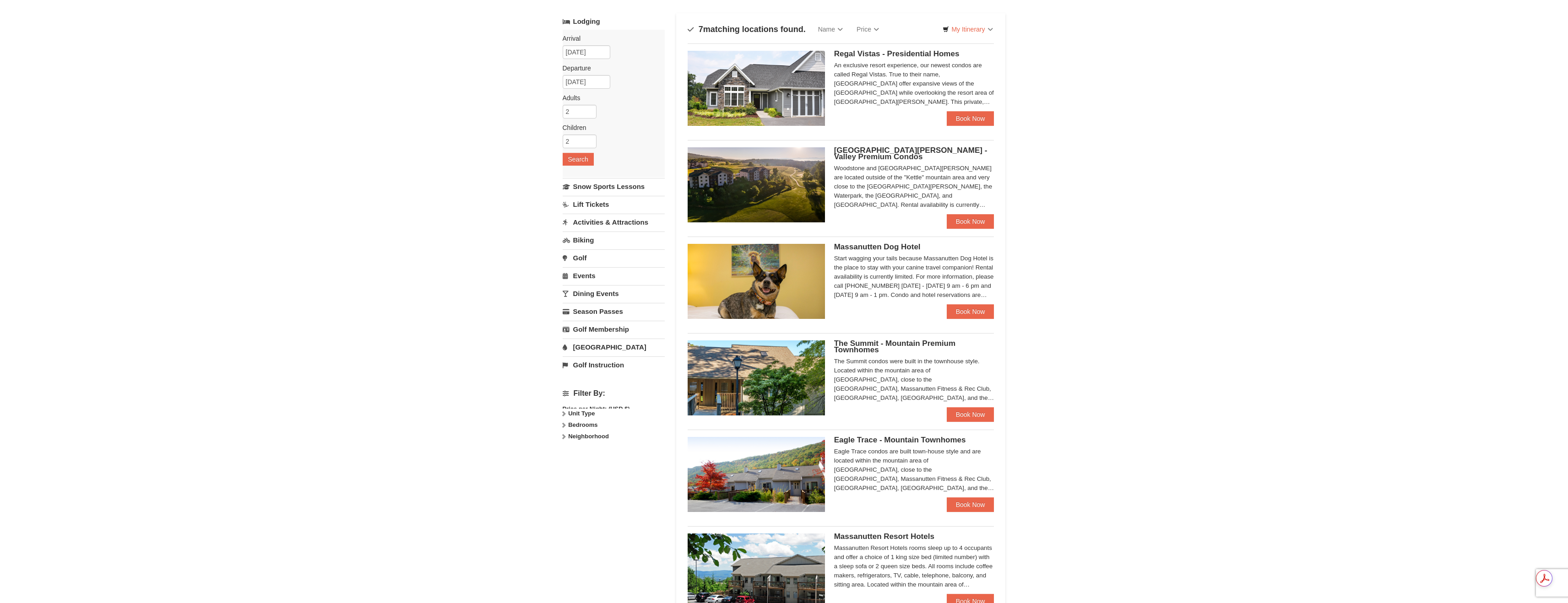
scroll to position [0, 0]
click at [784, 459] on img at bounding box center [756, 475] width 137 height 75
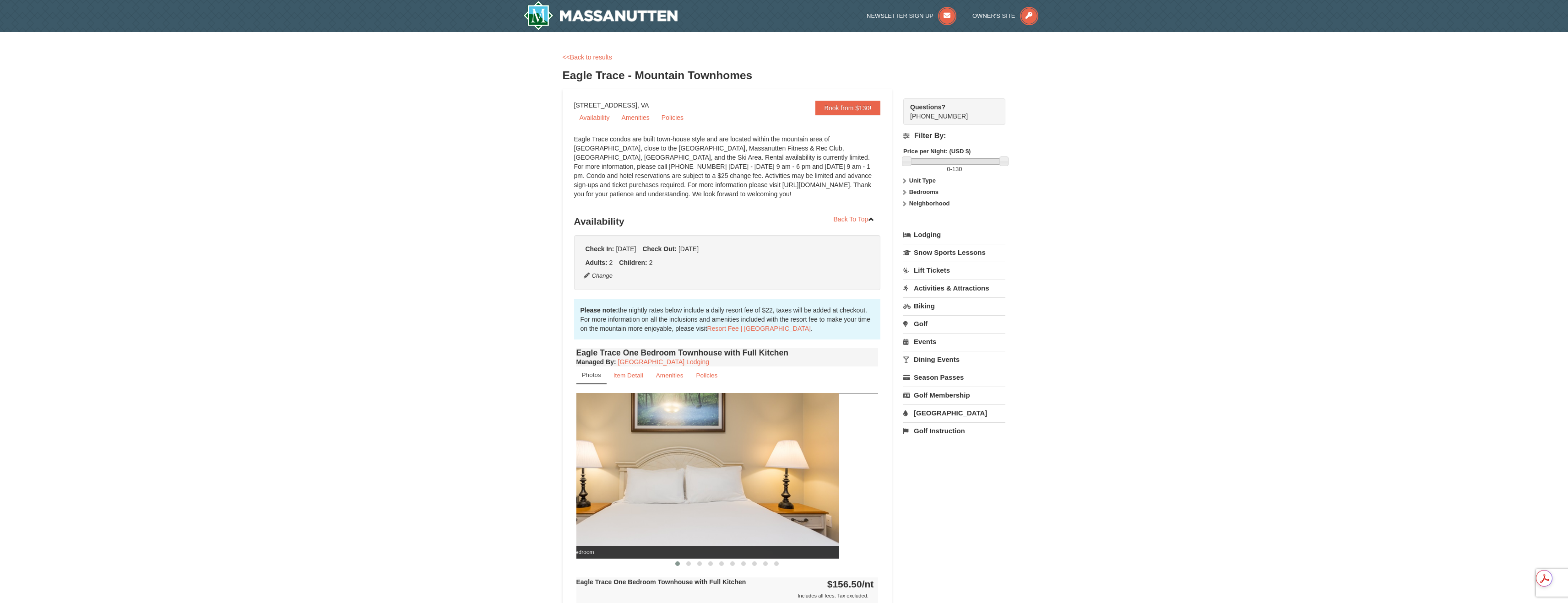
drag, startPoint x: 810, startPoint y: 451, endPoint x: 677, endPoint y: 434, distance: 134.1
click at [688, 436] on img at bounding box center [687, 475] width 302 height 165
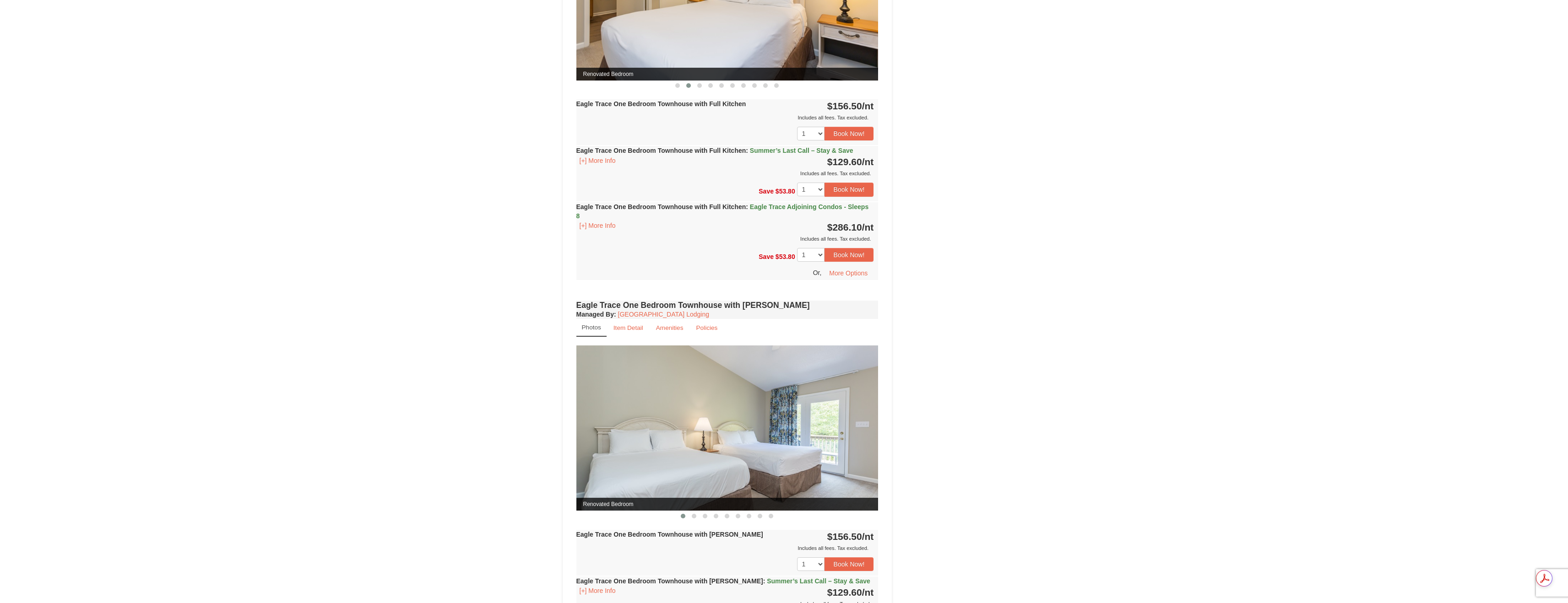
scroll to position [227, 0]
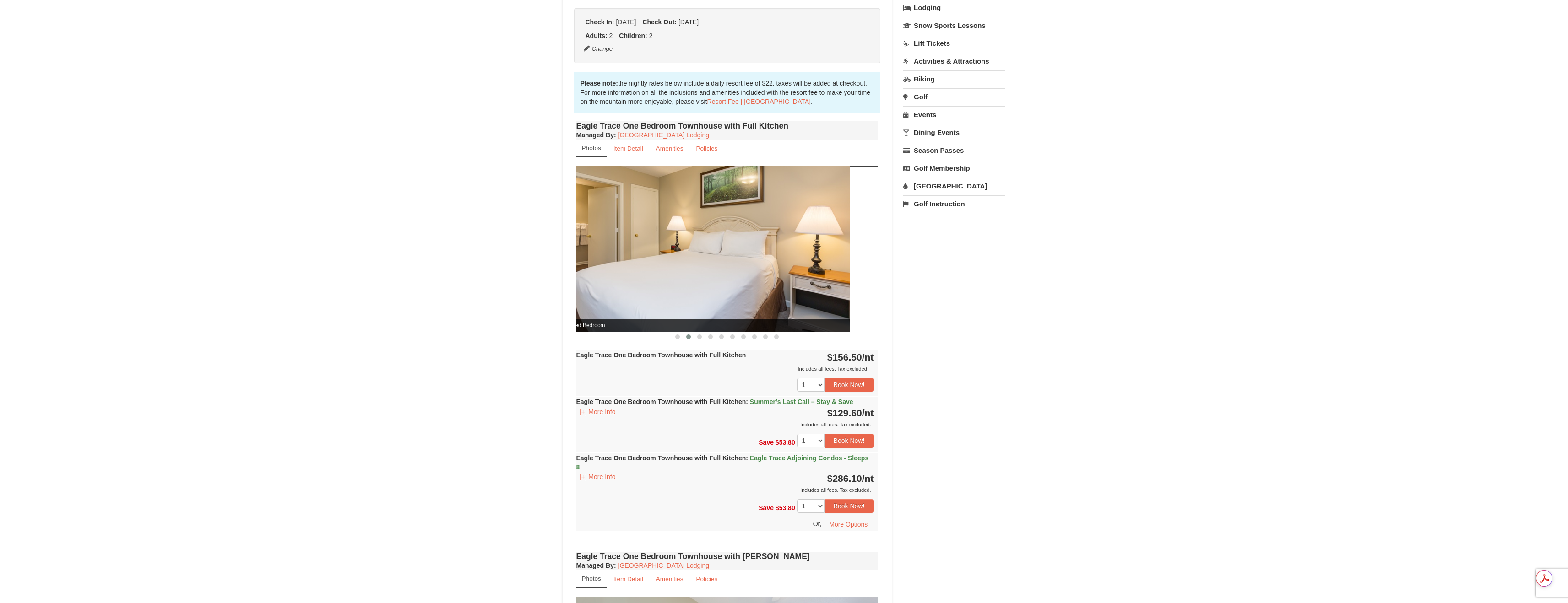
drag, startPoint x: 787, startPoint y: 265, endPoint x: 596, endPoint y: 266, distance: 191.0
click at [610, 266] on img at bounding box center [699, 248] width 302 height 165
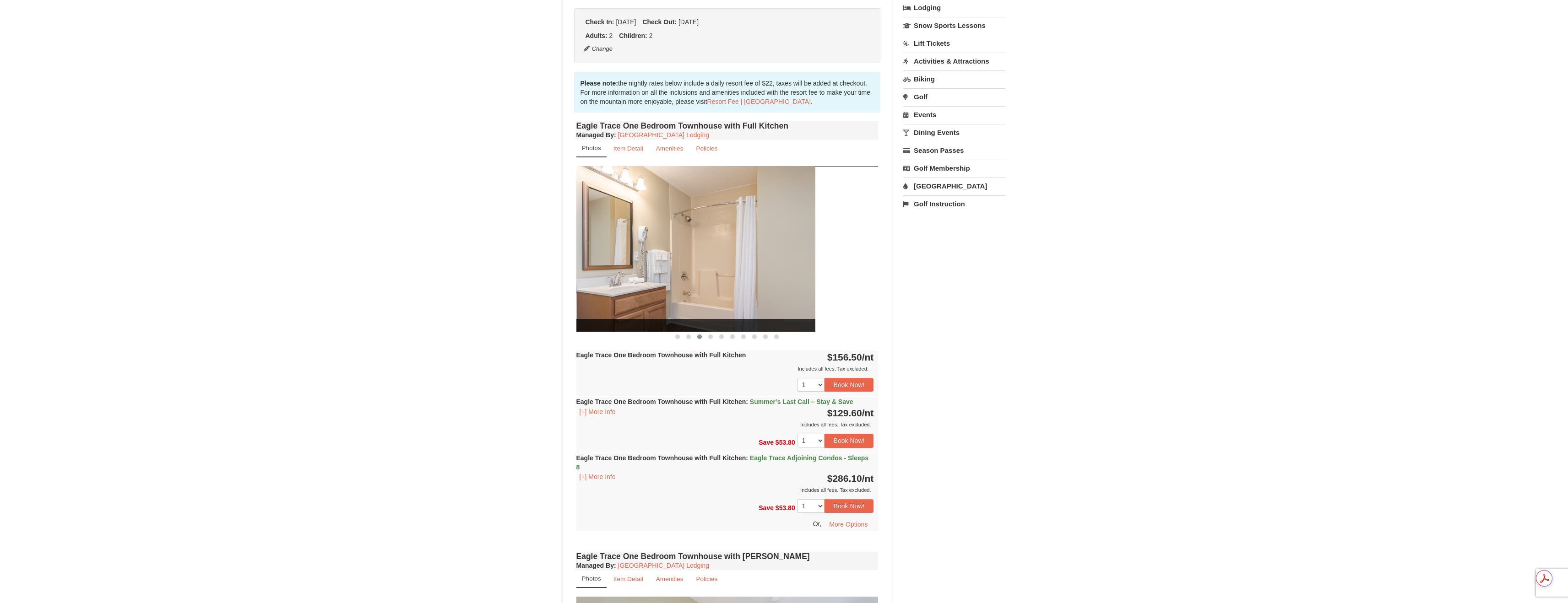
drag, startPoint x: 764, startPoint y: 262, endPoint x: 595, endPoint y: 260, distance: 169.0
click at [625, 260] on img at bounding box center [664, 248] width 302 height 165
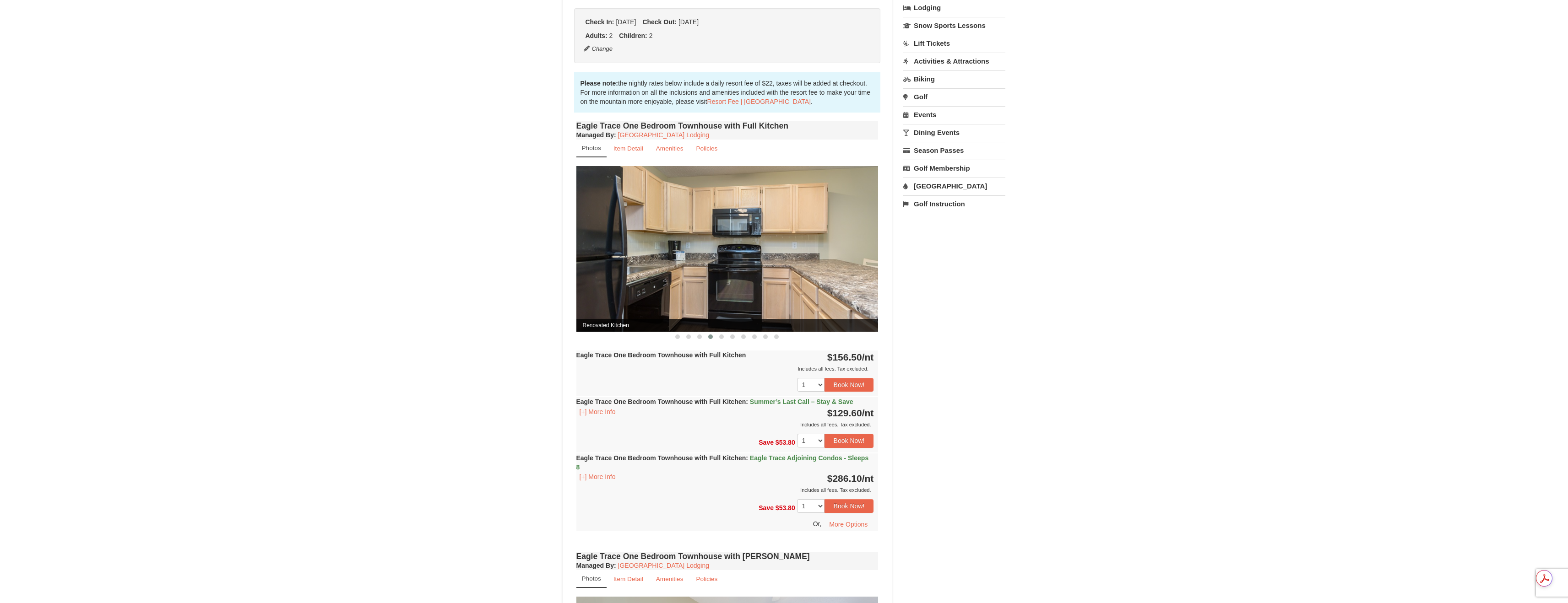
drag, startPoint x: 802, startPoint y: 260, endPoint x: 632, endPoint y: 259, distance: 170.0
click at [642, 259] on img at bounding box center [727, 248] width 302 height 165
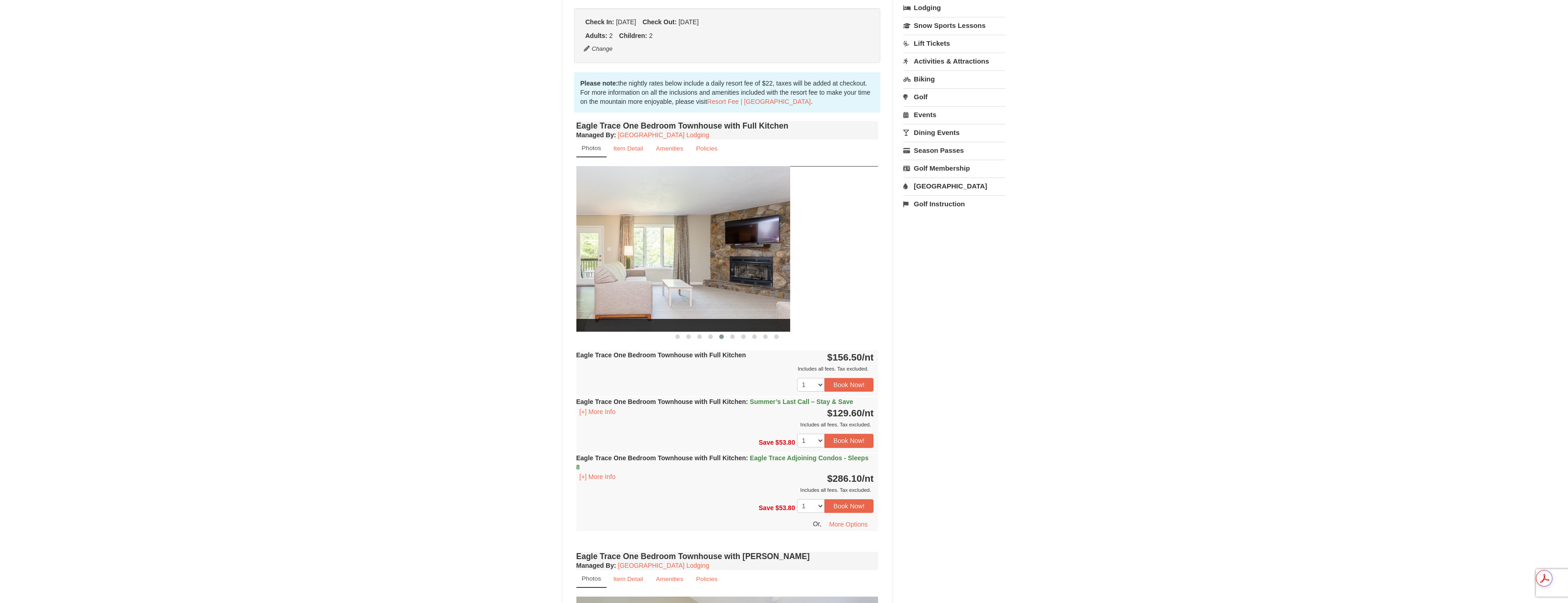
drag, startPoint x: 792, startPoint y: 260, endPoint x: 594, endPoint y: 274, distance: 198.5
click at [619, 272] on img at bounding box center [639, 248] width 302 height 165
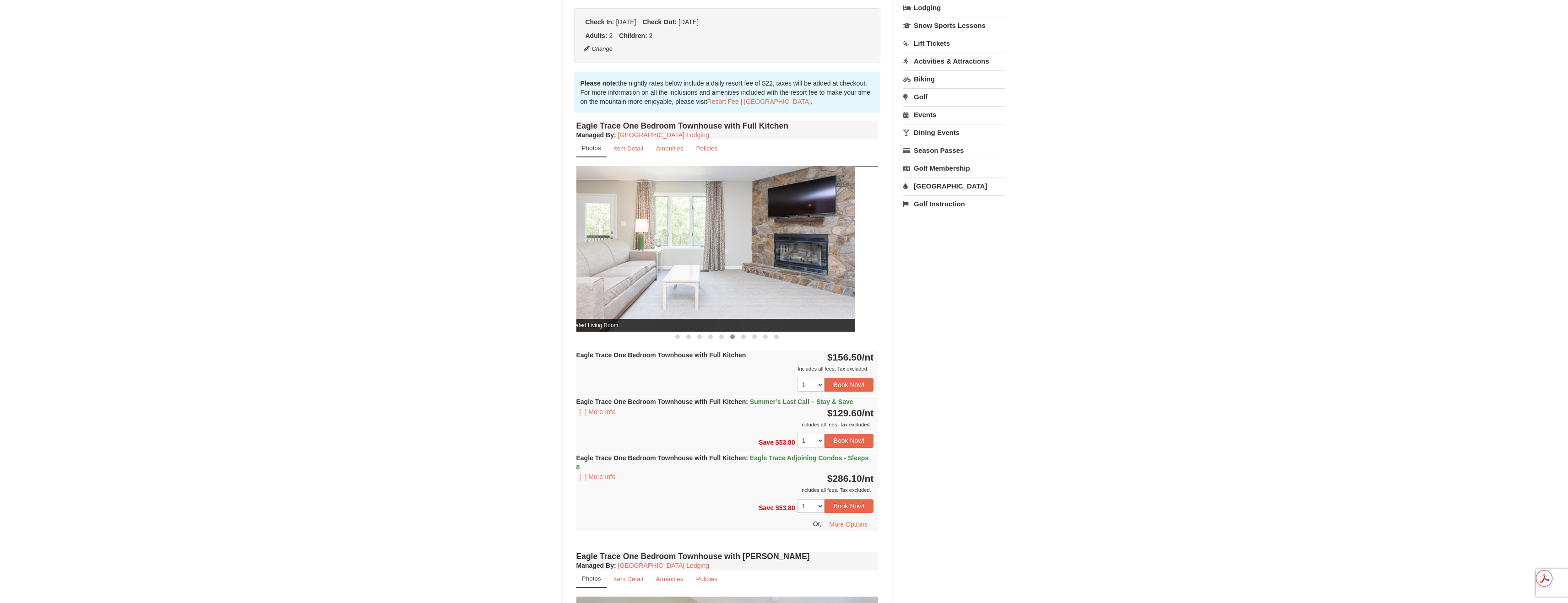
drag, startPoint x: 796, startPoint y: 268, endPoint x: 632, endPoint y: 277, distance: 164.2
click at [632, 277] on img at bounding box center [703, 248] width 302 height 165
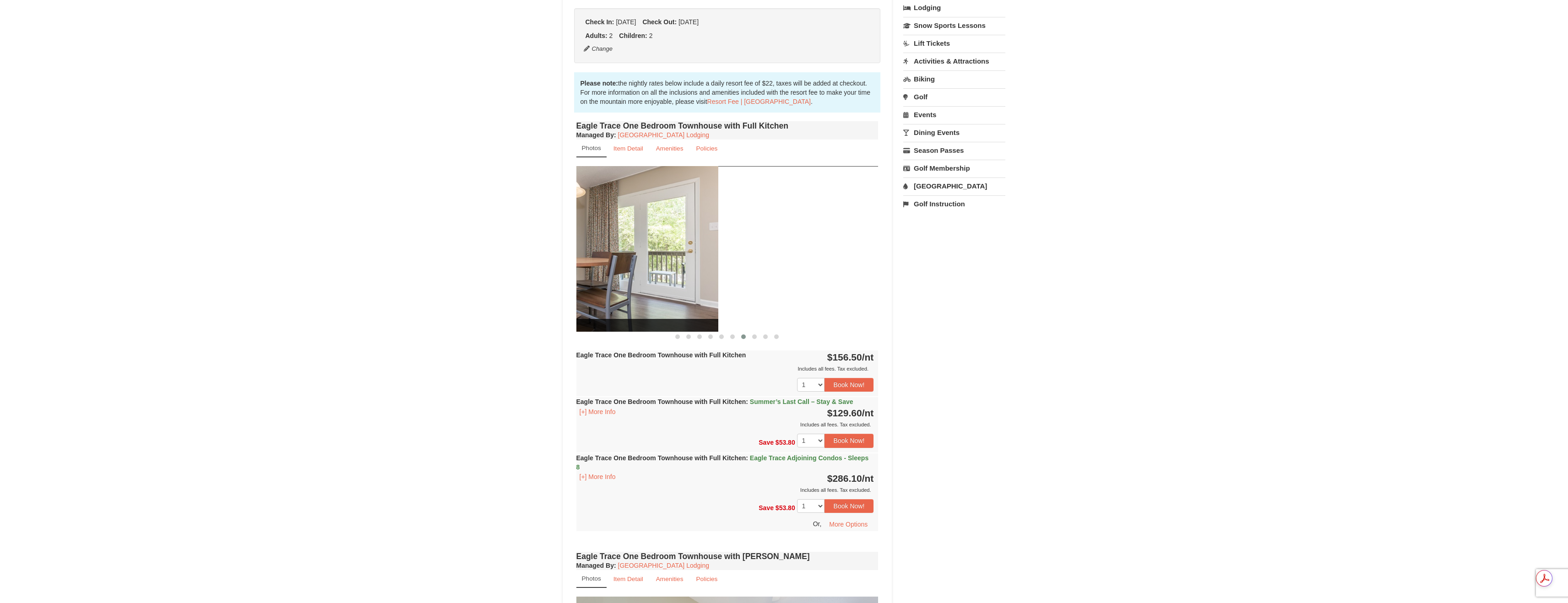
drag, startPoint x: 812, startPoint y: 267, endPoint x: 622, endPoint y: 291, distance: 191.5
click at [640, 288] on img at bounding box center [566, 248] width 302 height 165
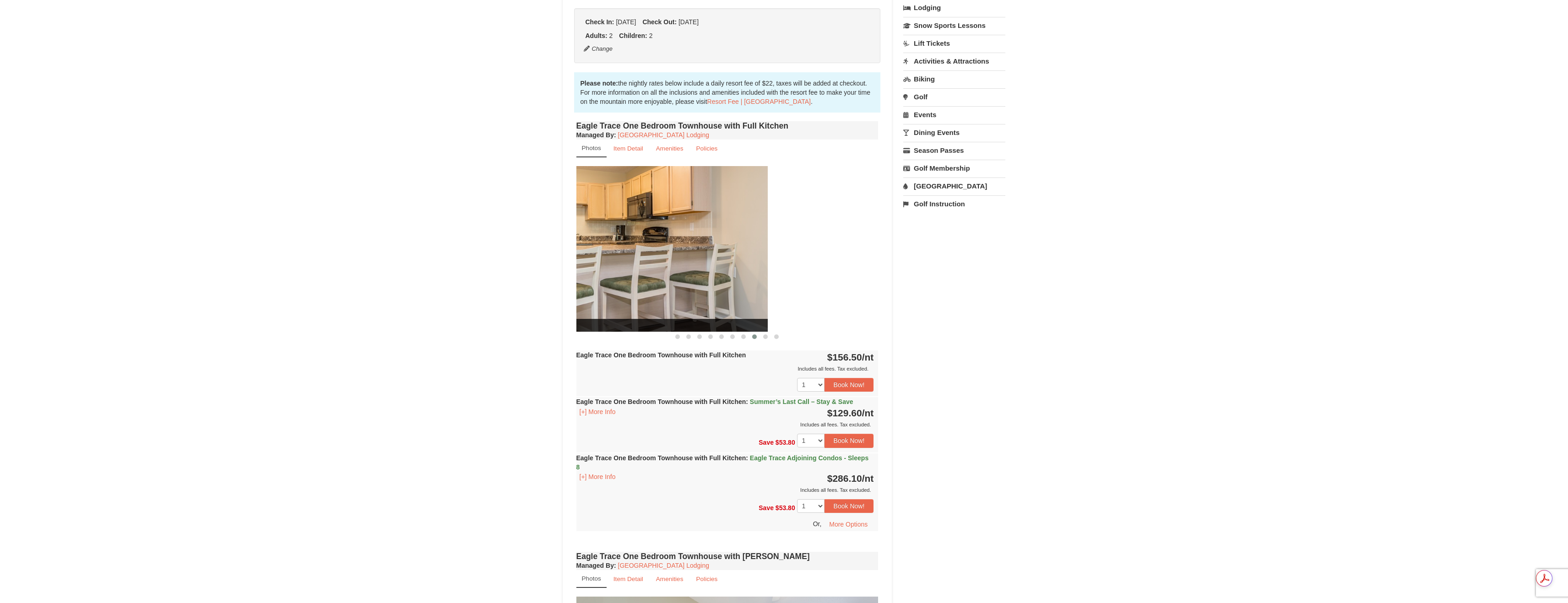
drag, startPoint x: 812, startPoint y: 276, endPoint x: 623, endPoint y: 289, distance: 189.4
click at [653, 286] on img at bounding box center [616, 248] width 302 height 165
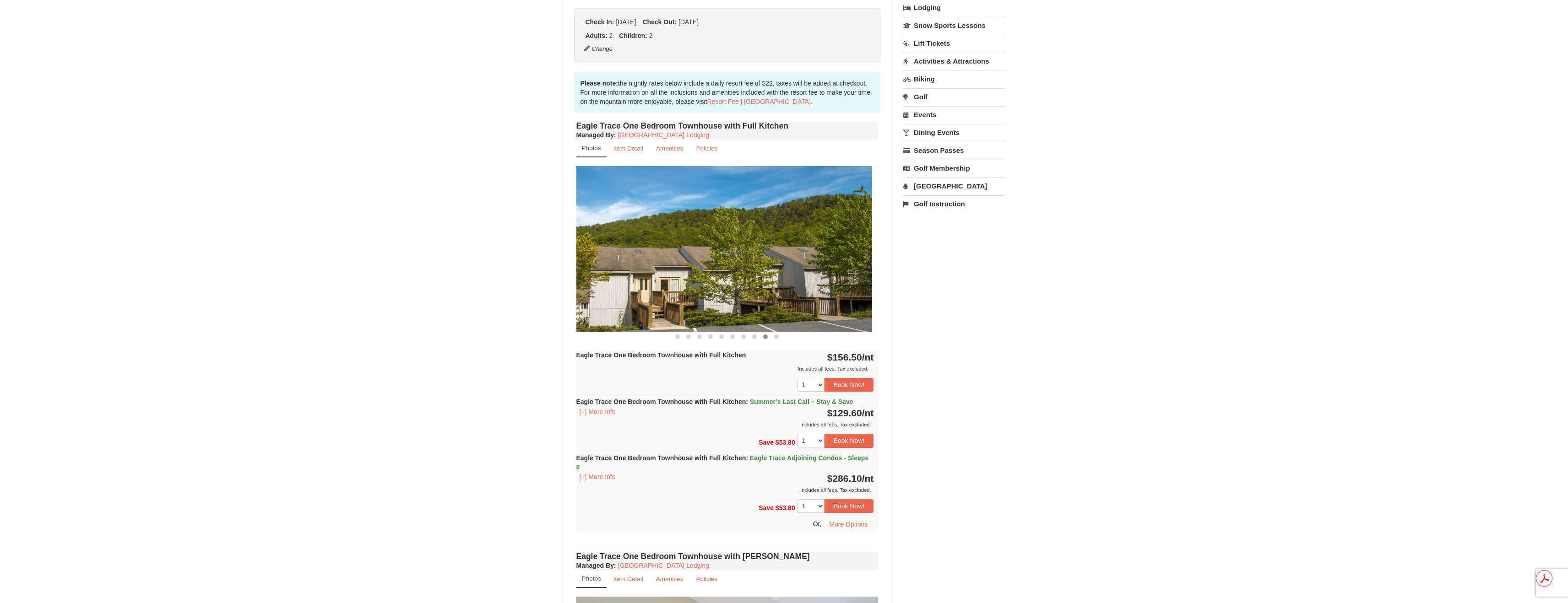
drag, startPoint x: 793, startPoint y: 271, endPoint x: 581, endPoint y: 288, distance: 212.7
click at [590, 288] on img at bounding box center [721, 248] width 302 height 165
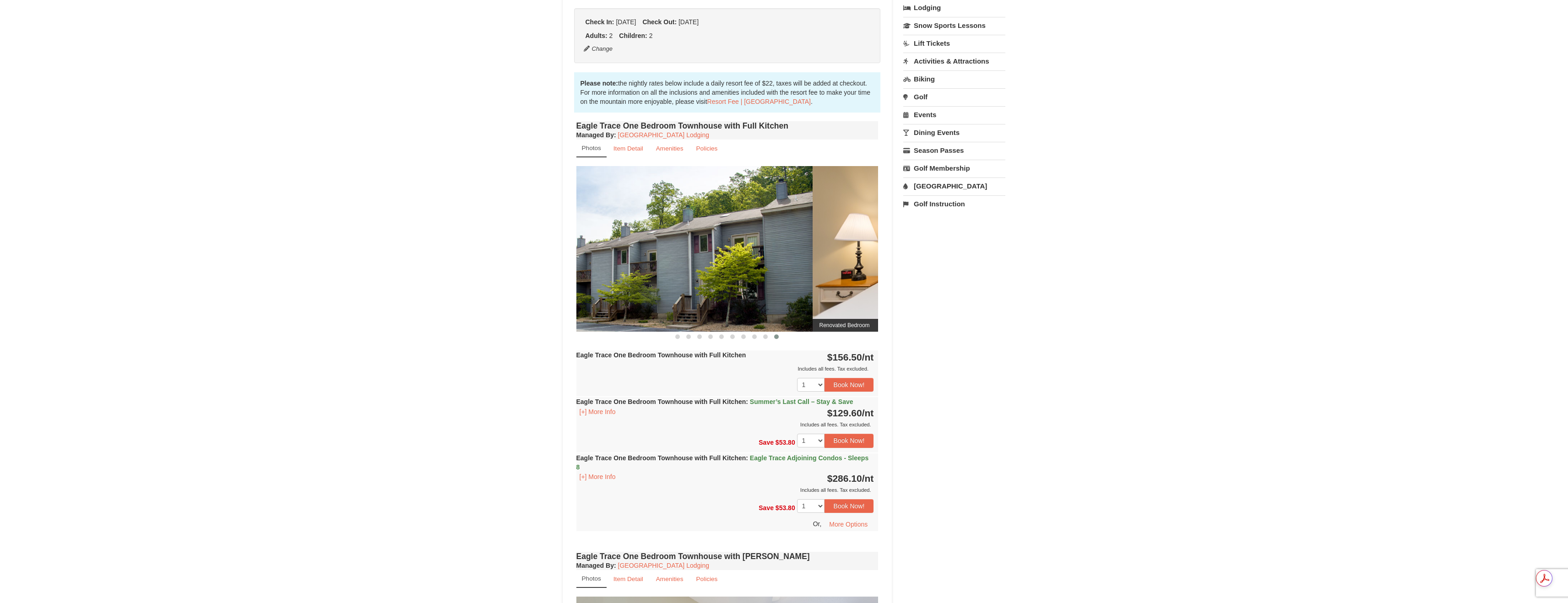
drag, startPoint x: 822, startPoint y: 275, endPoint x: 563, endPoint y: 279, distance: 259.0
click at [576, 277] on img at bounding box center [661, 248] width 302 height 165
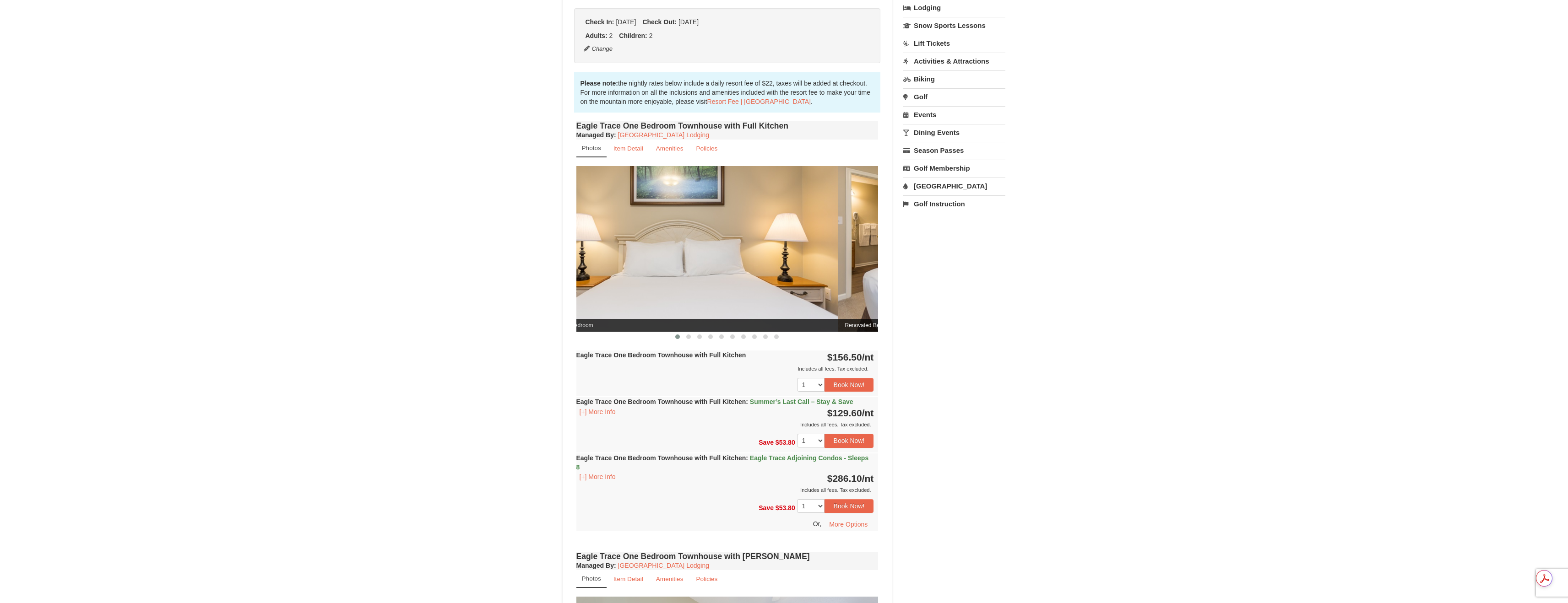
drag, startPoint x: 739, startPoint y: 270, endPoint x: 538, endPoint y: 275, distance: 201.1
click at [556, 272] on div "× <<Back to results Eagle Trace - Mountain Townhomes Book from $130! 1822 Resor…" at bounding box center [784, 499] width 461 height 1370
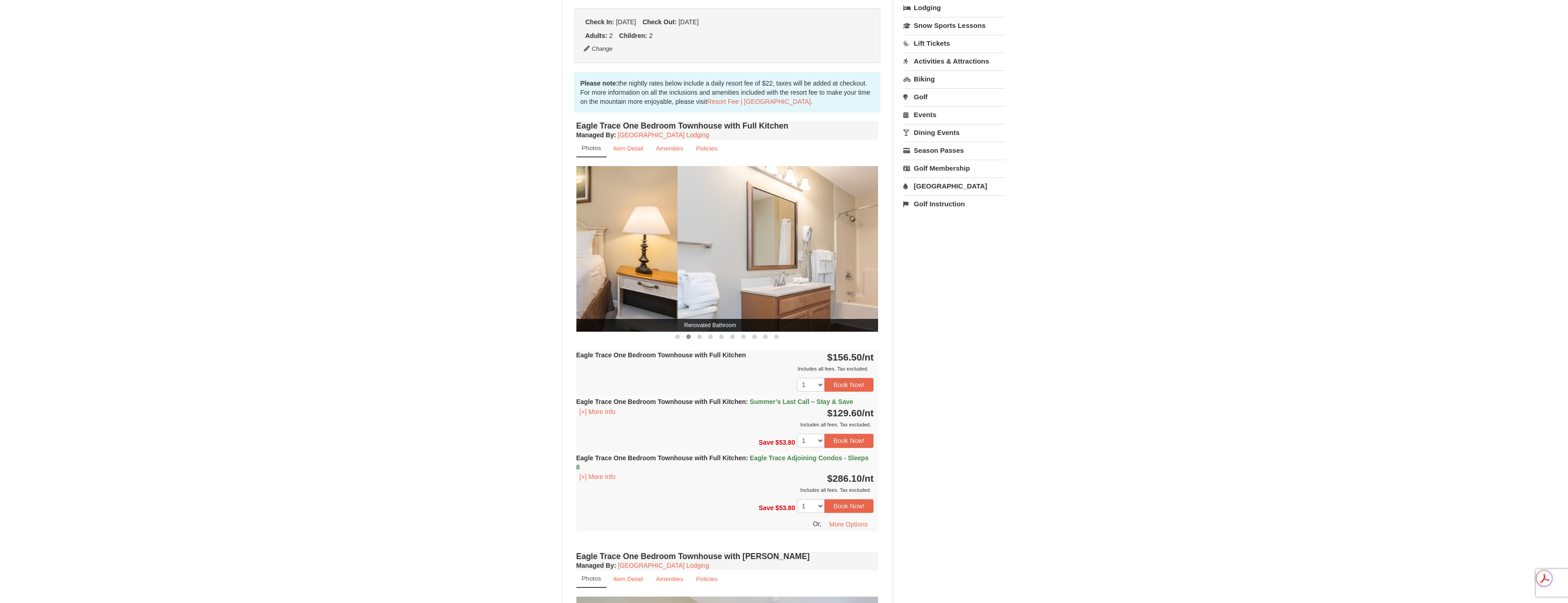
drag, startPoint x: 788, startPoint y: 262, endPoint x: 594, endPoint y: 263, distance: 194.0
click at [581, 265] on img at bounding box center [526, 248] width 302 height 165
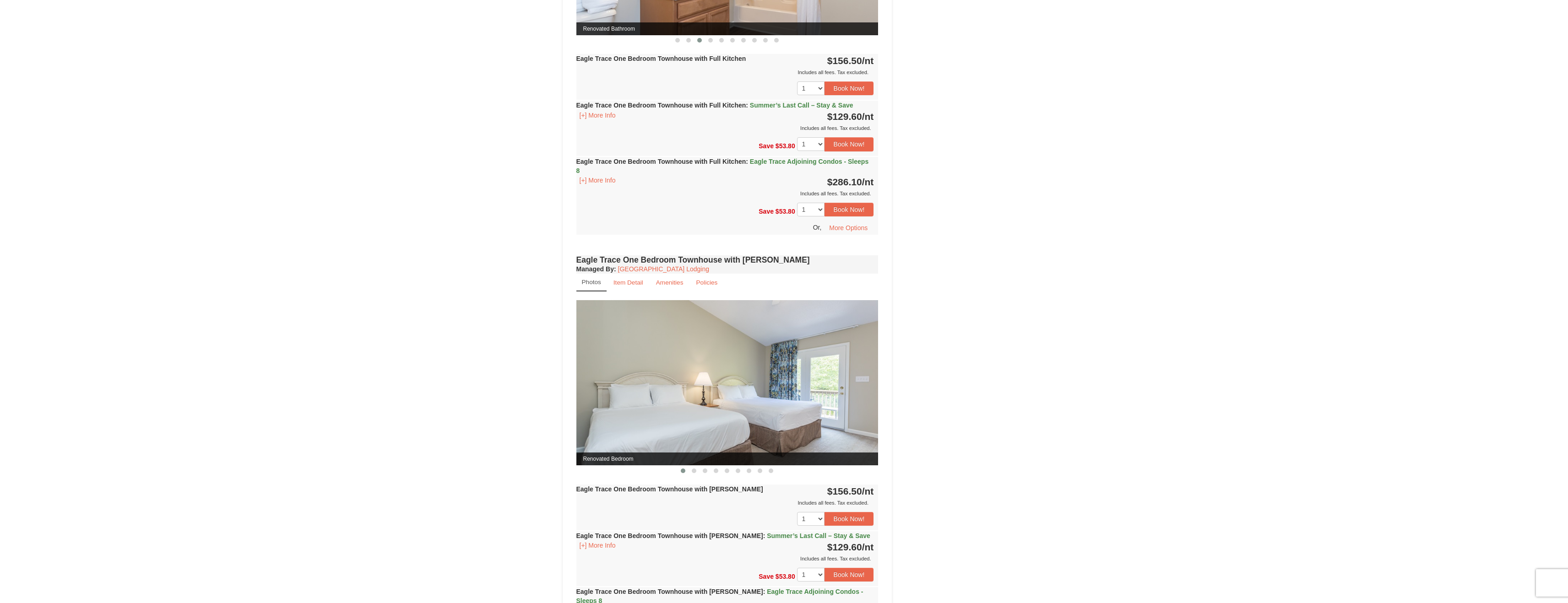
scroll to position [570, 0]
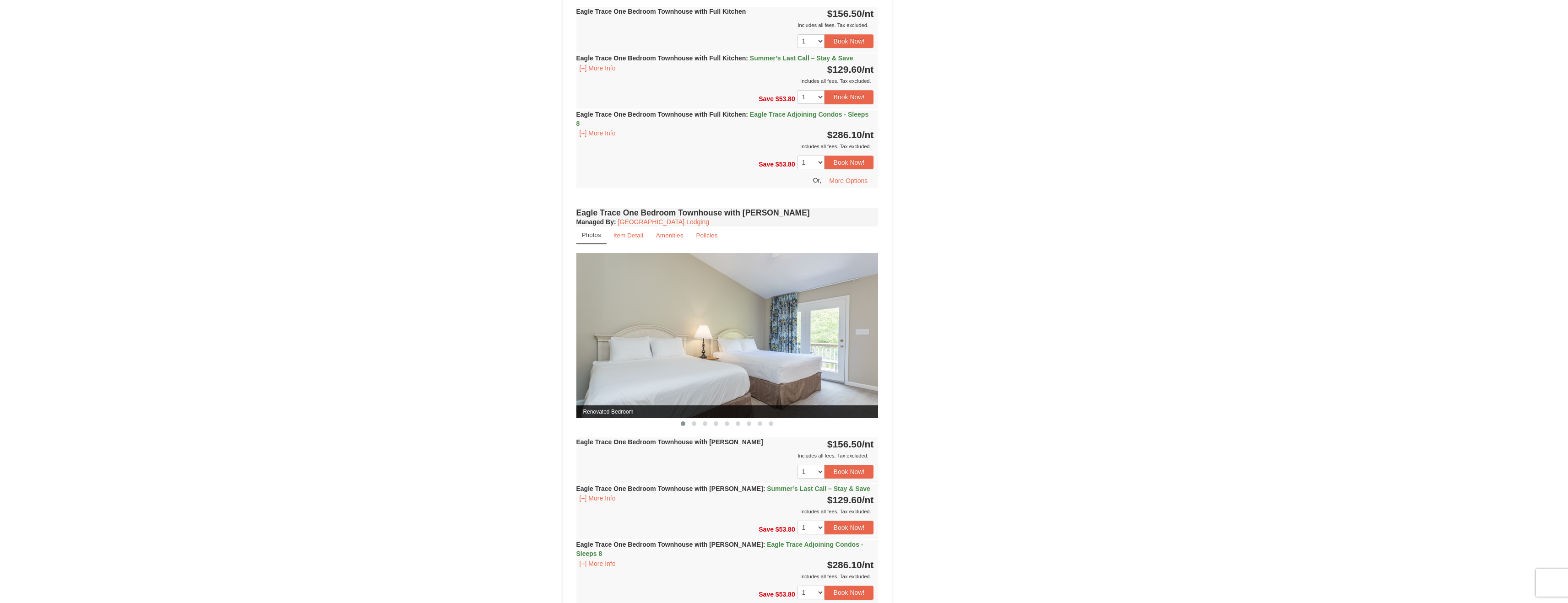
drag, startPoint x: 788, startPoint y: 302, endPoint x: 618, endPoint y: 308, distance: 170.1
click at [633, 306] on img at bounding box center [727, 335] width 302 height 165
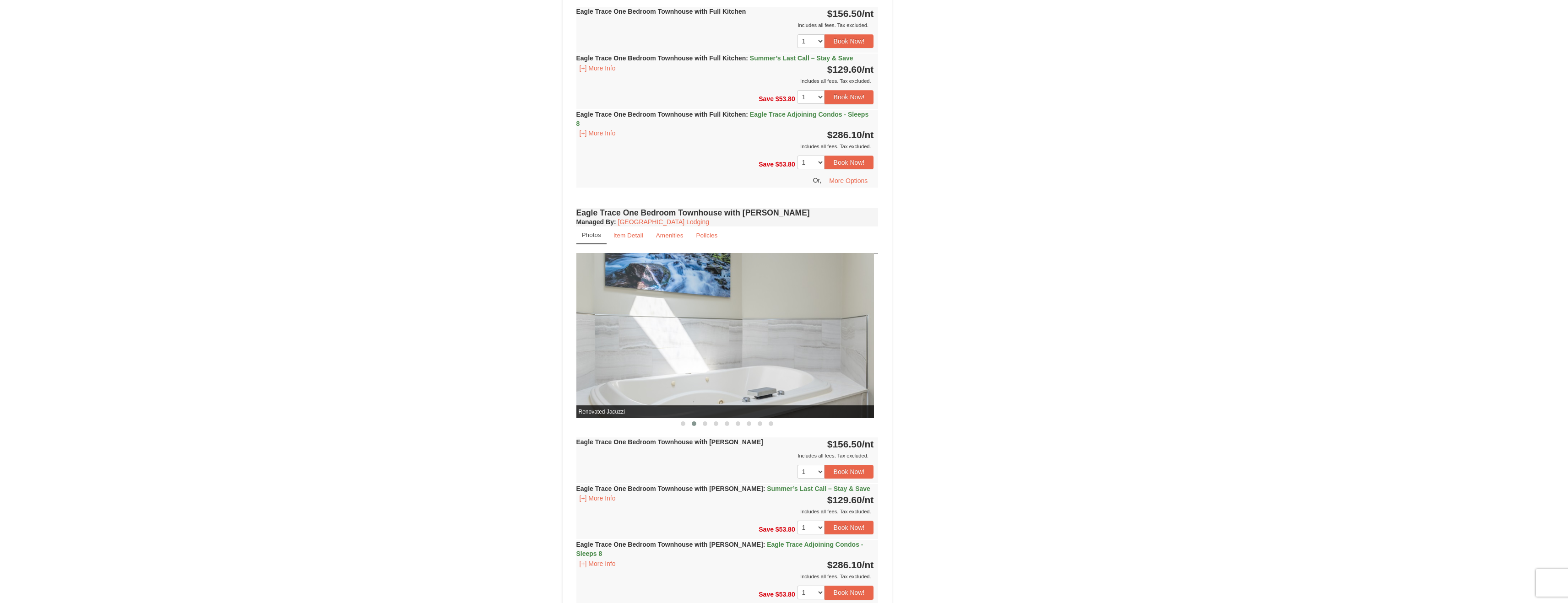
click at [764, 307] on img at bounding box center [722, 335] width 302 height 165
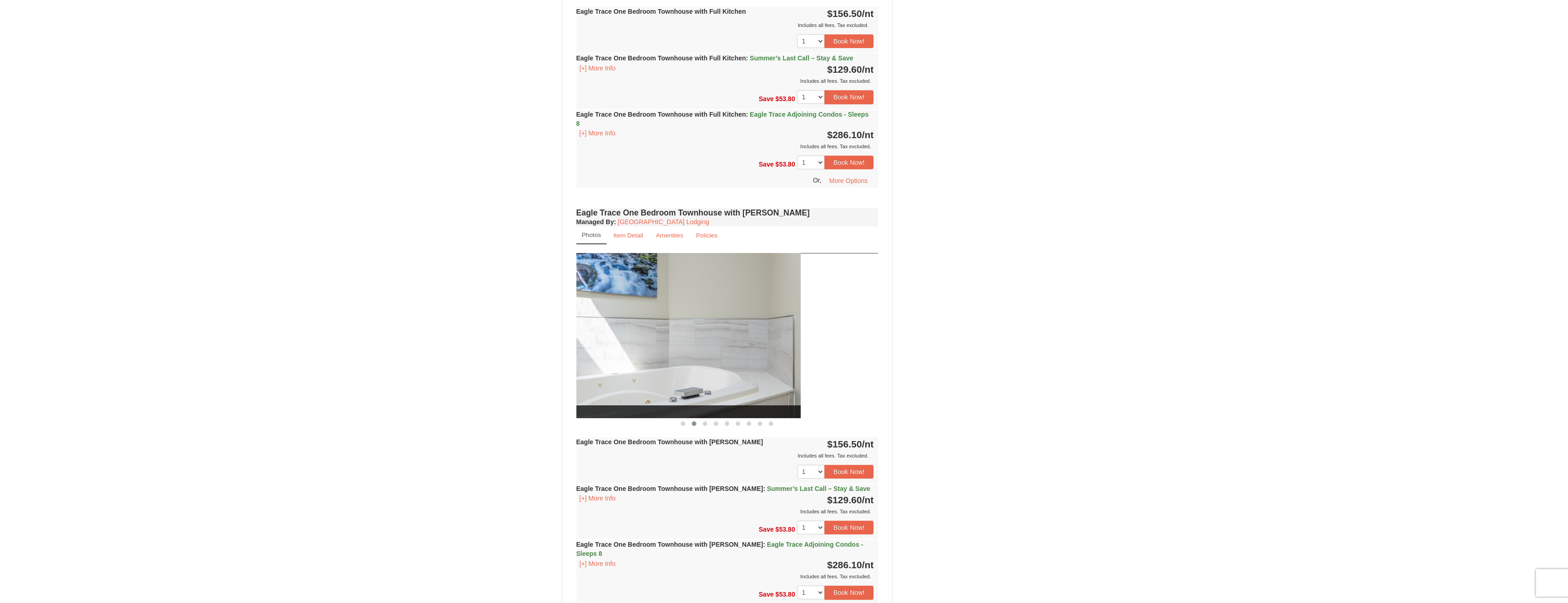
drag, startPoint x: 817, startPoint y: 315, endPoint x: 674, endPoint y: 318, distance: 143.0
click at [674, 318] on img at bounding box center [649, 335] width 302 height 165
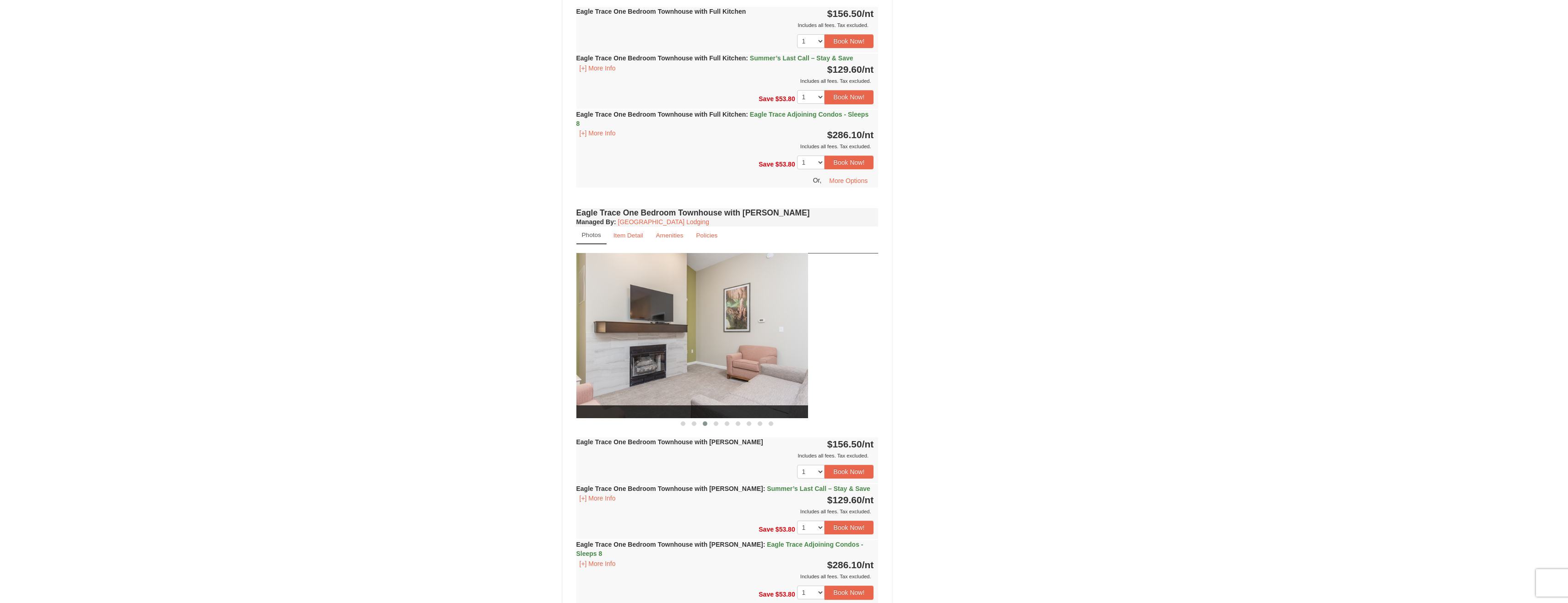
drag, startPoint x: 815, startPoint y: 320, endPoint x: 639, endPoint y: 329, distance: 176.2
click at [639, 329] on img at bounding box center [656, 335] width 302 height 165
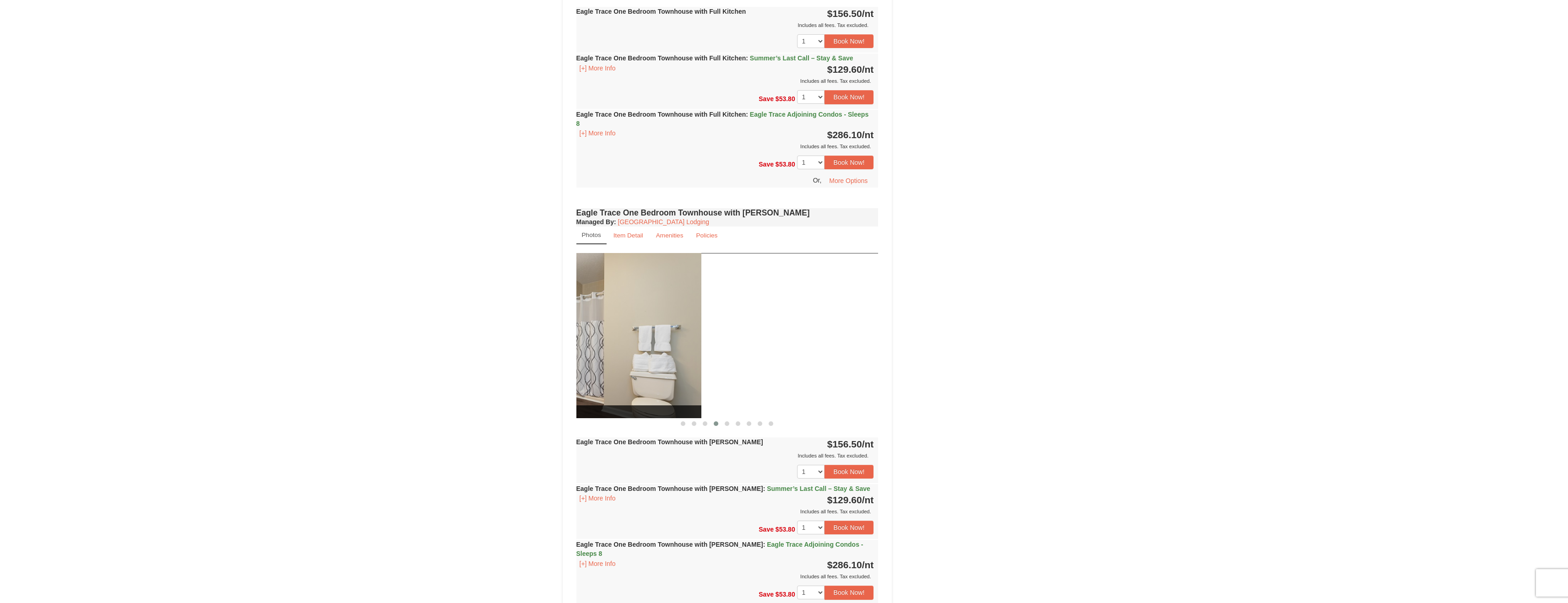
drag, startPoint x: 785, startPoint y: 319, endPoint x: 599, endPoint y: 329, distance: 186.3
click at [610, 327] on img at bounding box center [550, 335] width 302 height 165
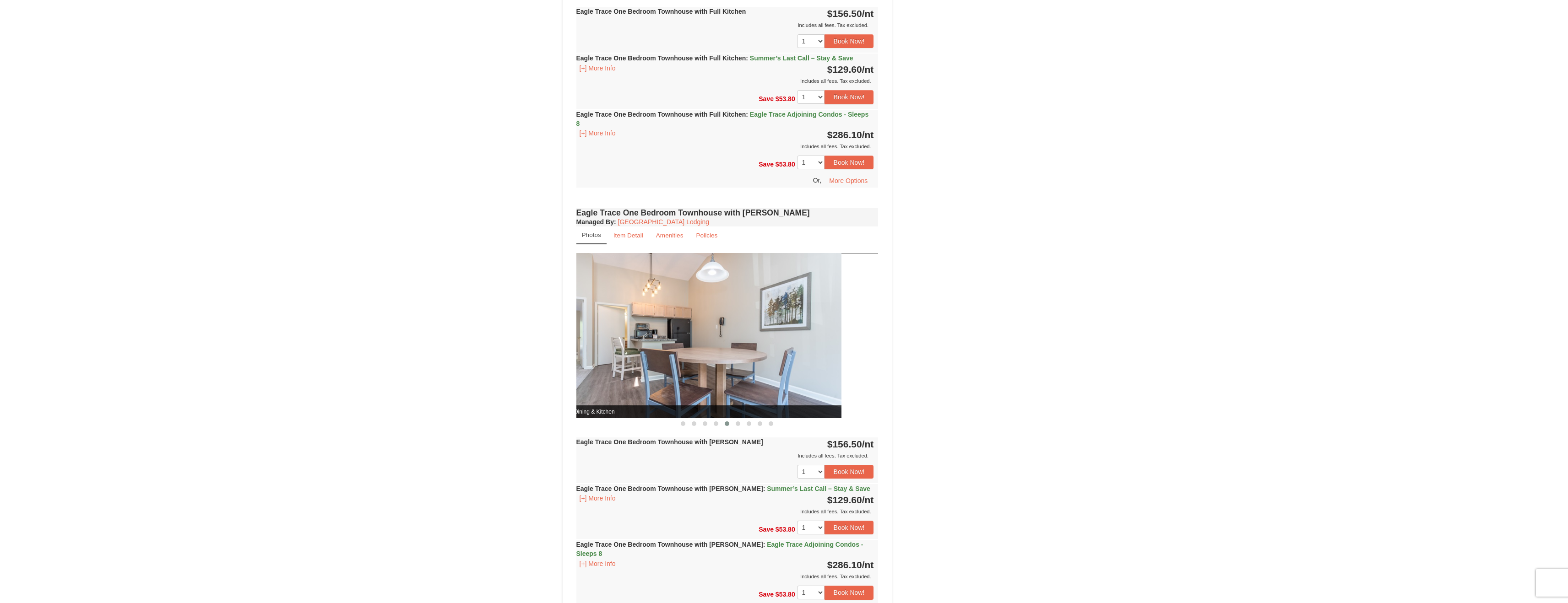
drag, startPoint x: 783, startPoint y: 323, endPoint x: 629, endPoint y: 327, distance: 154.1
click at [640, 327] on img at bounding box center [690, 335] width 302 height 165
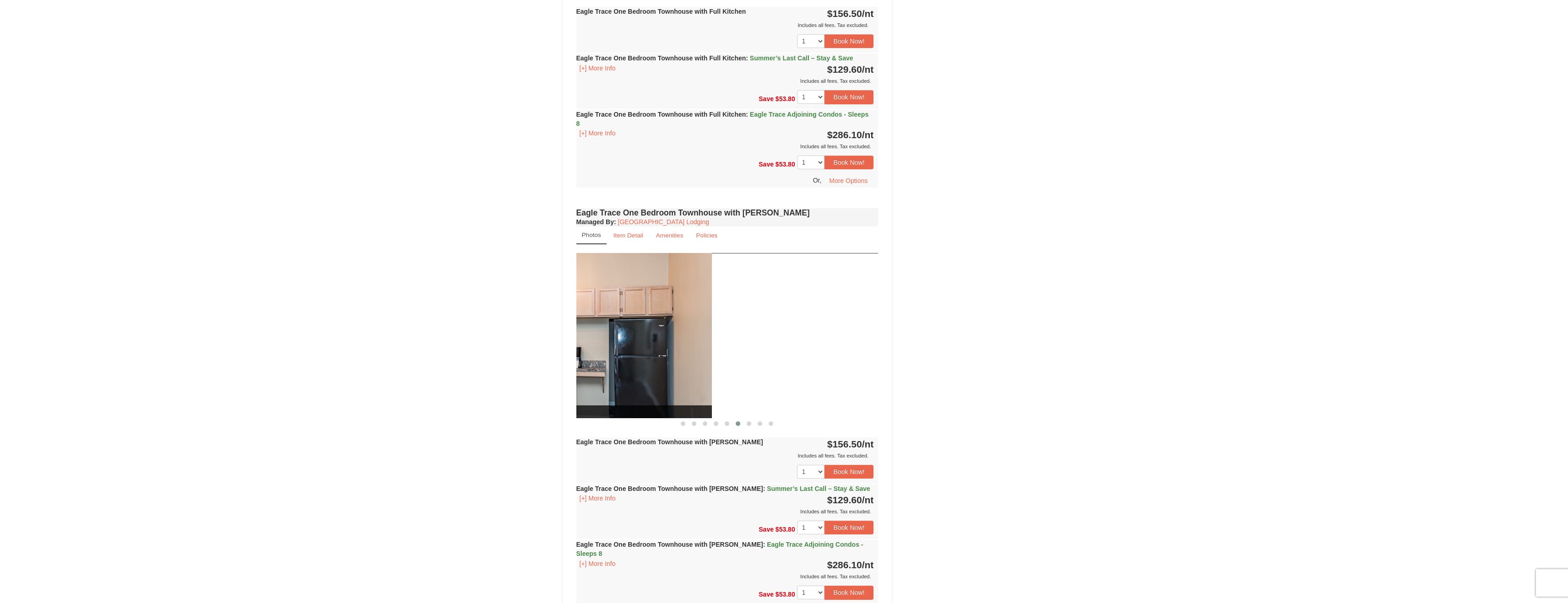
drag, startPoint x: 772, startPoint y: 322, endPoint x: 593, endPoint y: 330, distance: 179.2
click at [593, 330] on img at bounding box center [561, 335] width 302 height 165
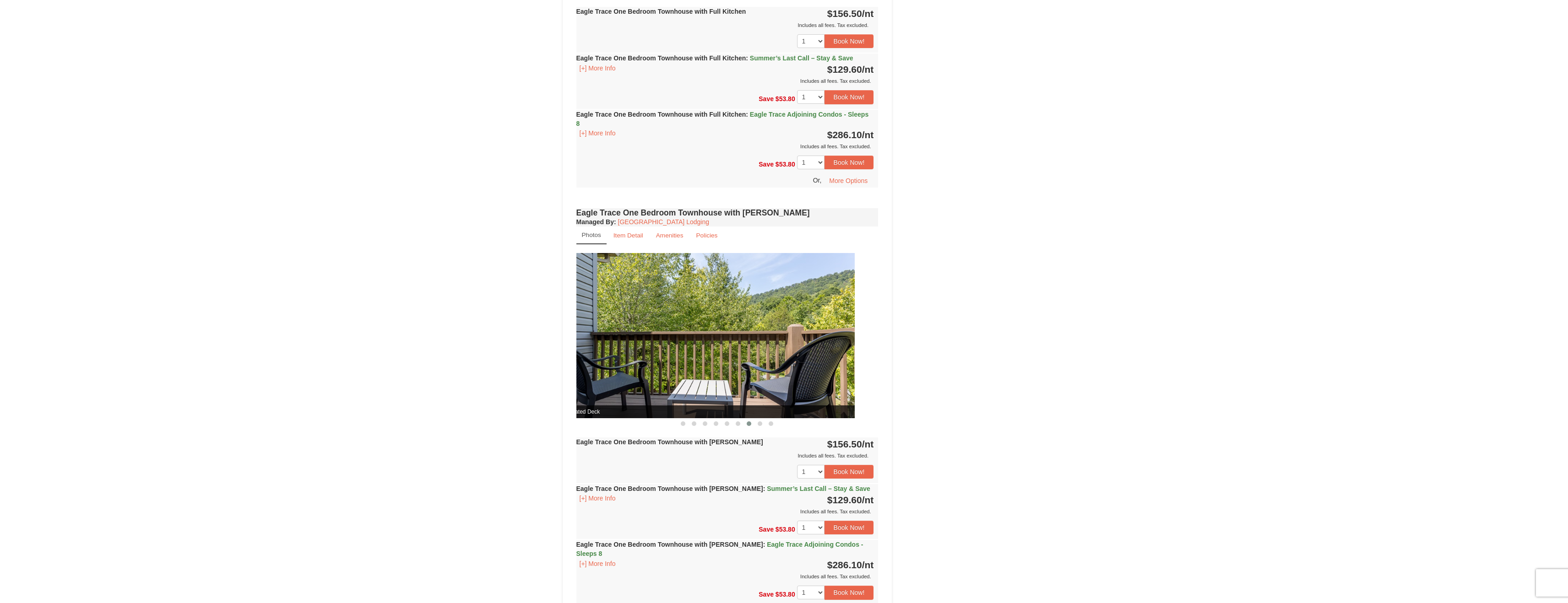
drag, startPoint x: 805, startPoint y: 323, endPoint x: 781, endPoint y: 323, distance: 24.0
click at [781, 323] on img at bounding box center [703, 335] width 302 height 165
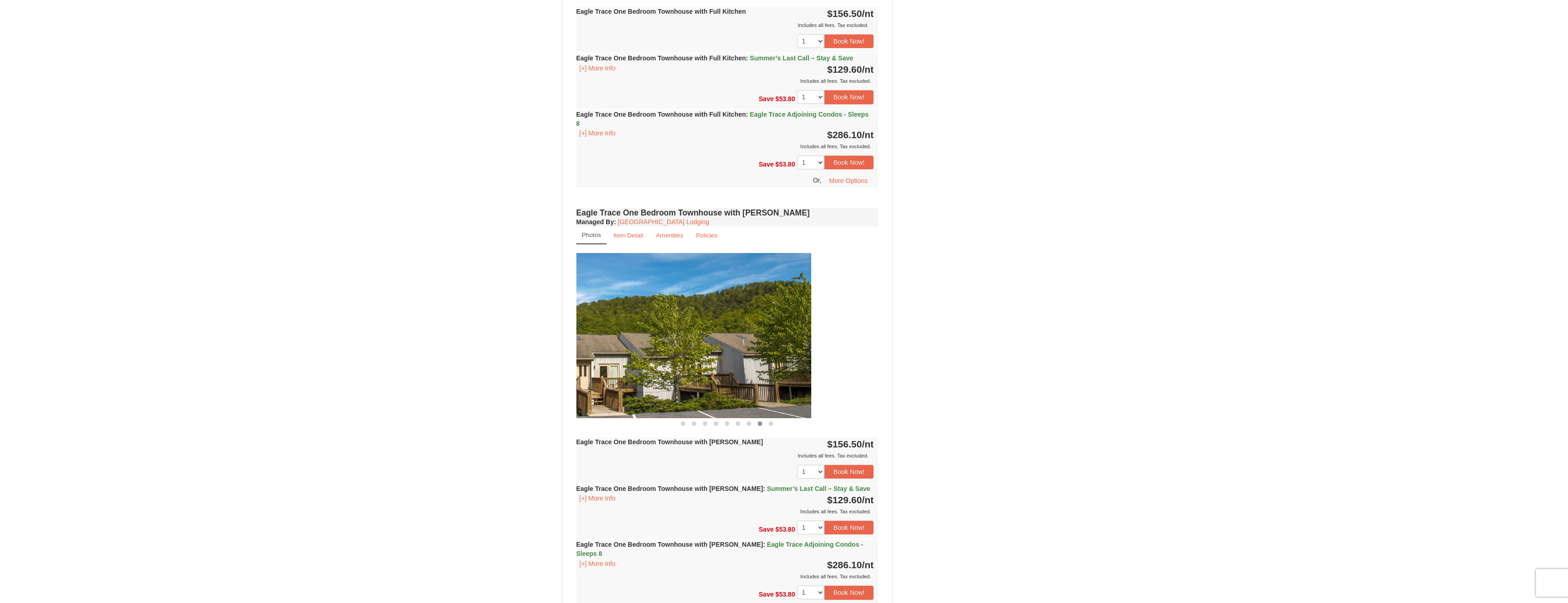
drag, startPoint x: 802, startPoint y: 323, endPoint x: 634, endPoint y: 326, distance: 168.0
click at [634, 326] on img at bounding box center [659, 335] width 302 height 165
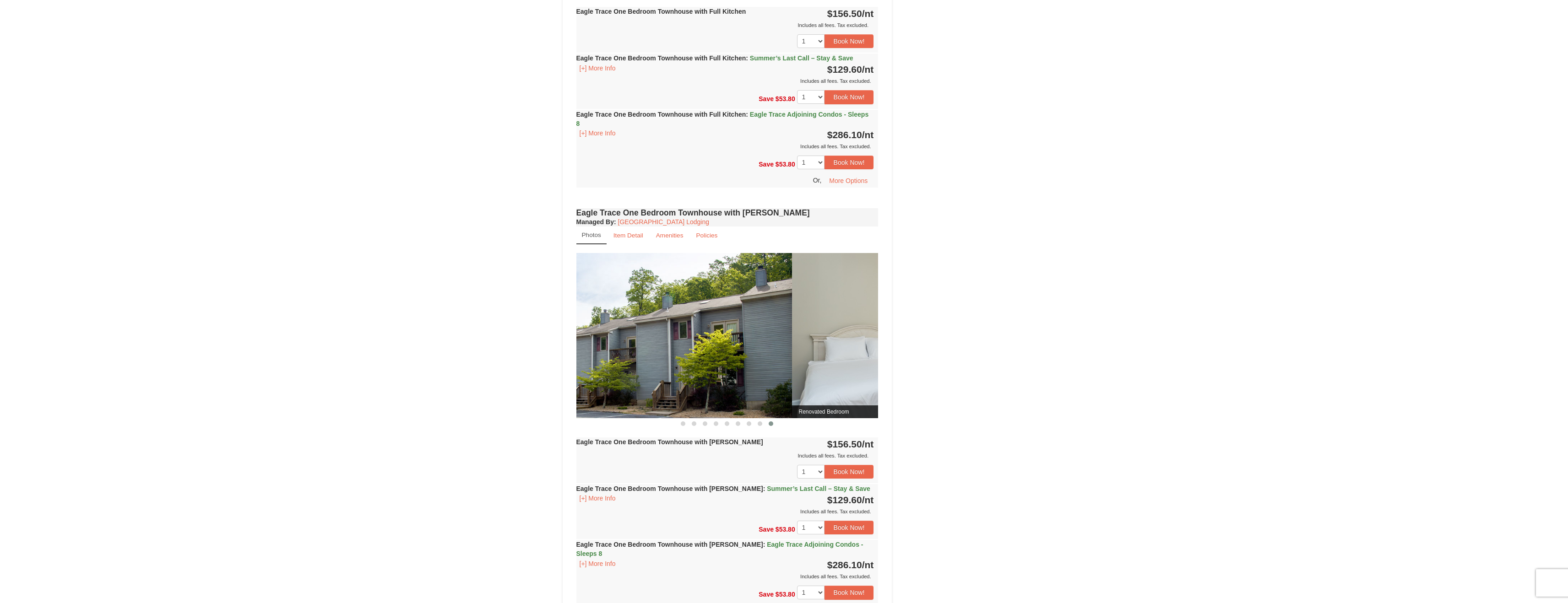
drag, startPoint x: 812, startPoint y: 321, endPoint x: 607, endPoint y: 325, distance: 205.0
click at [607, 325] on img at bounding box center [641, 335] width 302 height 165
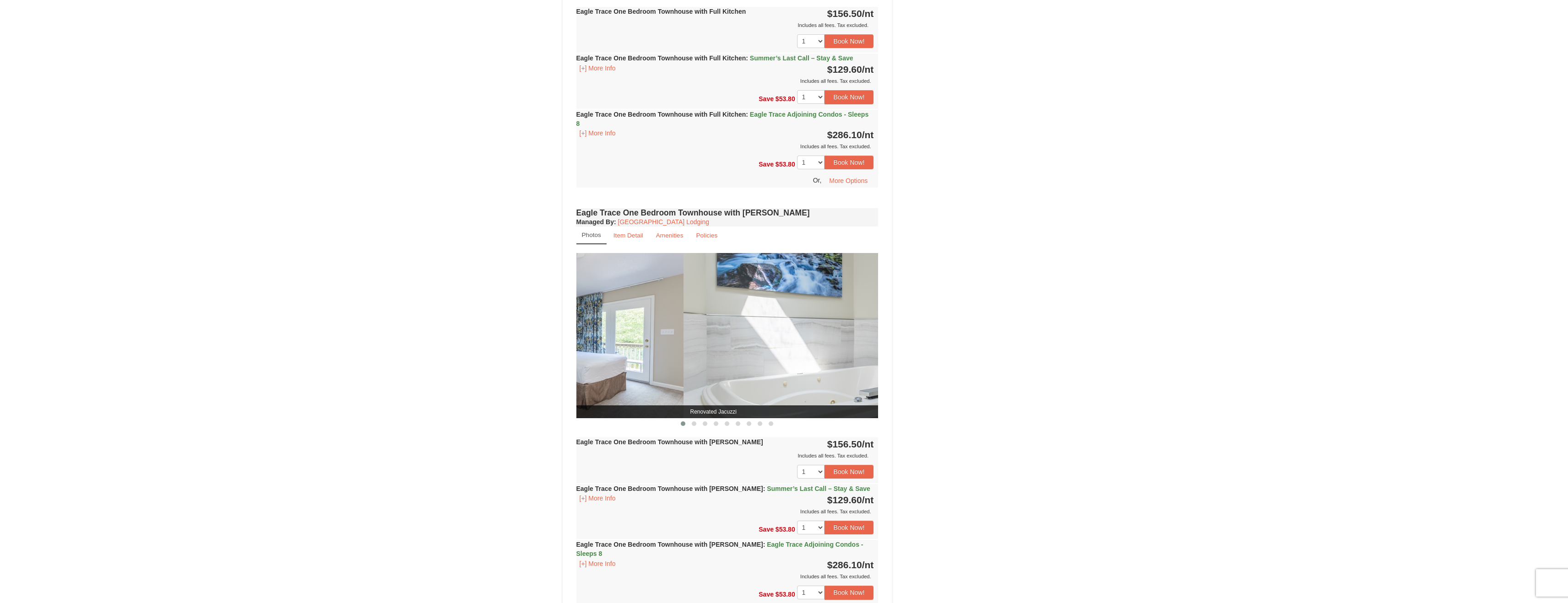
drag, startPoint x: 795, startPoint y: 317, endPoint x: 594, endPoint y: 323, distance: 201.1
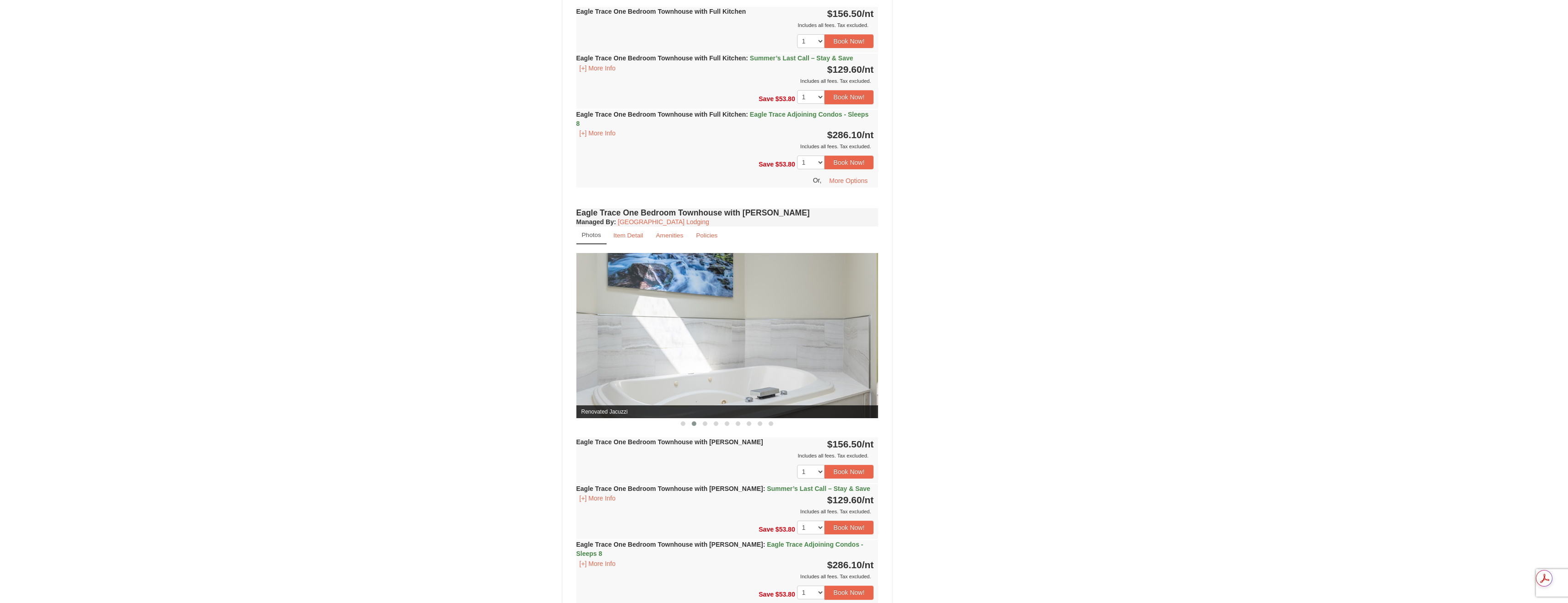
drag, startPoint x: 818, startPoint y: 362, endPoint x: 645, endPoint y: 357, distance: 173.1
click at [649, 356] on img at bounding box center [725, 335] width 302 height 165
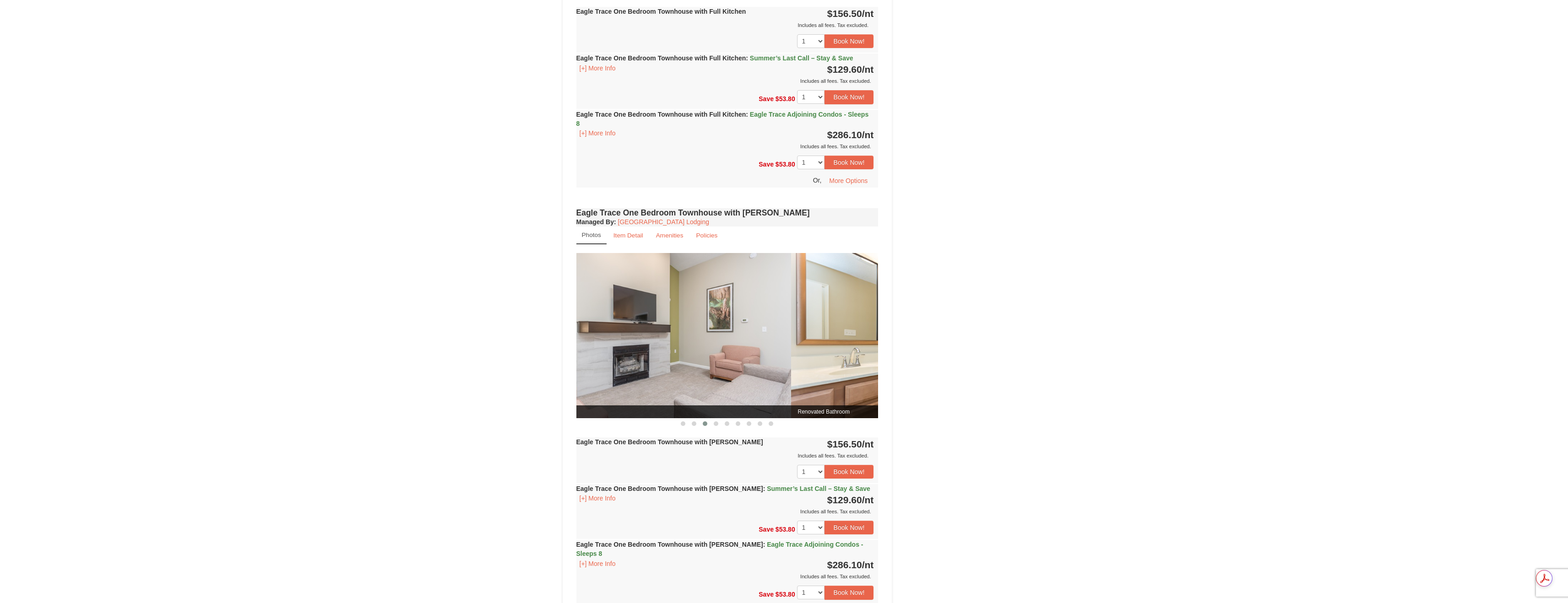
drag, startPoint x: 786, startPoint y: 355, endPoint x: 666, endPoint y: 355, distance: 120.0
click at [674, 355] on img at bounding box center [640, 335] width 302 height 165
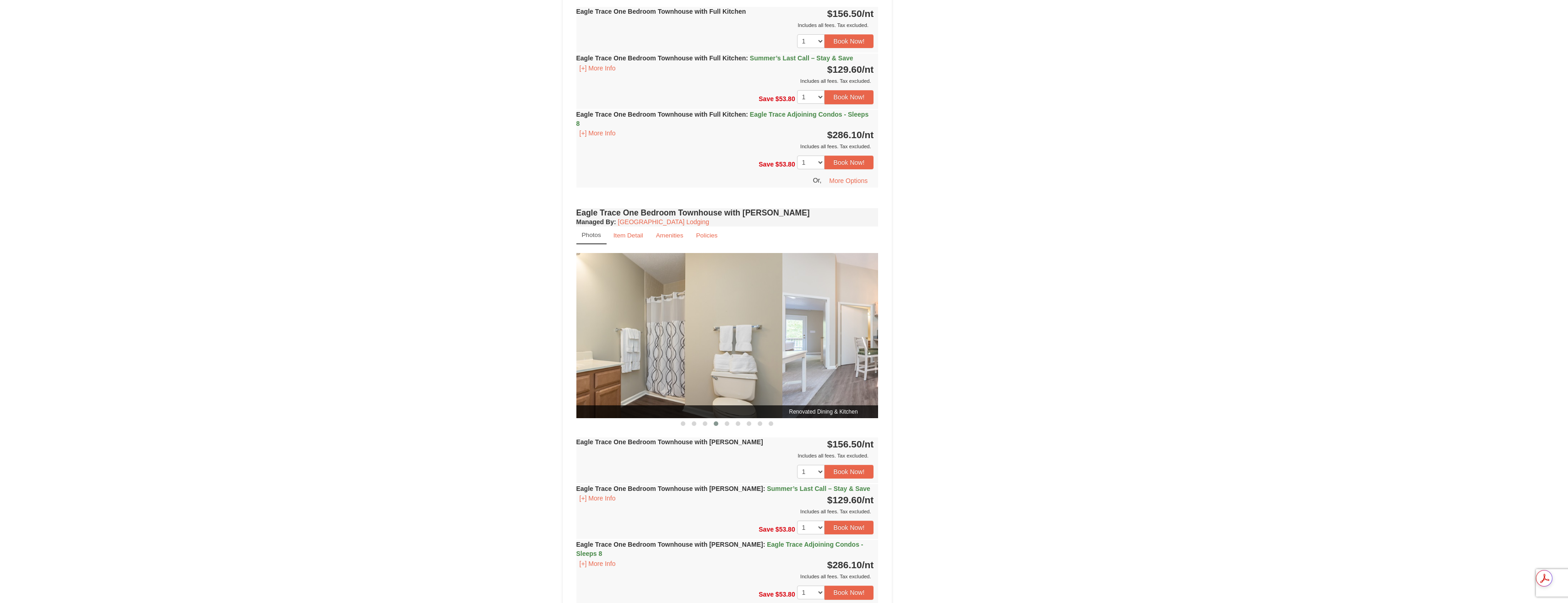
drag, startPoint x: 794, startPoint y: 350, endPoint x: 618, endPoint y: 354, distance: 176.0
click at [640, 351] on img at bounding box center [631, 335] width 302 height 165
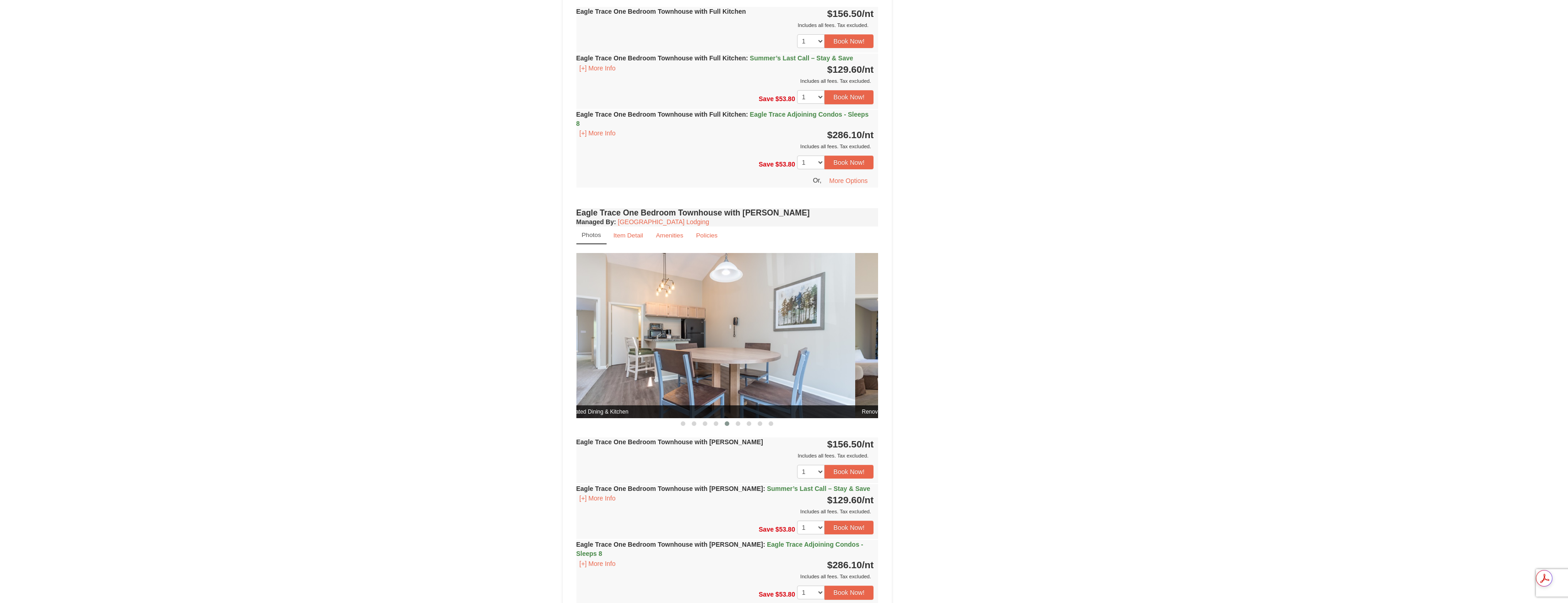
drag, startPoint x: 779, startPoint y: 347, endPoint x: 646, endPoint y: 353, distance: 133.1
click at [654, 353] on img at bounding box center [703, 335] width 302 height 165
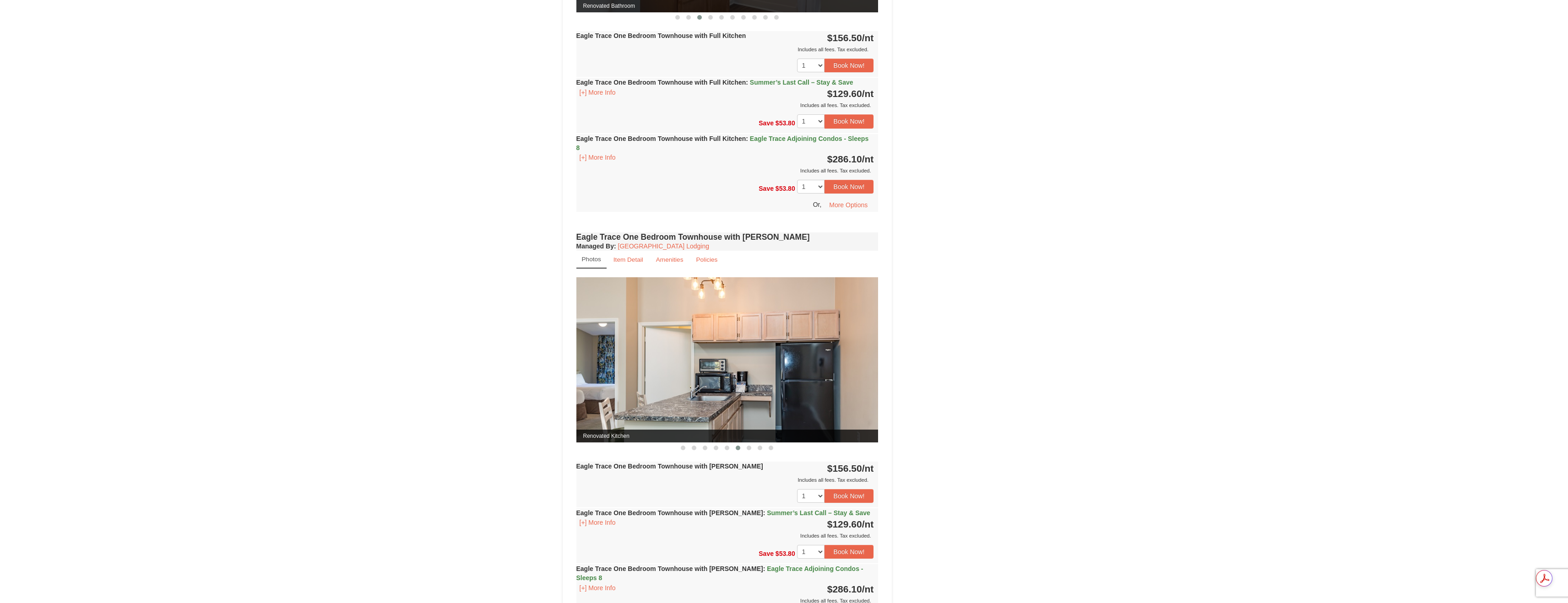
scroll to position [540, 0]
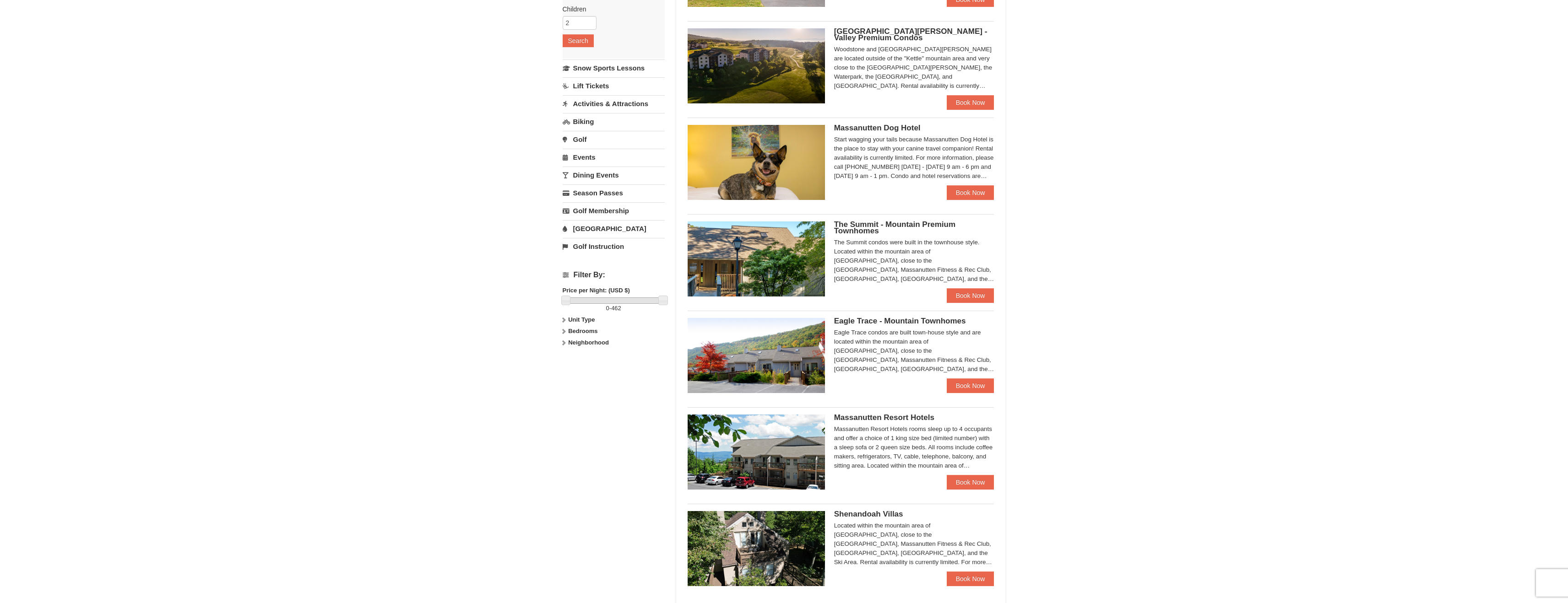
scroll to position [214, 0]
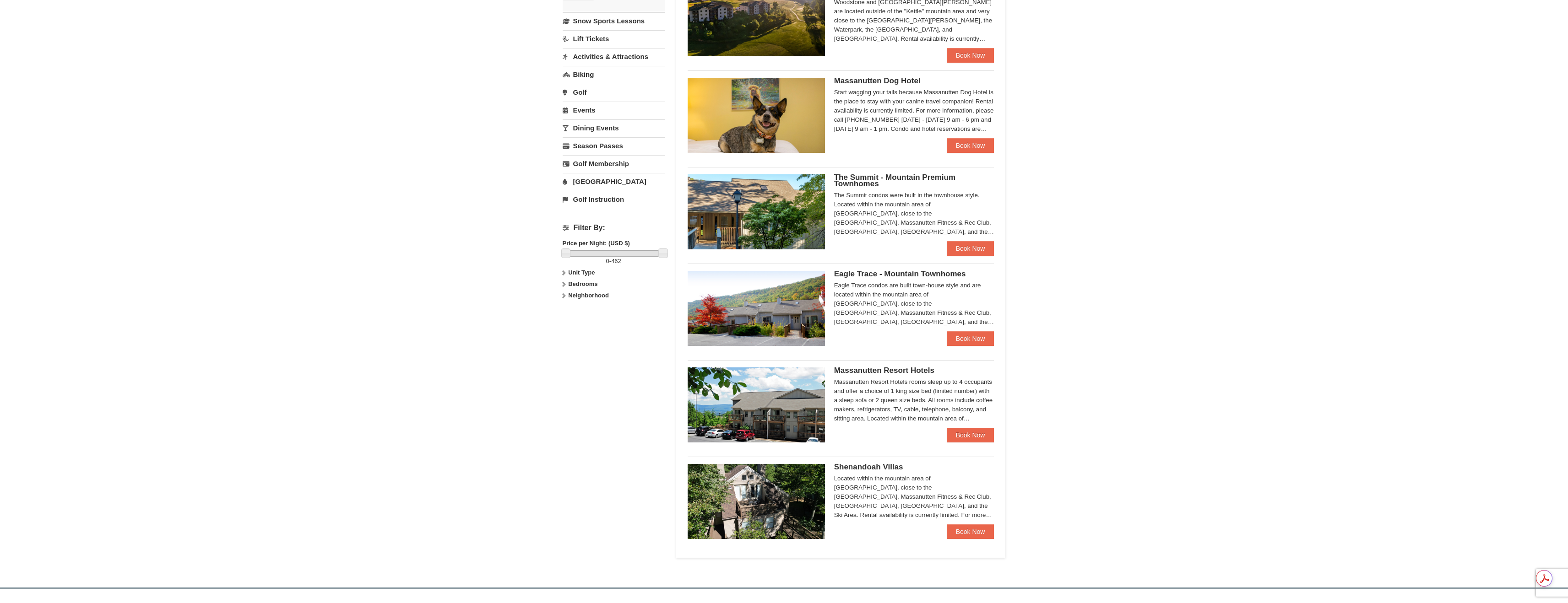
click at [776, 398] on img at bounding box center [756, 405] width 137 height 75
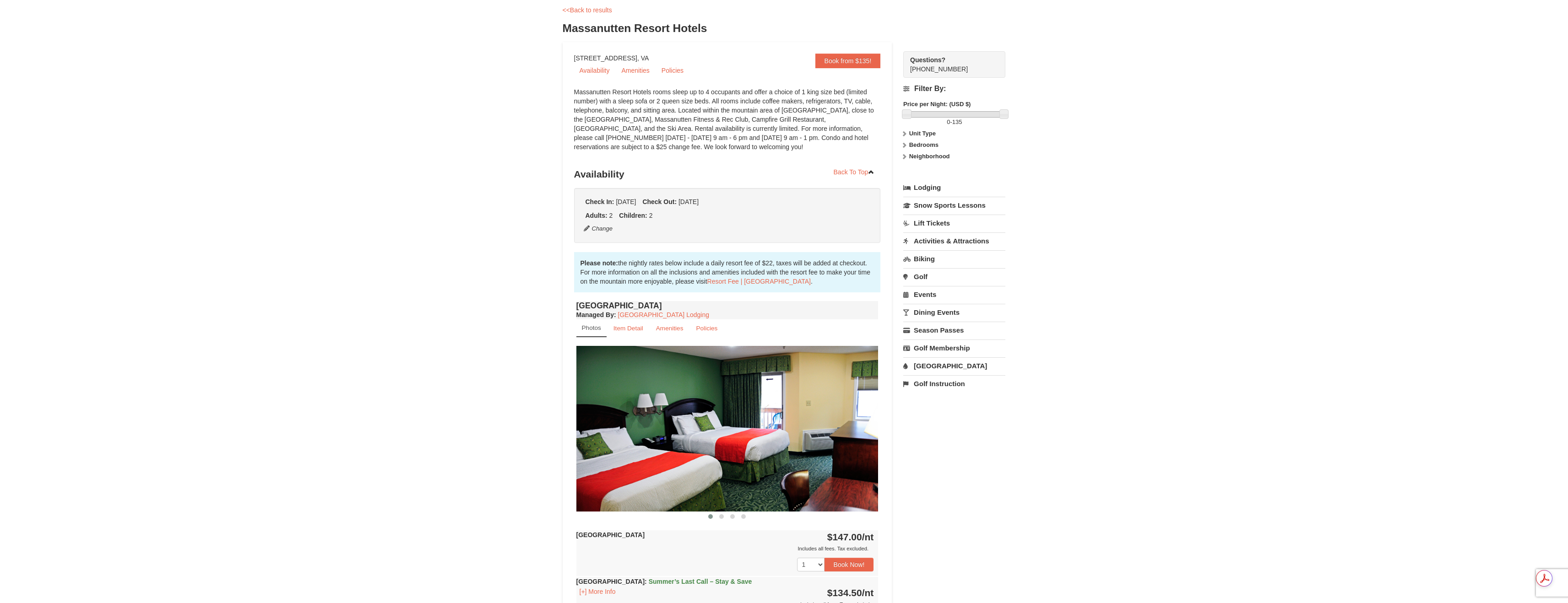
scroll to position [180, 0]
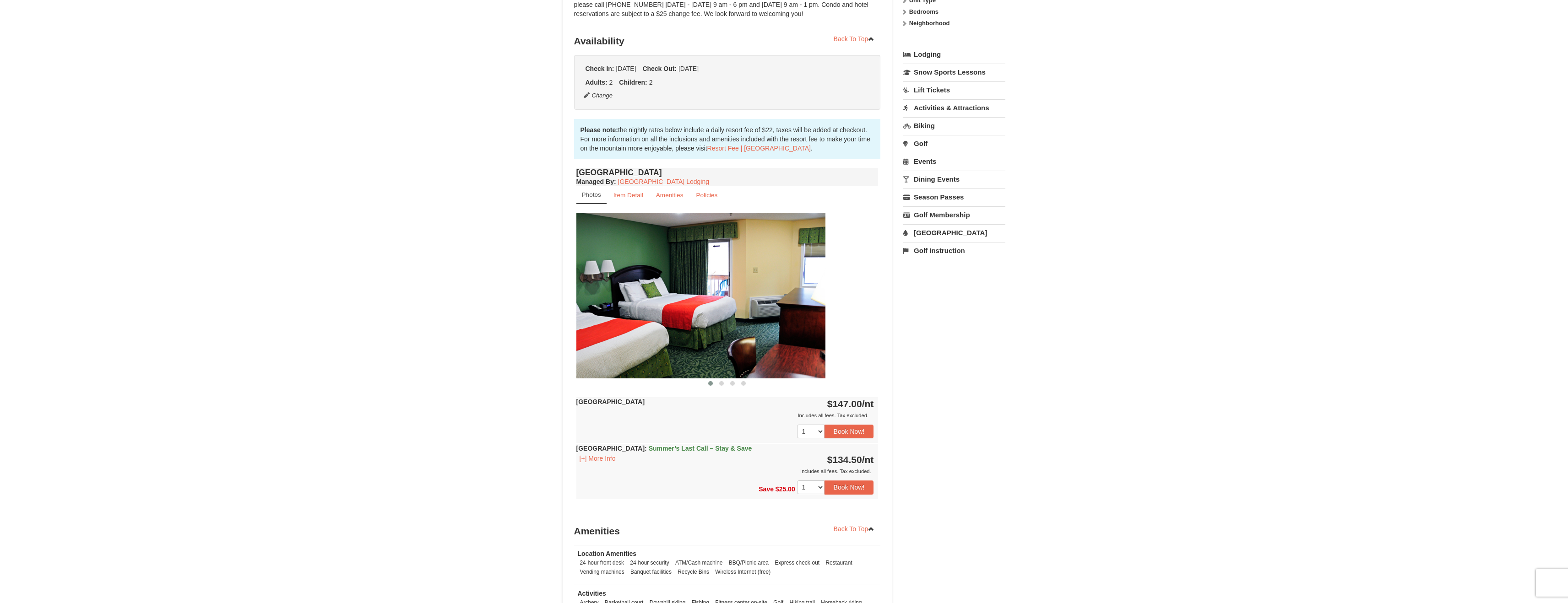
drag, startPoint x: 795, startPoint y: 318, endPoint x: 574, endPoint y: 314, distance: 221.0
click at [564, 313] on div "Book from $135! 1822 Resort Drive, Massanutten, VA Availability Amenities Polic…" at bounding box center [728, 301] width 330 height 783
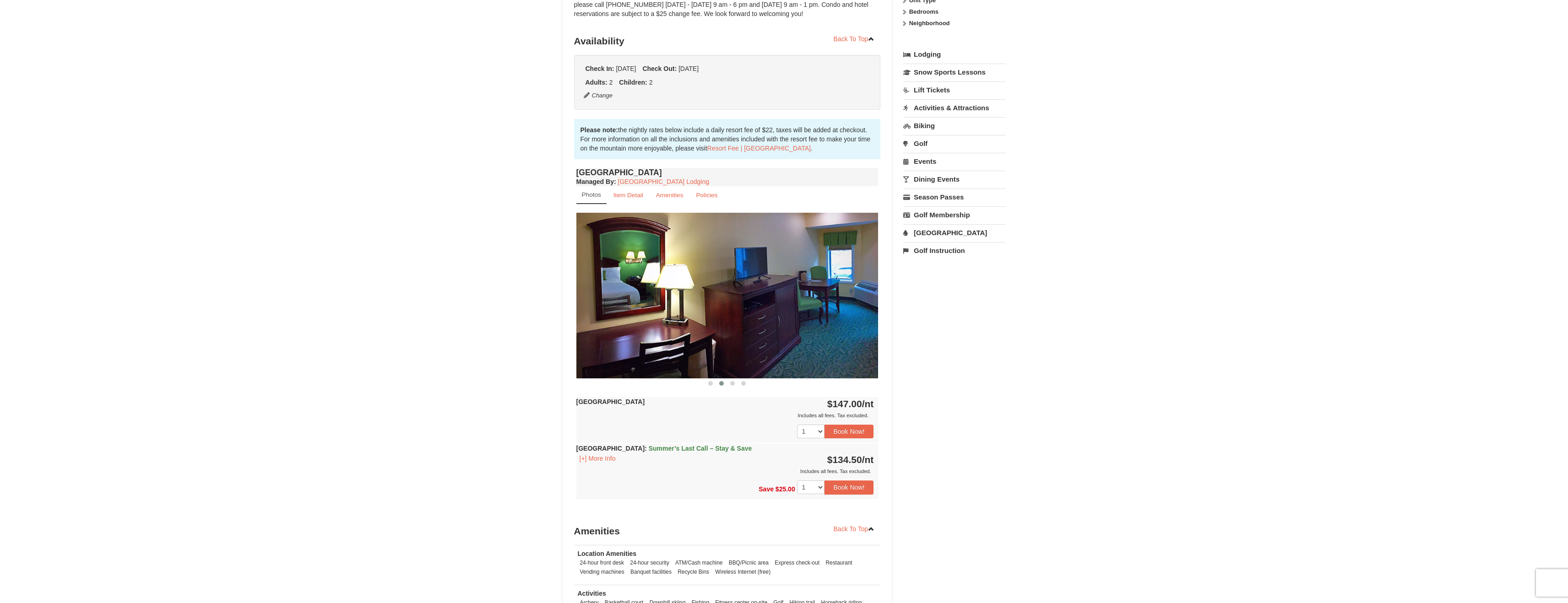
drag, startPoint x: 697, startPoint y: 302, endPoint x: 516, endPoint y: 299, distance: 181.0
click at [574, 300] on div "Hotel Queen Room Managed By : Massanutten Resort Lodging Photos Item Detail Ame…" at bounding box center [728, 342] width 307 height 351
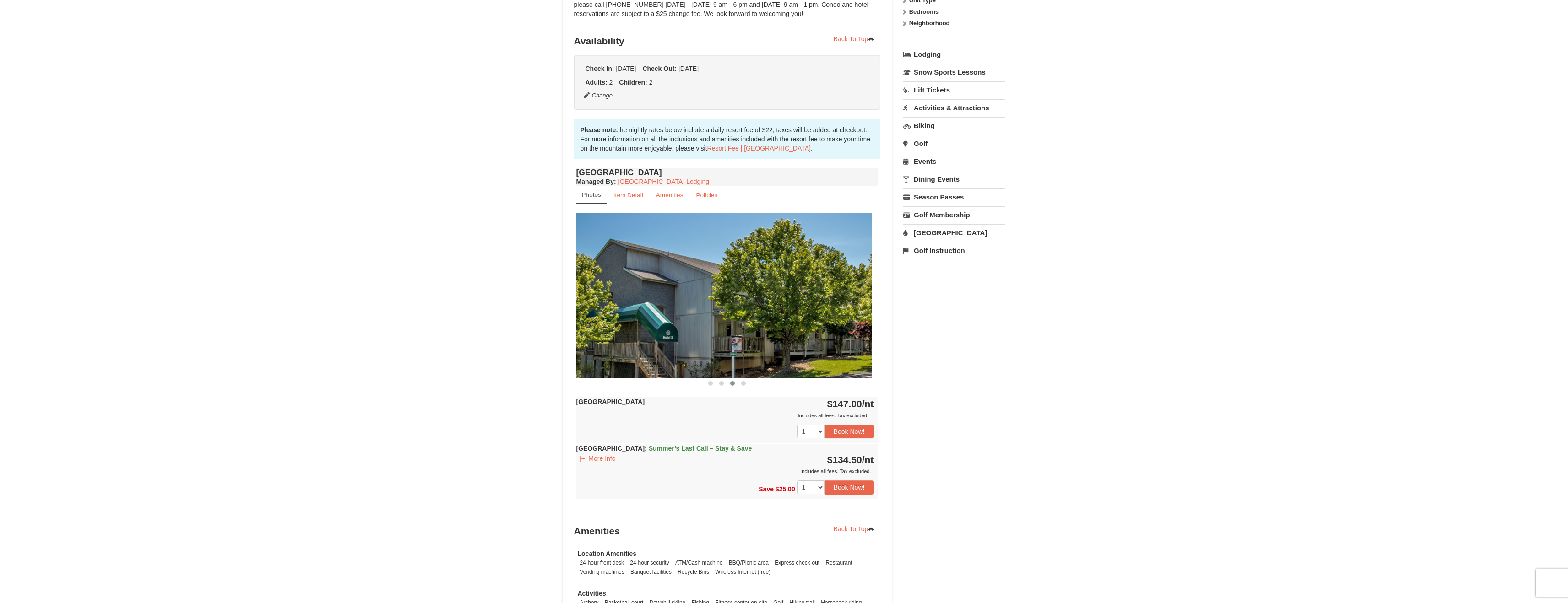
drag, startPoint x: 696, startPoint y: 291, endPoint x: 513, endPoint y: 294, distance: 183.0
click at [548, 291] on div "× <<Back to results Massanutten Resort Hotels Book from $135! 1822 Resort Drive…" at bounding box center [784, 282] width 1568 height 861
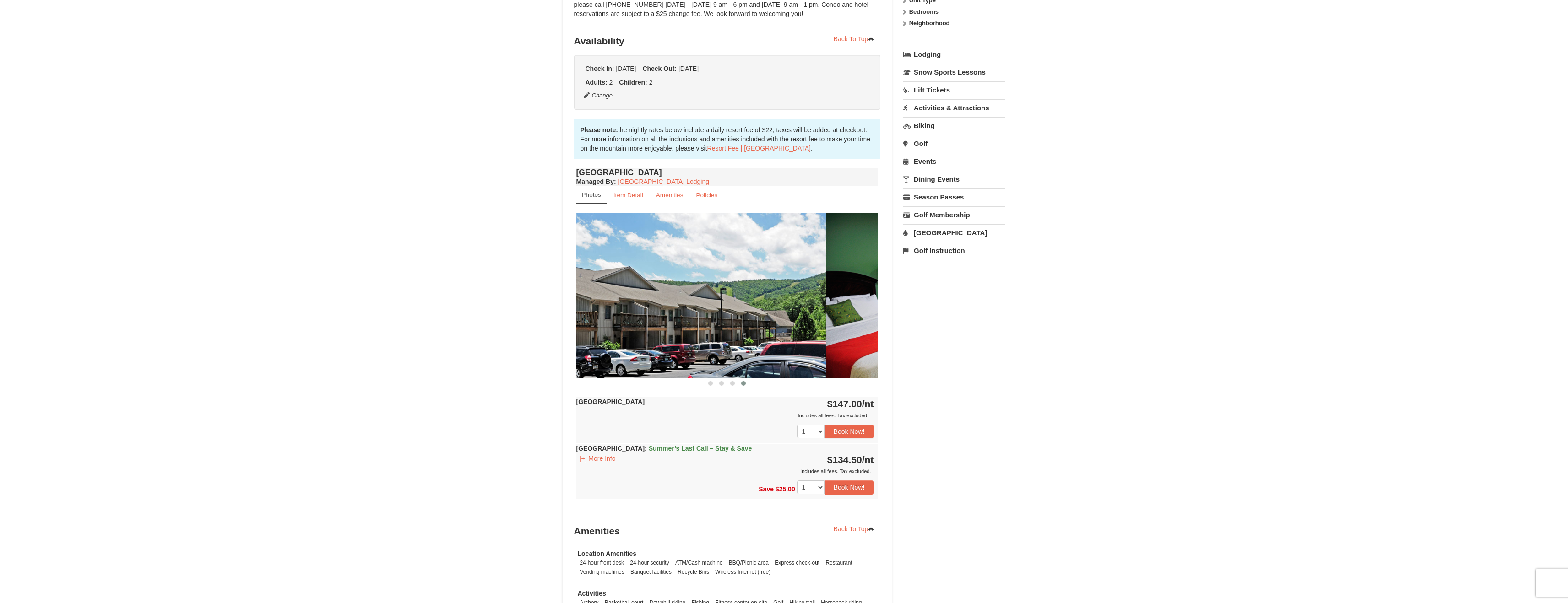
drag, startPoint x: 669, startPoint y: 286, endPoint x: 547, endPoint y: 286, distance: 122.0
click at [547, 286] on div "× <<Back to results Massanutten Resort Hotels Book from $135! 1822 Resort Drive…" at bounding box center [784, 282] width 1568 height 861
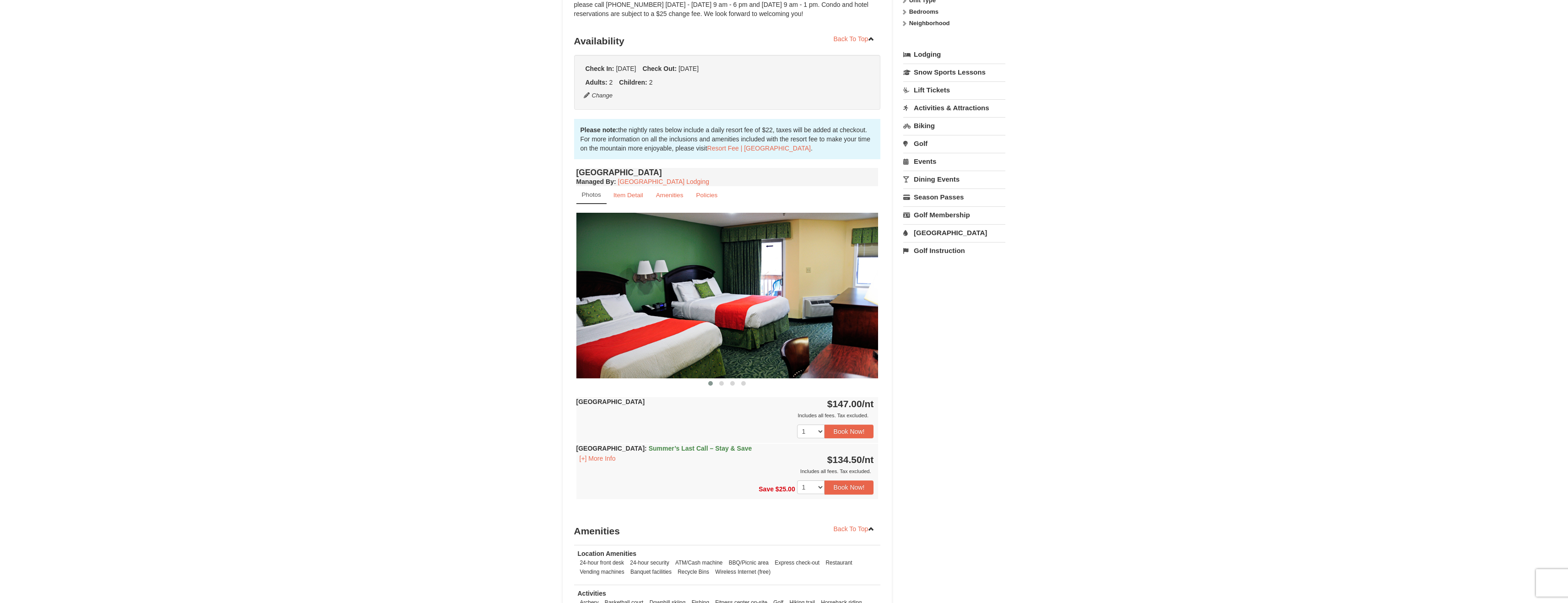
click at [559, 282] on div "× <<Back to results Massanutten Resort Hotels Book from $135! 1822 Resort Drive…" at bounding box center [784, 282] width 461 height 842
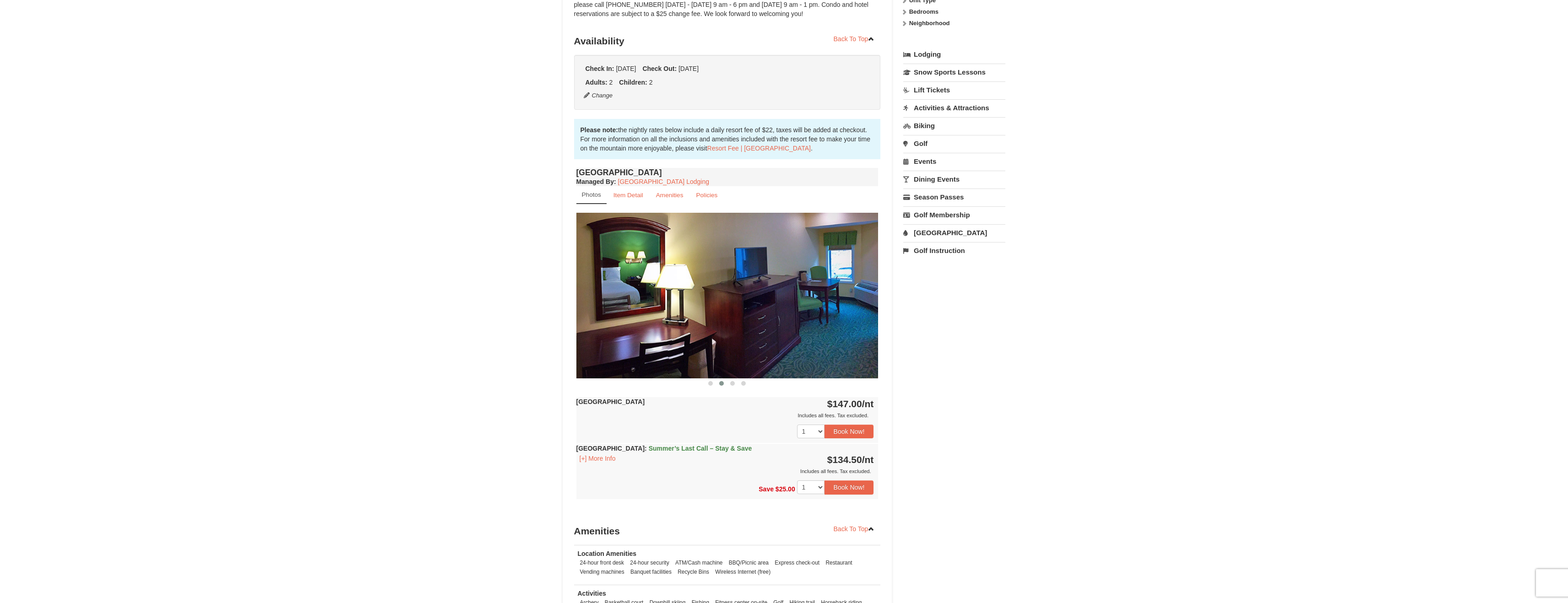
drag, startPoint x: 687, startPoint y: 266, endPoint x: 522, endPoint y: 282, distance: 165.8
click at [548, 278] on div "× <<Back to results Massanutten Resort Hotels Book from $135! 1822 Resort Drive…" at bounding box center [784, 282] width 1568 height 861
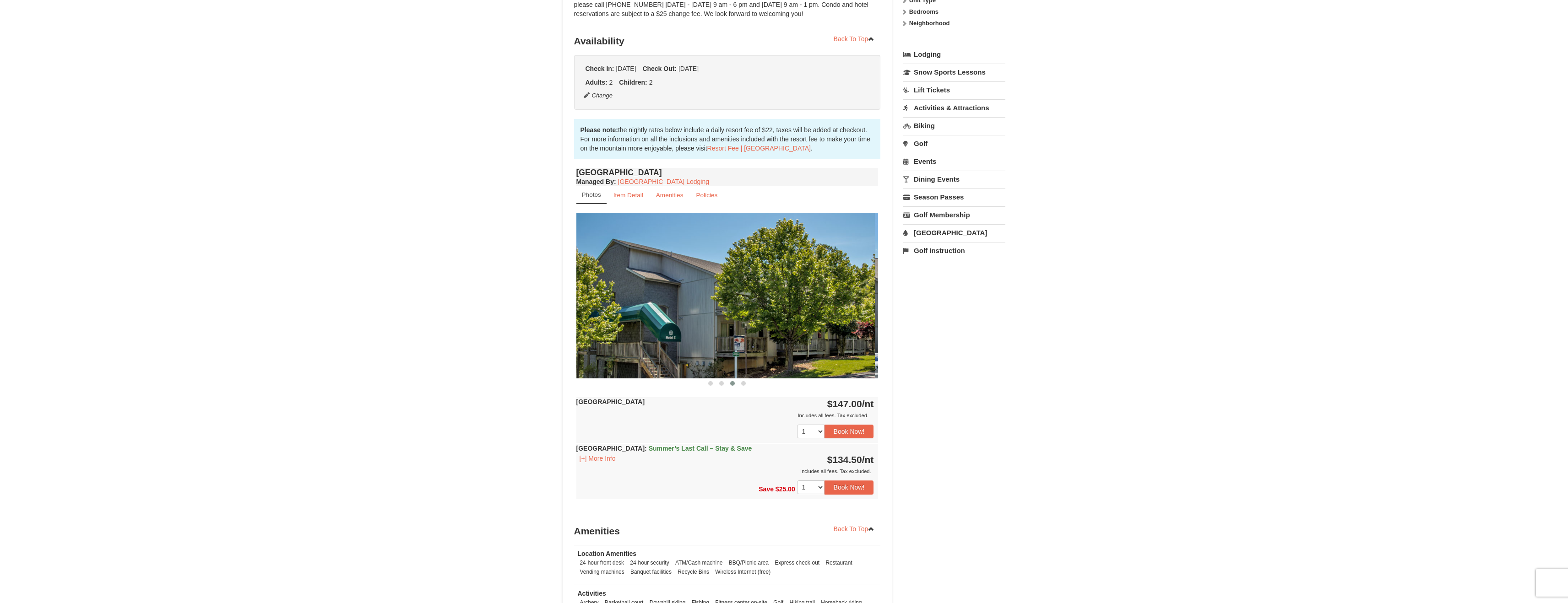
drag, startPoint x: 696, startPoint y: 270, endPoint x: 527, endPoint y: 277, distance: 169.1
click at [576, 273] on img at bounding box center [723, 295] width 302 height 165
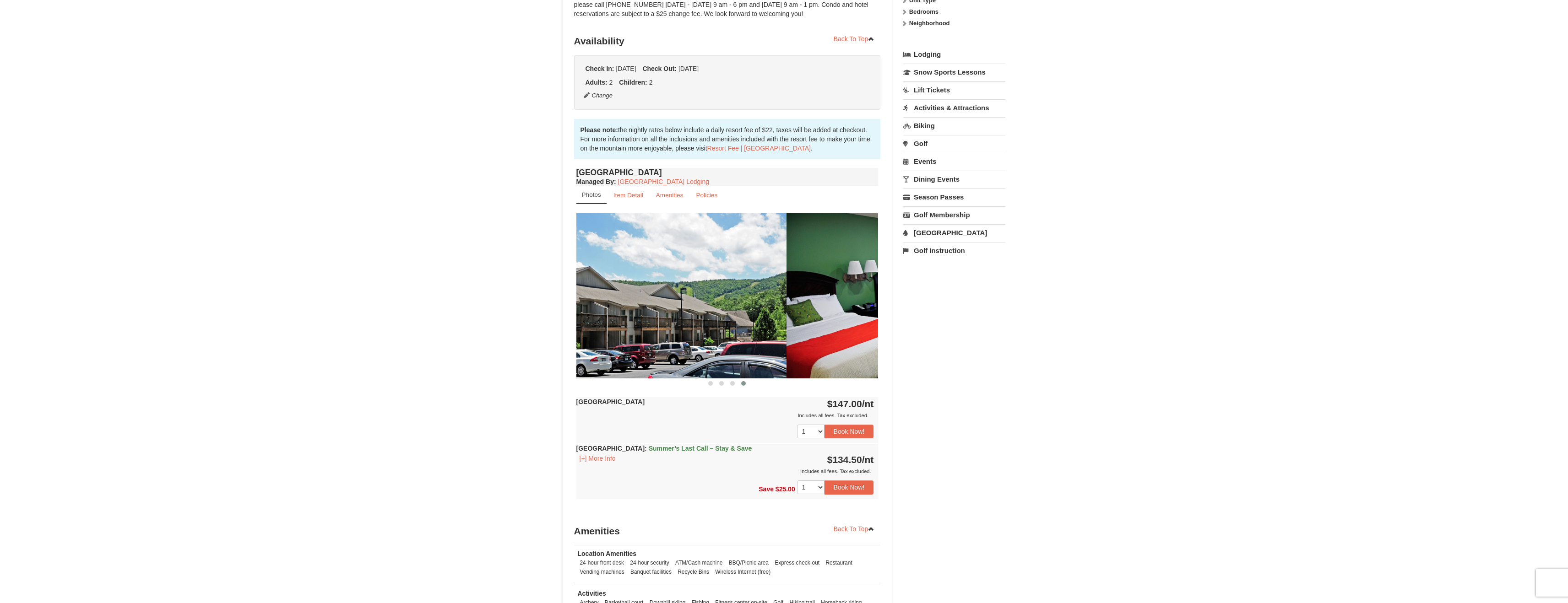
drag, startPoint x: 606, startPoint y: 280, endPoint x: 509, endPoint y: 279, distance: 97.0
click at [550, 279] on div "× <<Back to results Massanutten Resort Hotels Book from $135! 1822 Resort Drive…" at bounding box center [784, 282] width 1568 height 861
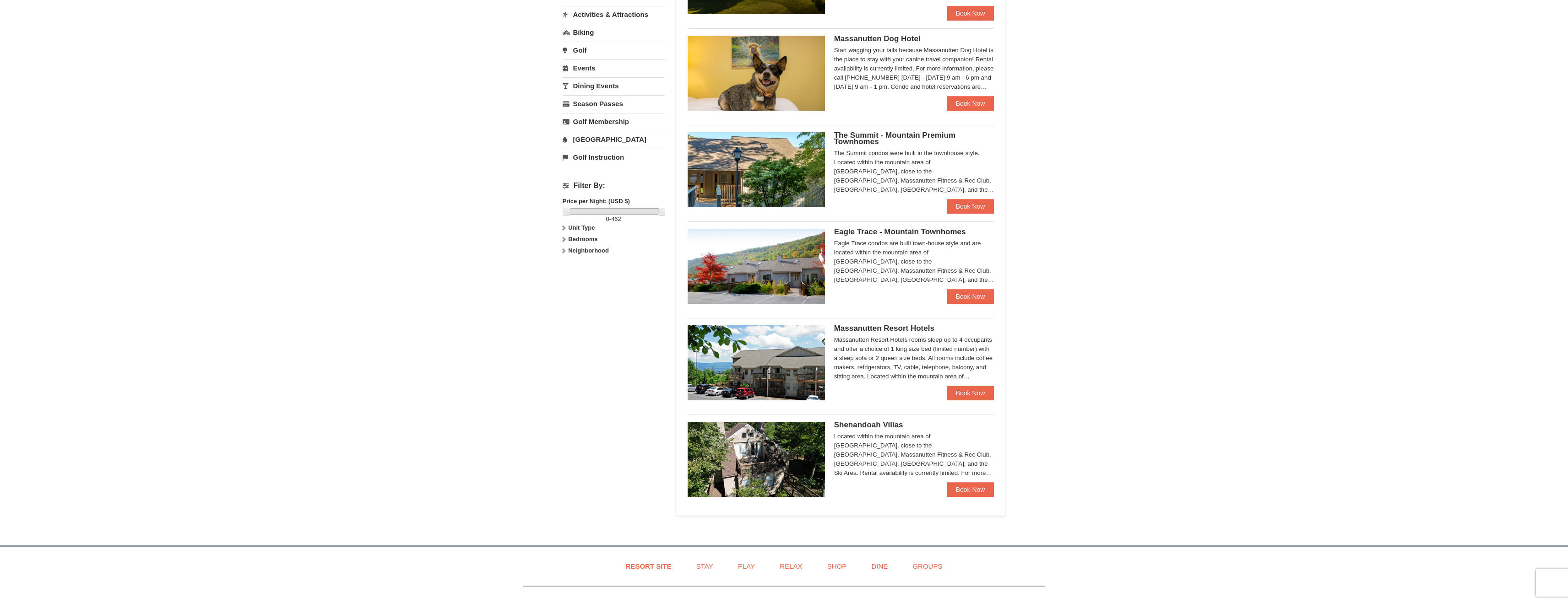
scroll to position [303, 0]
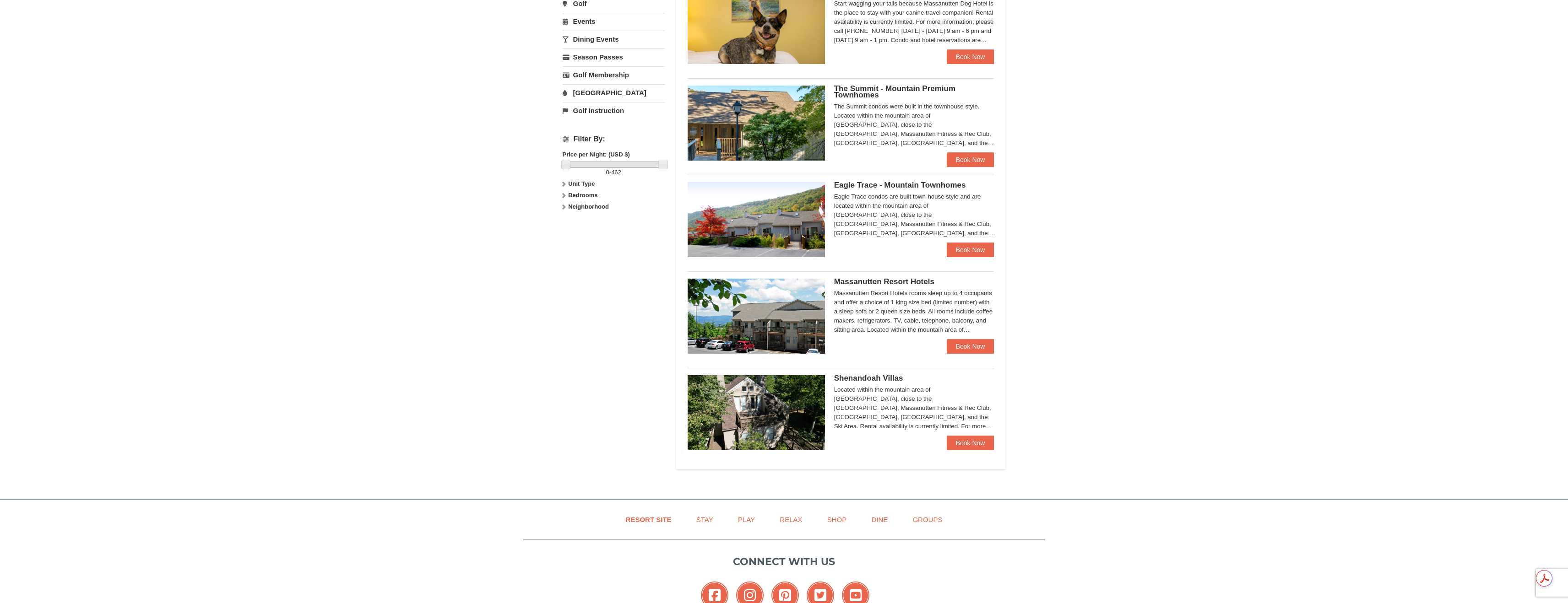
click at [773, 399] on img at bounding box center [756, 413] width 137 height 75
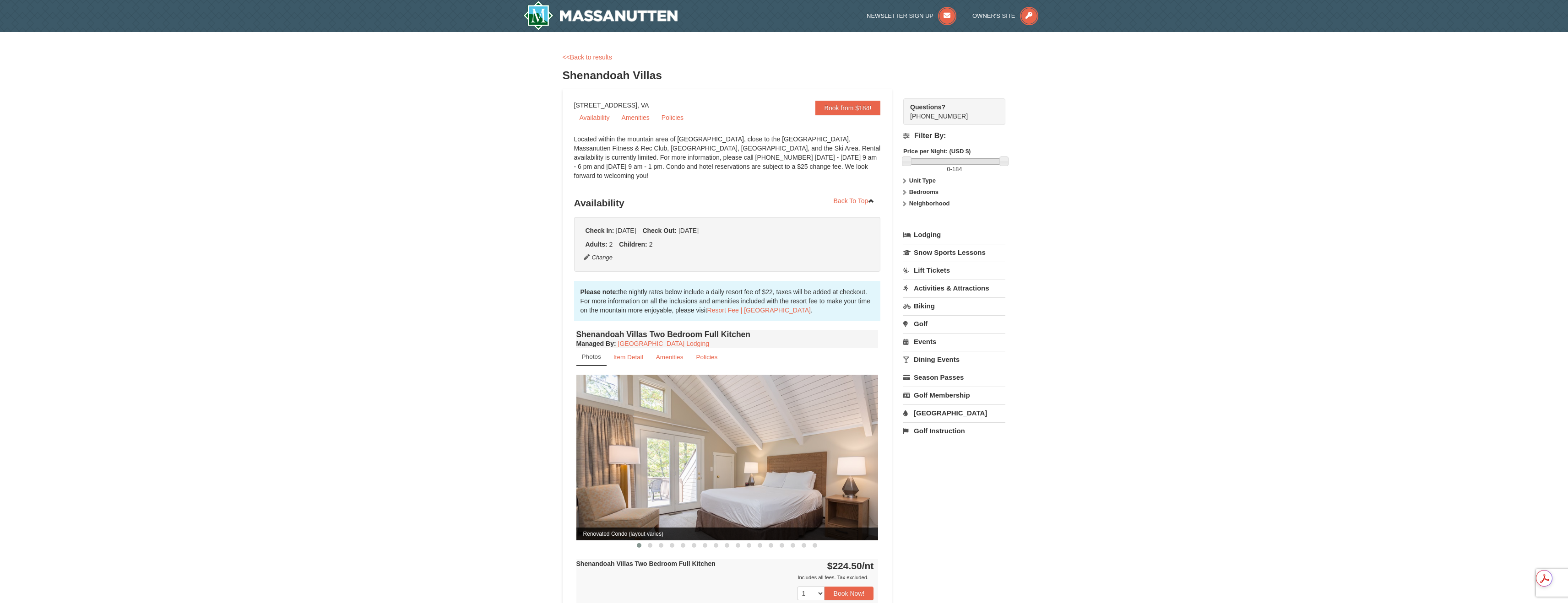
scroll to position [68, 0]
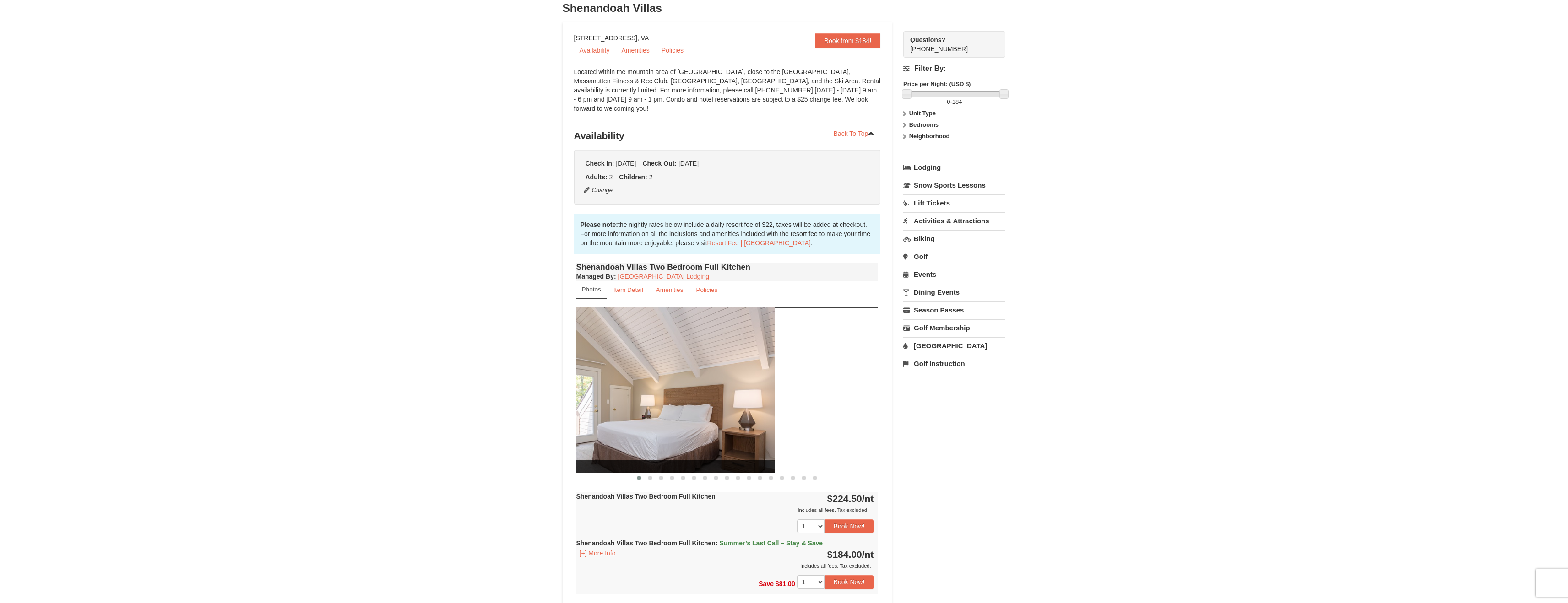
drag, startPoint x: 838, startPoint y: 346, endPoint x: 525, endPoint y: 336, distance: 313.2
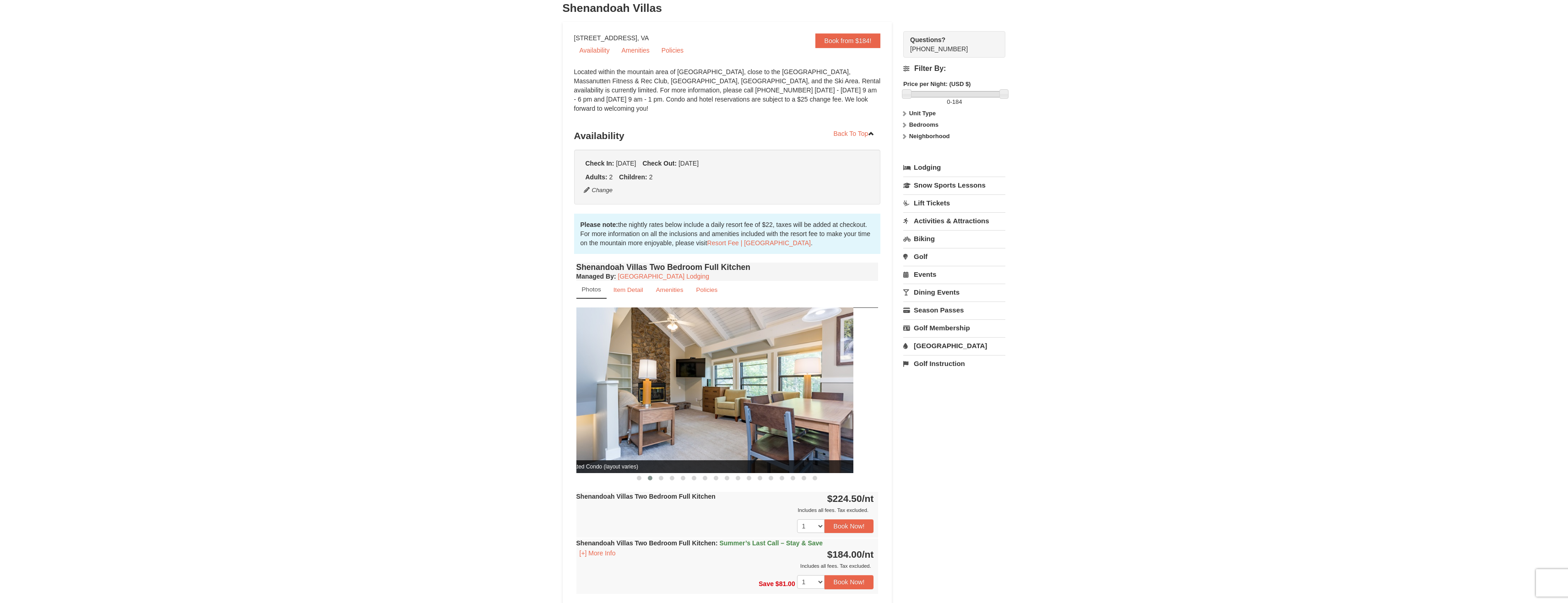
drag, startPoint x: 811, startPoint y: 360, endPoint x: 685, endPoint y: 350, distance: 126.4
click at [693, 351] on img at bounding box center [701, 390] width 302 height 165
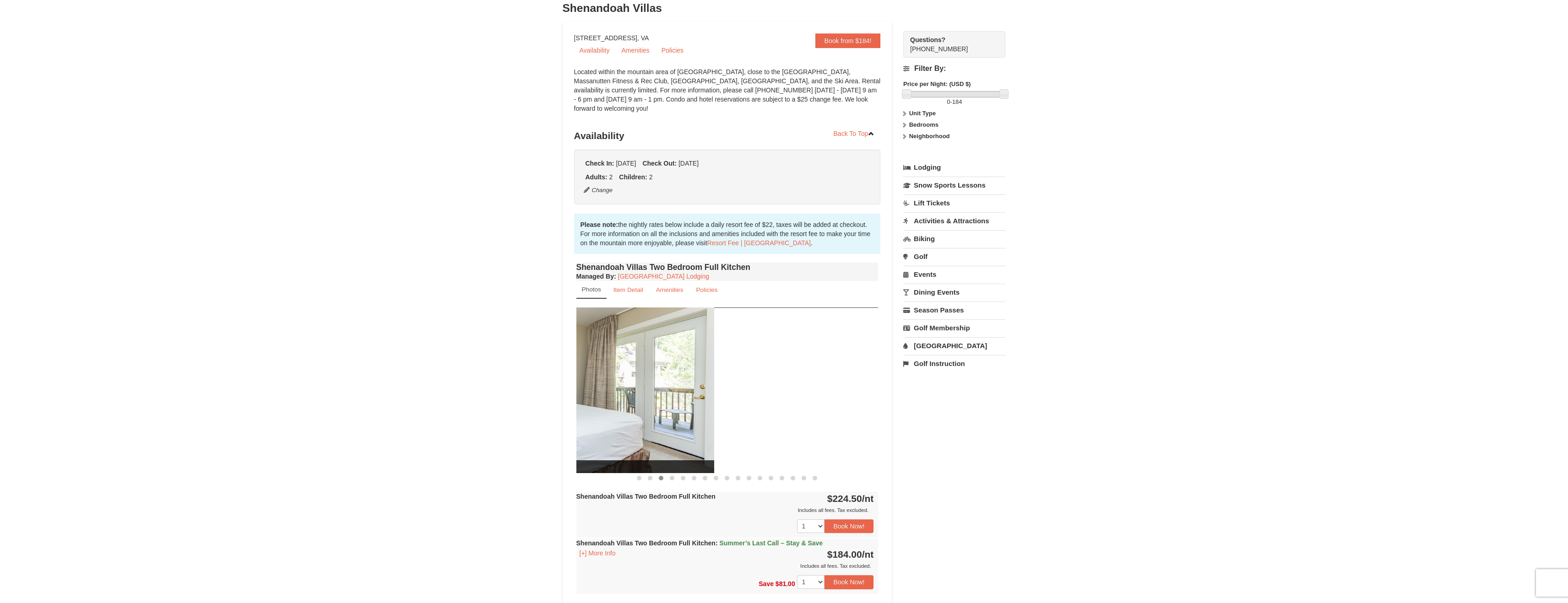
drag, startPoint x: 792, startPoint y: 359, endPoint x: 601, endPoint y: 352, distance: 191.1
click at [604, 352] on img at bounding box center [563, 390] width 302 height 165
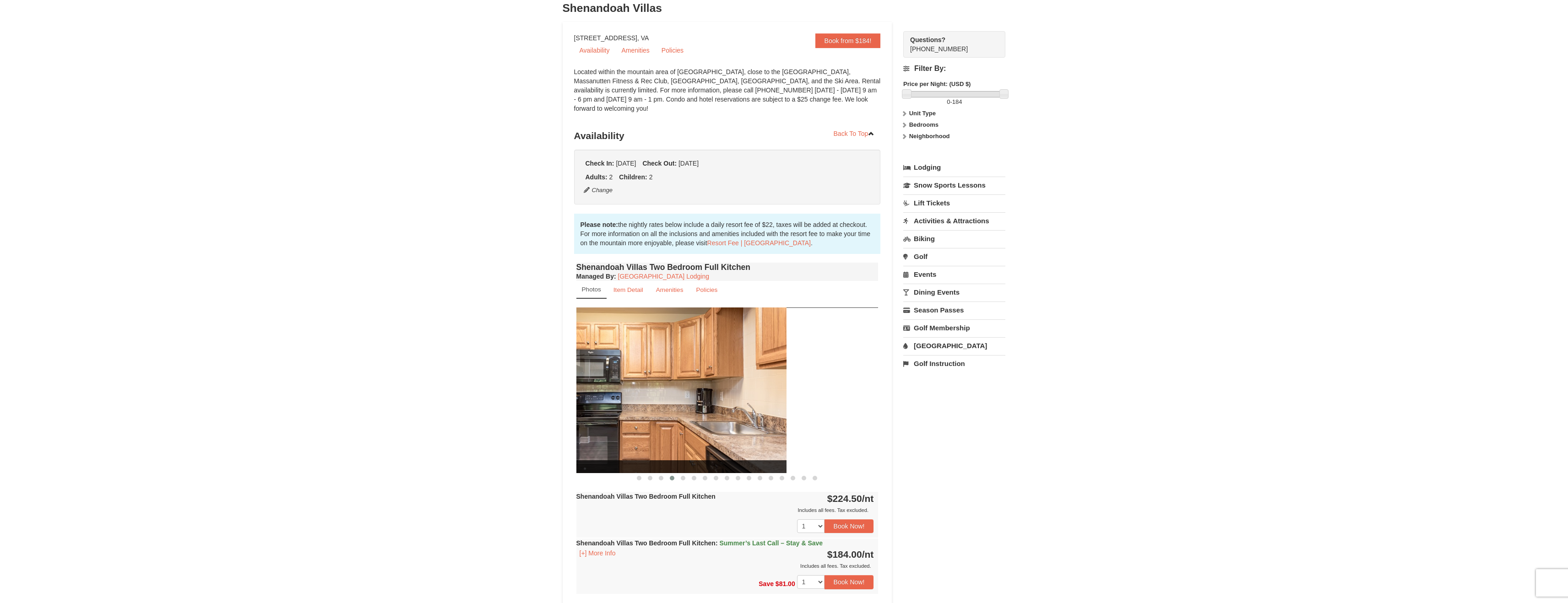
drag, startPoint x: 803, startPoint y: 359, endPoint x: 616, endPoint y: 349, distance: 187.3
click at [619, 349] on img at bounding box center [635, 390] width 302 height 165
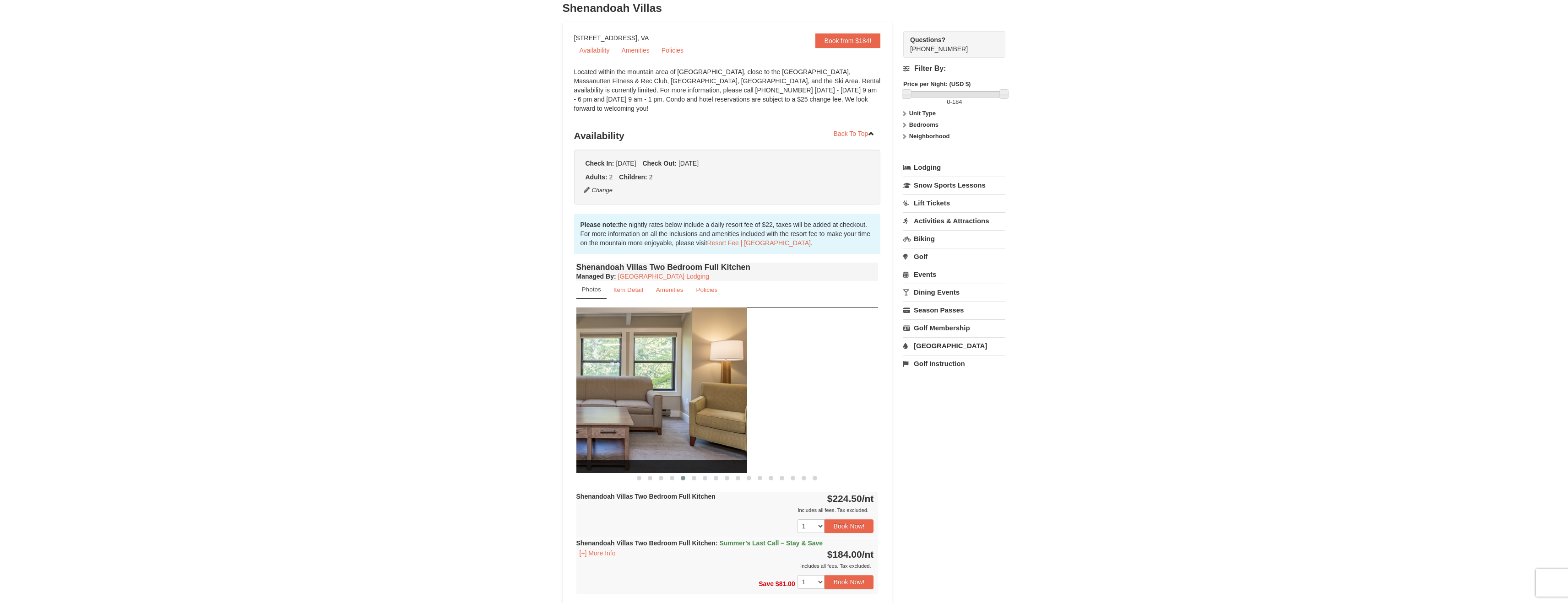
drag, startPoint x: 793, startPoint y: 358, endPoint x: 623, endPoint y: 363, distance: 170.1
click at [624, 363] on img at bounding box center [595, 390] width 302 height 165
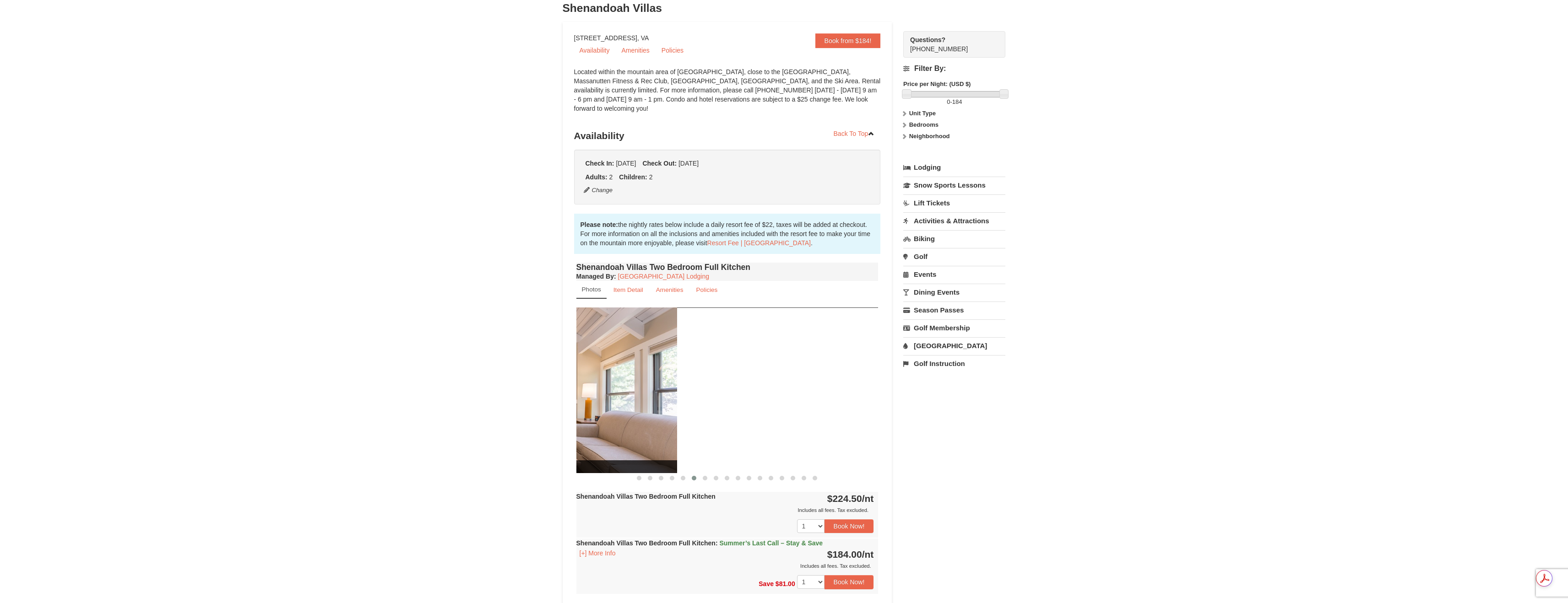
drag, startPoint x: 783, startPoint y: 364, endPoint x: 557, endPoint y: 355, distance: 226.2
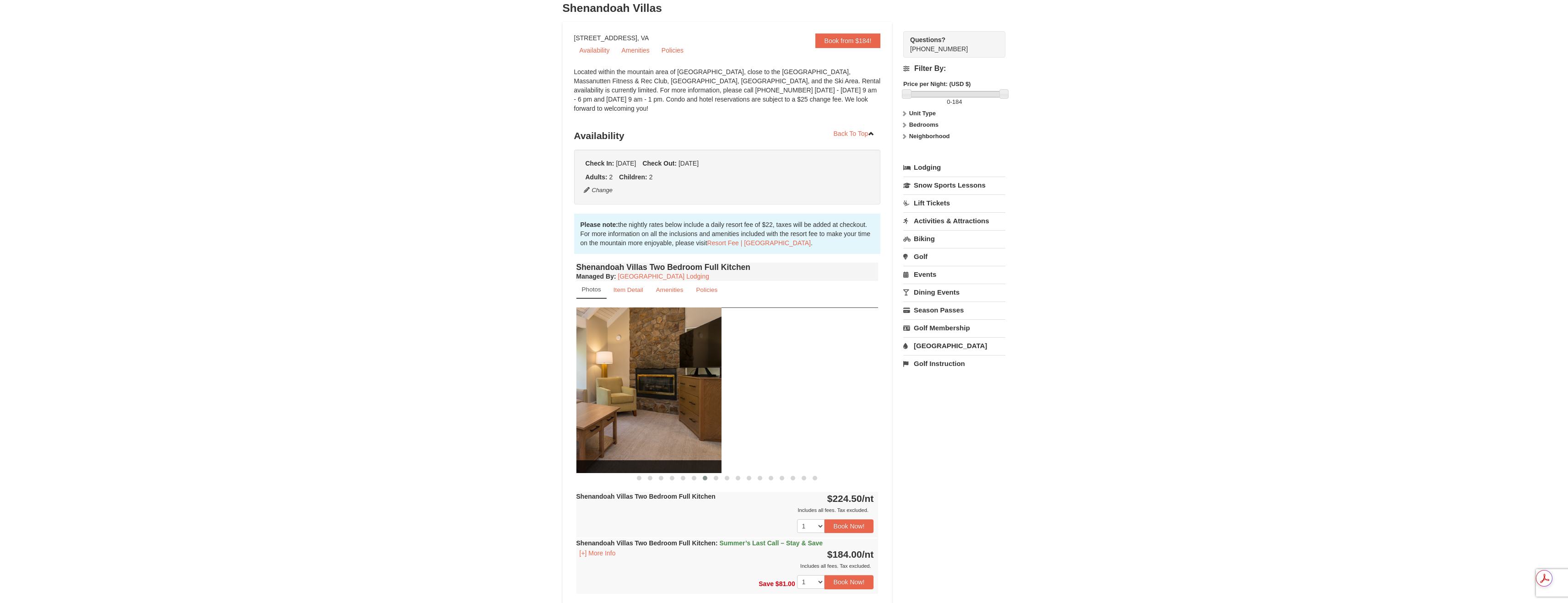
drag, startPoint x: 809, startPoint y: 360, endPoint x: 637, endPoint y: 355, distance: 172.1
click at [639, 355] on img at bounding box center [569, 390] width 302 height 165
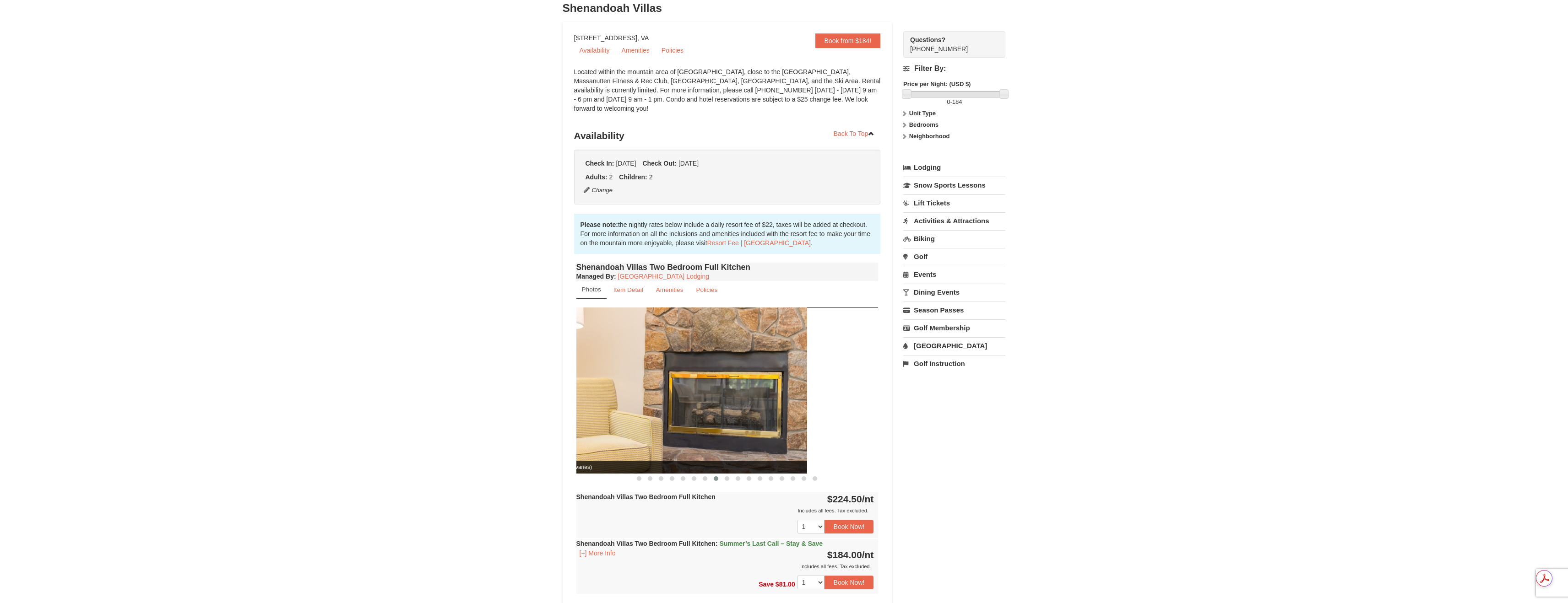
drag, startPoint x: 802, startPoint y: 361, endPoint x: 631, endPoint y: 355, distance: 171.1
click at [631, 355] on img at bounding box center [655, 391] width 302 height 166
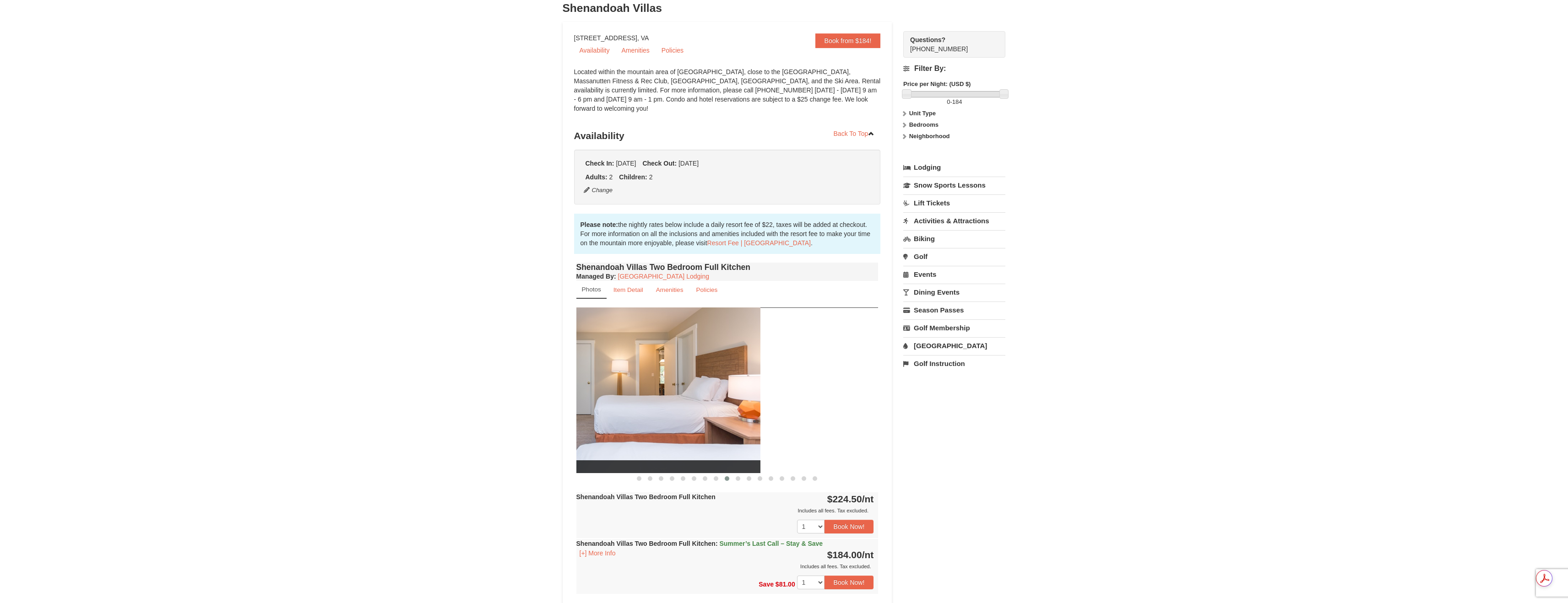
drag, startPoint x: 801, startPoint y: 359, endPoint x: 623, endPoint y: 353, distance: 178.1
click at [633, 353] on img at bounding box center [609, 390] width 302 height 165
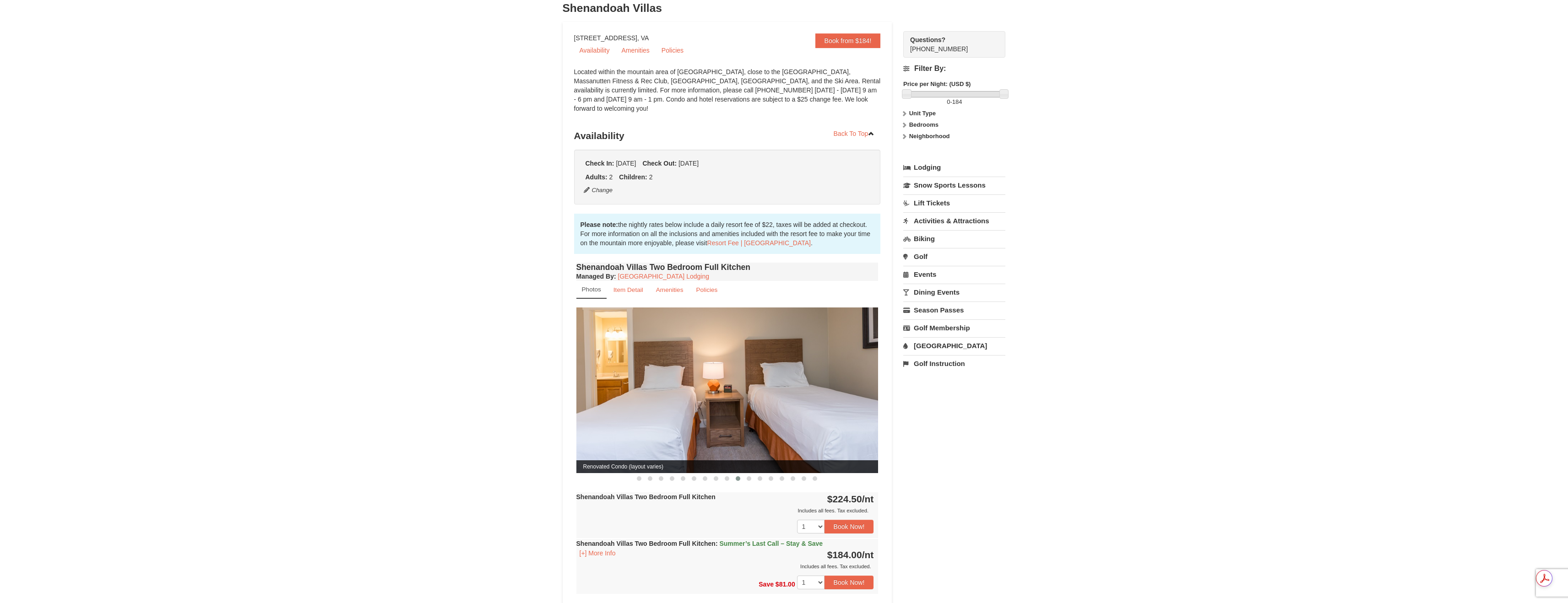
drag, startPoint x: 784, startPoint y: 354, endPoint x: 611, endPoint y: 345, distance: 173.2
click at [642, 346] on img at bounding box center [727, 390] width 302 height 165
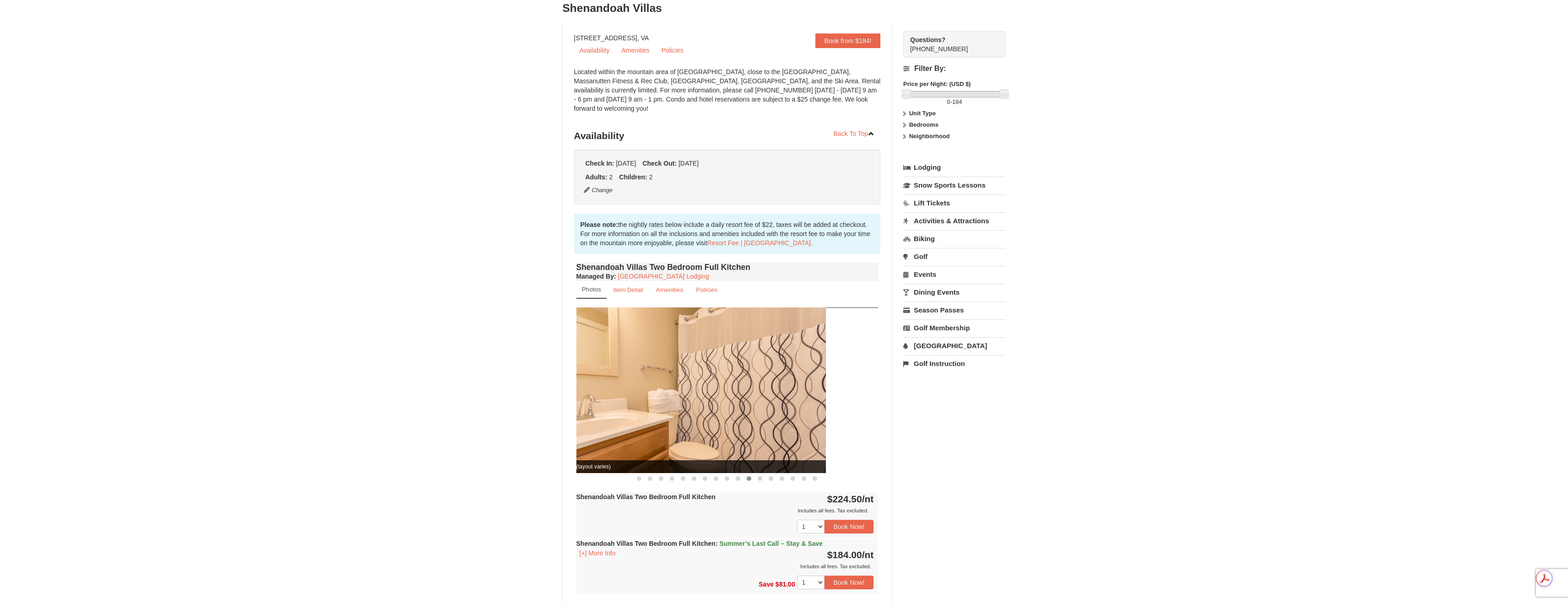
drag, startPoint x: 797, startPoint y: 355, endPoint x: 608, endPoint y: 344, distance: 189.3
click at [646, 347] on img at bounding box center [674, 390] width 302 height 165
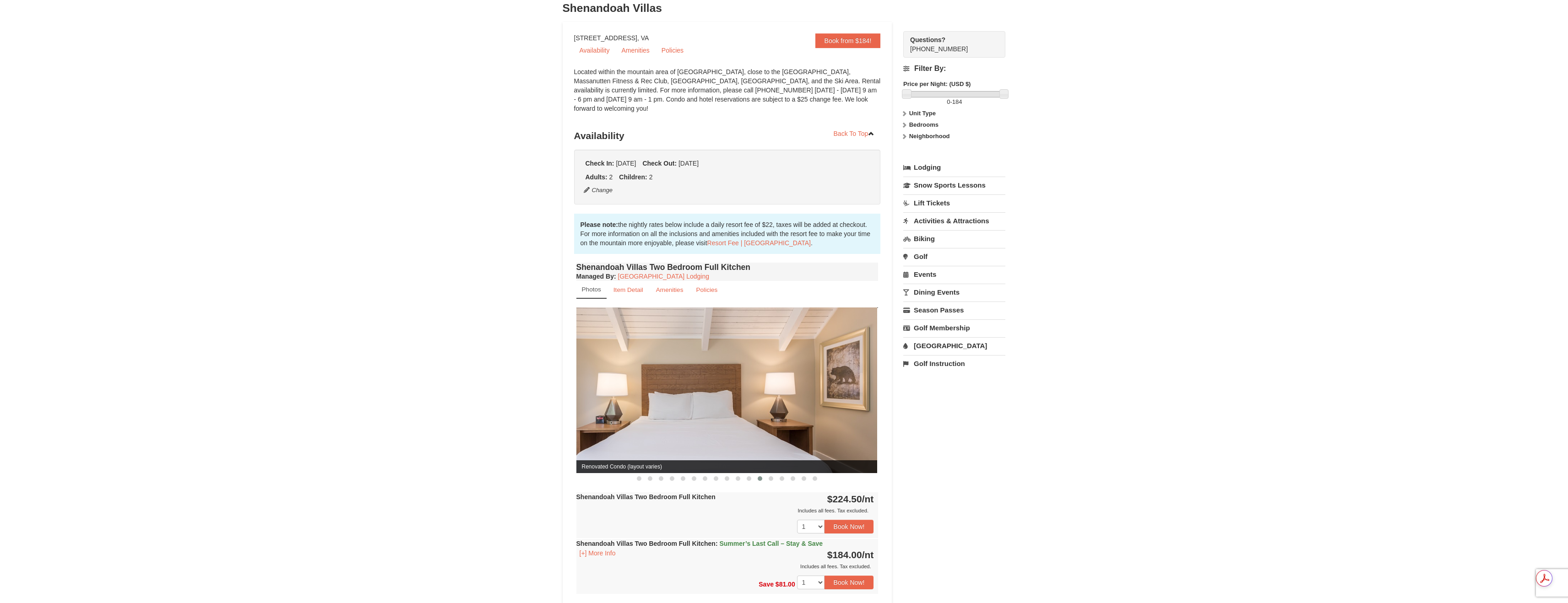
drag, startPoint x: 777, startPoint y: 348, endPoint x: 602, endPoint y: 341, distance: 175.1
click at [628, 342] on img at bounding box center [726, 390] width 302 height 165
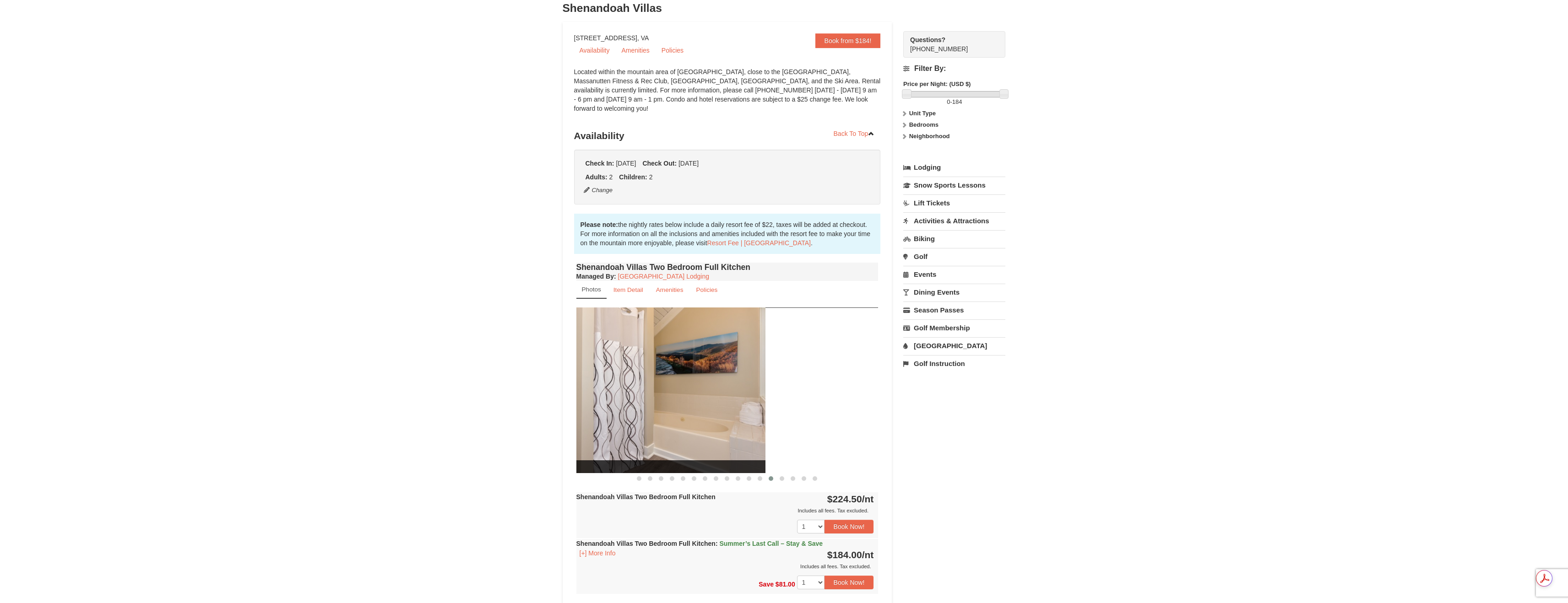
drag, startPoint x: 722, startPoint y: 349, endPoint x: 584, endPoint y: 345, distance: 138.1
click at [584, 345] on img at bounding box center [614, 390] width 302 height 165
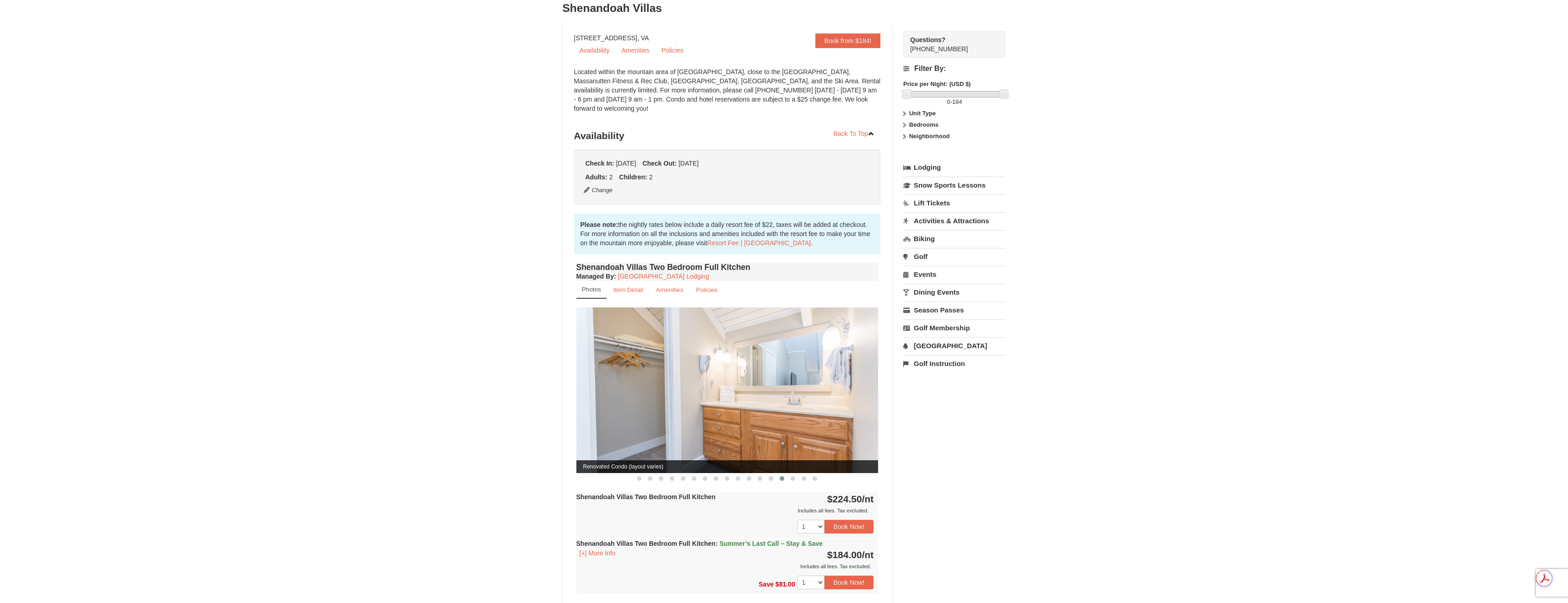
drag, startPoint x: 788, startPoint y: 357, endPoint x: 608, endPoint y: 347, distance: 180.3
click at [626, 348] on img at bounding box center [727, 390] width 302 height 165
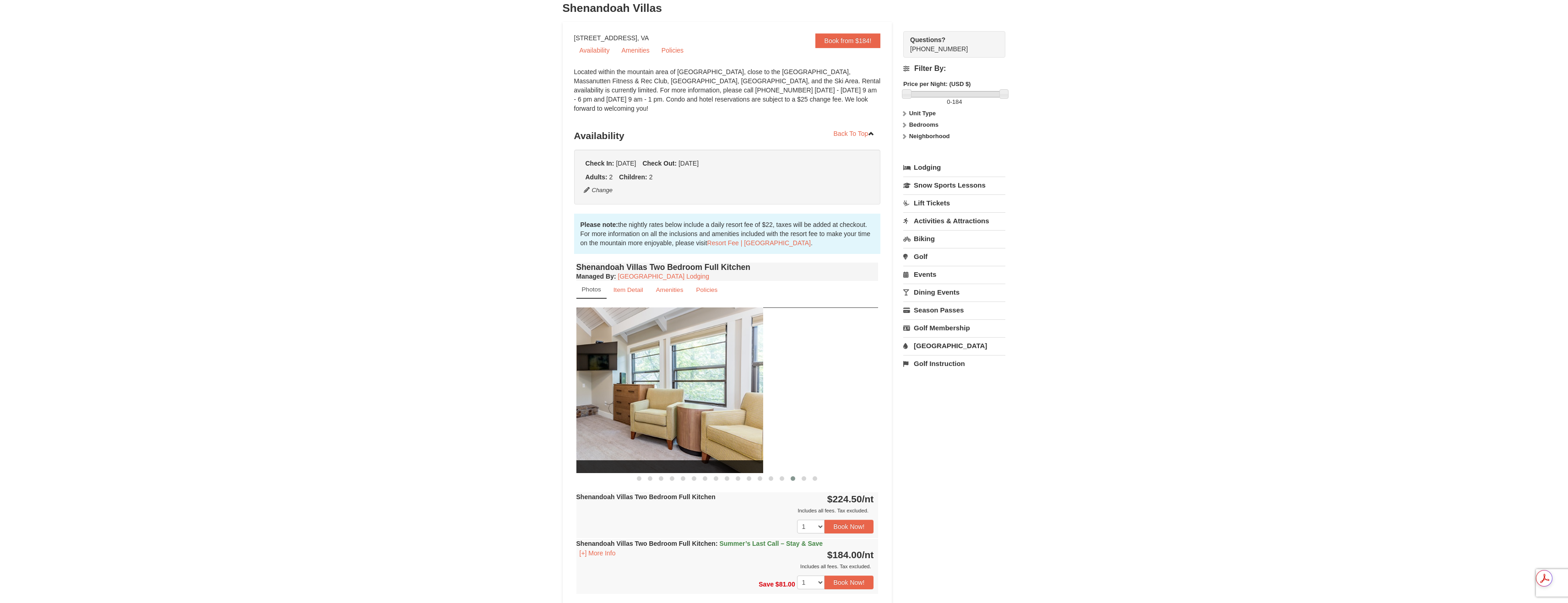
drag, startPoint x: 784, startPoint y: 346, endPoint x: 574, endPoint y: 338, distance: 210.2
click at [598, 339] on img at bounding box center [612, 390] width 302 height 165
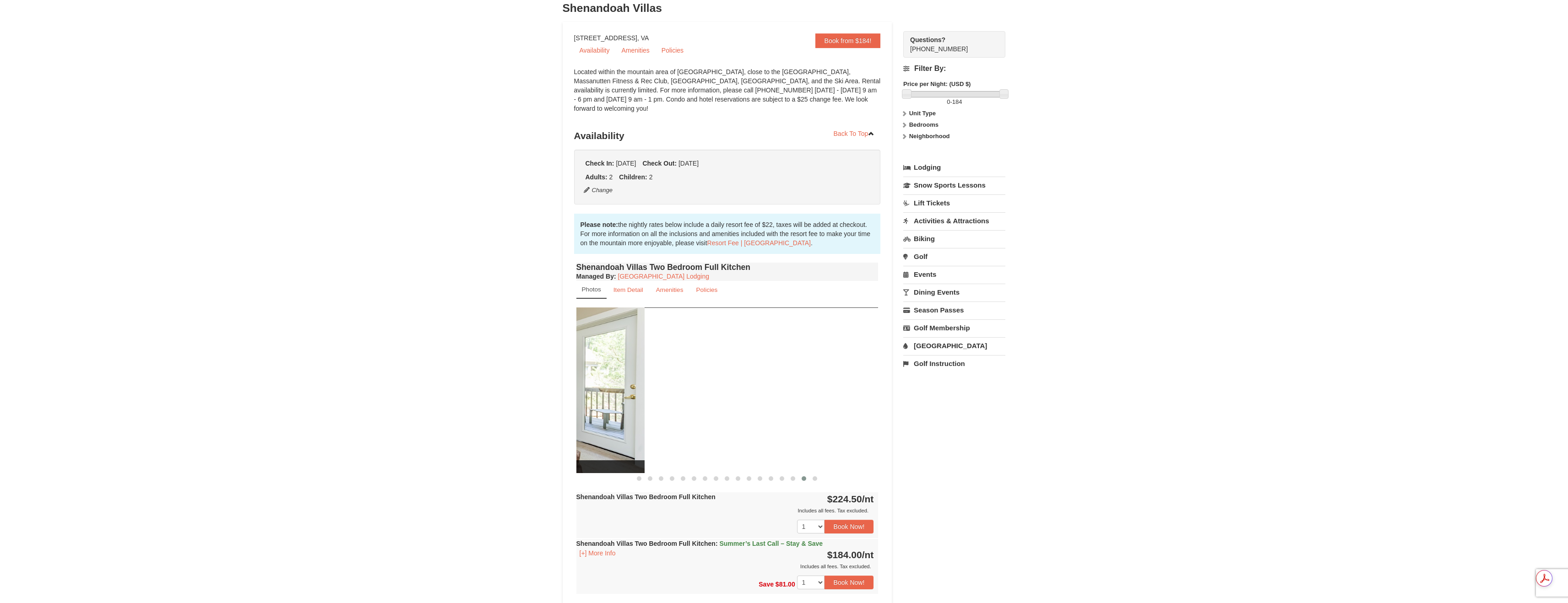
drag, startPoint x: 748, startPoint y: 349, endPoint x: 518, endPoint y: 342, distance: 230.1
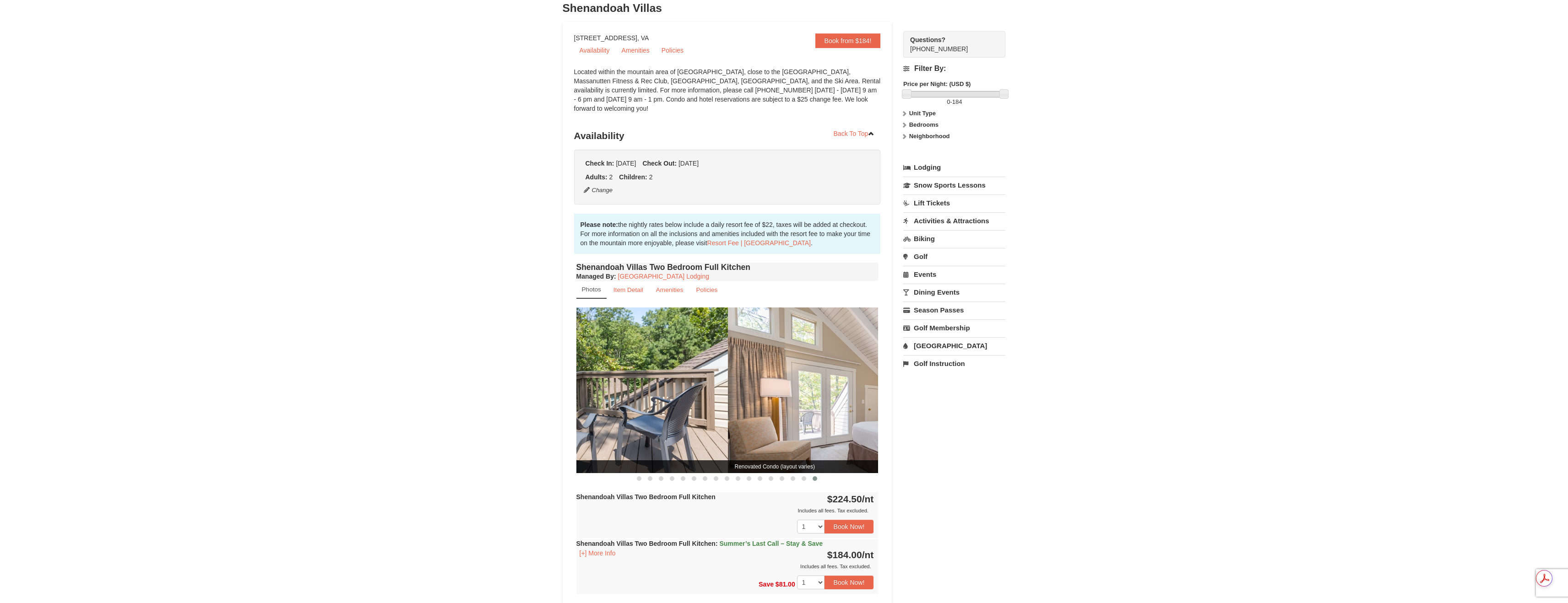
drag, startPoint x: 788, startPoint y: 351, endPoint x: 614, endPoint y: 342, distance: 174.2
click at [606, 342] on img at bounding box center [576, 390] width 302 height 165
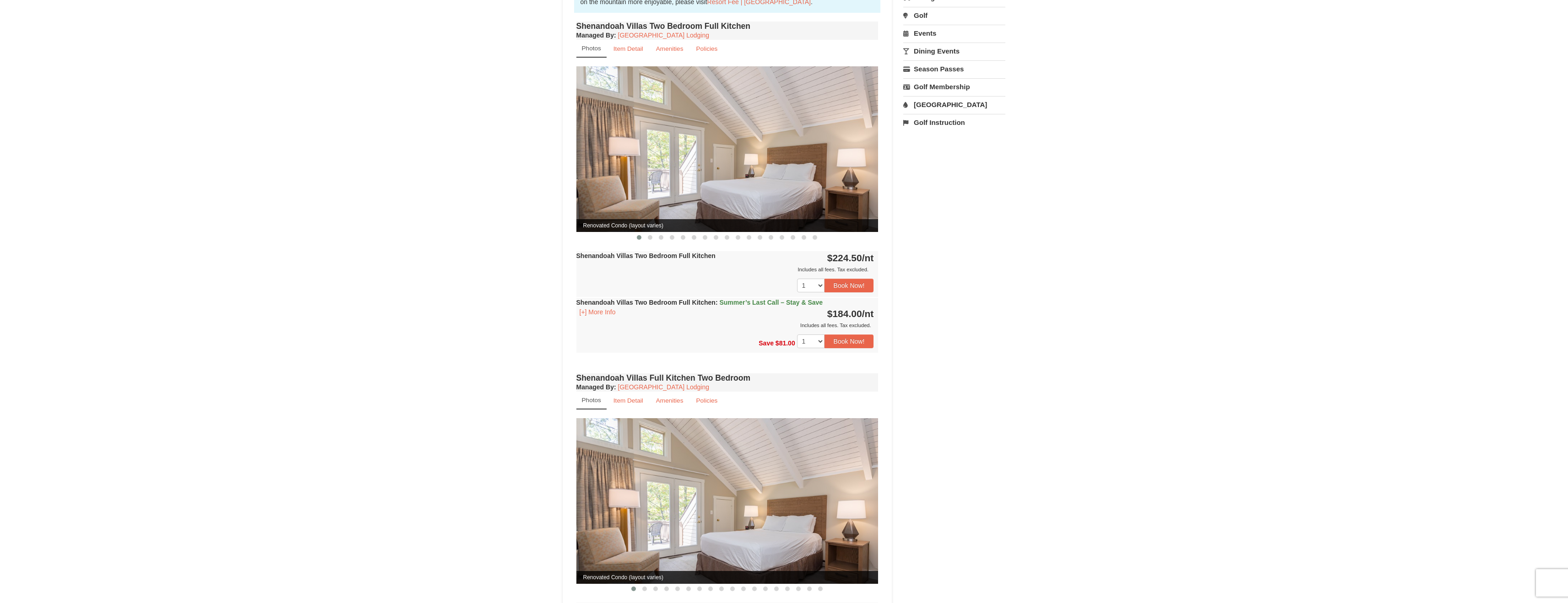
scroll to position [462, 0]
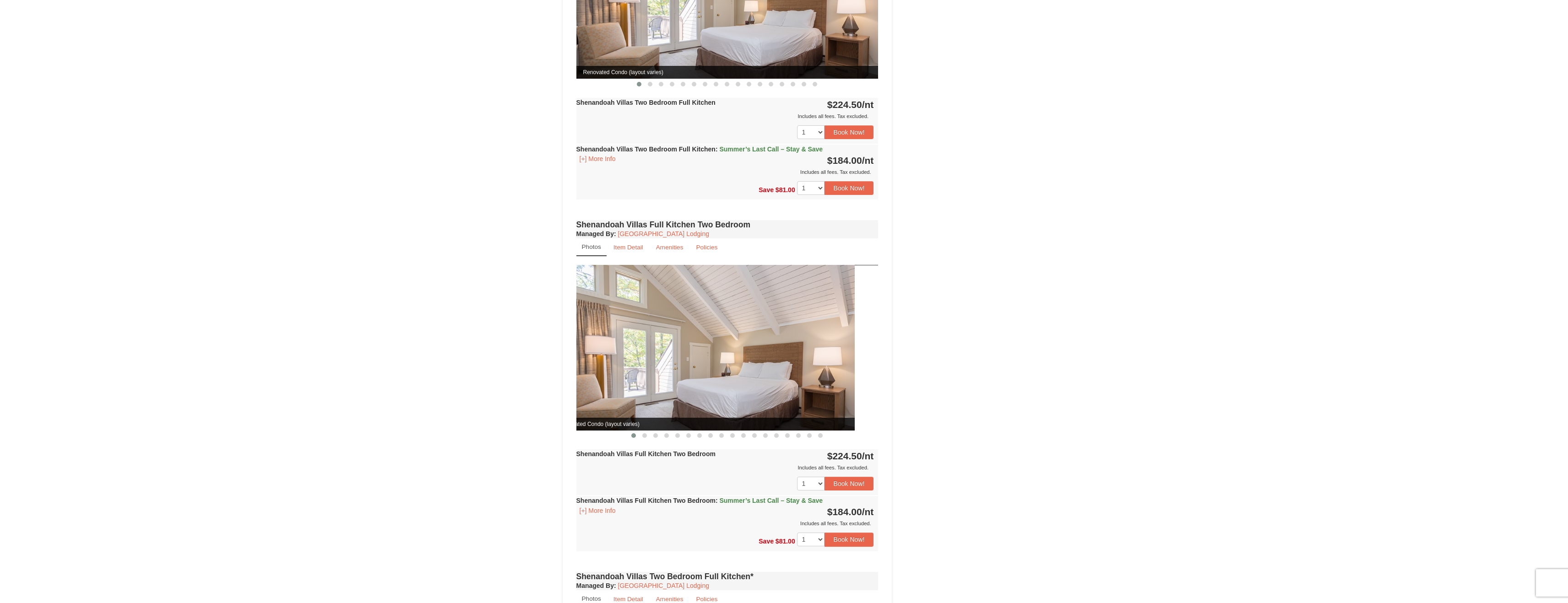
drag, startPoint x: 828, startPoint y: 325, endPoint x: 804, endPoint y: 324, distance: 24.0
click at [804, 324] on img at bounding box center [703, 347] width 302 height 165
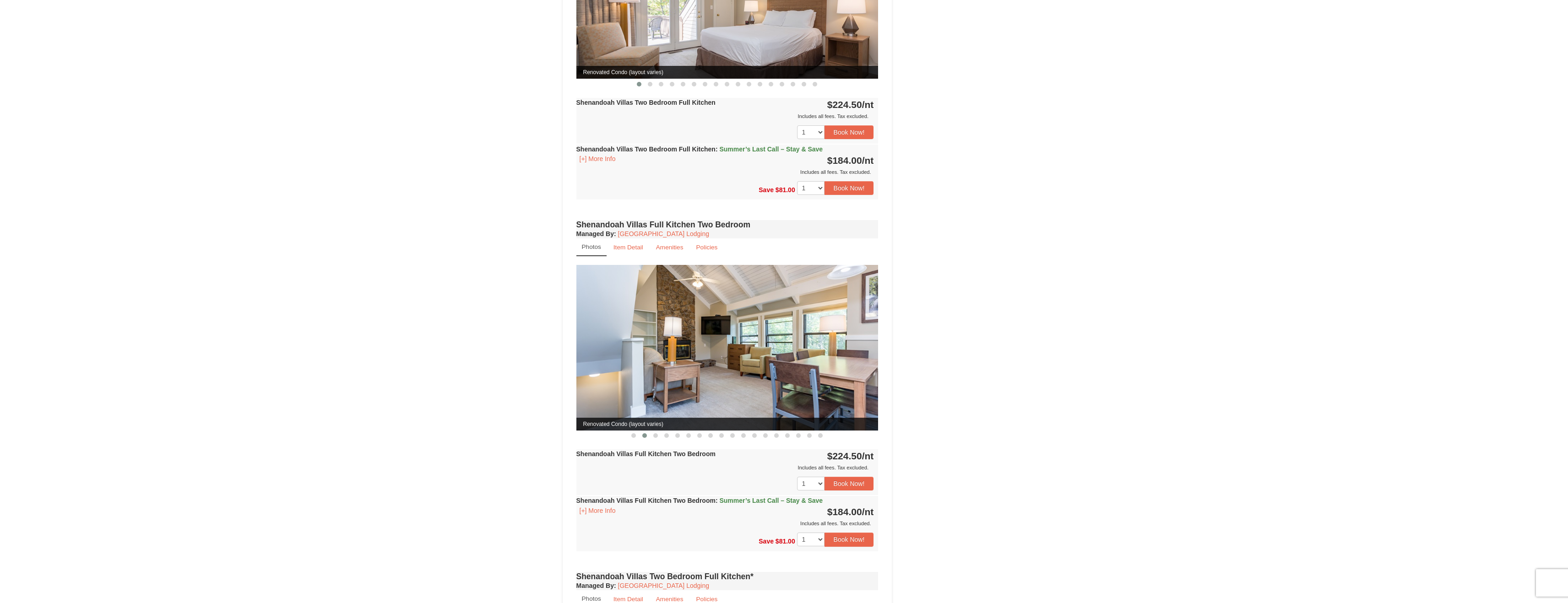
drag, startPoint x: 805, startPoint y: 324, endPoint x: 703, endPoint y: 316, distance: 102.3
click at [705, 316] on img at bounding box center [727, 347] width 302 height 165
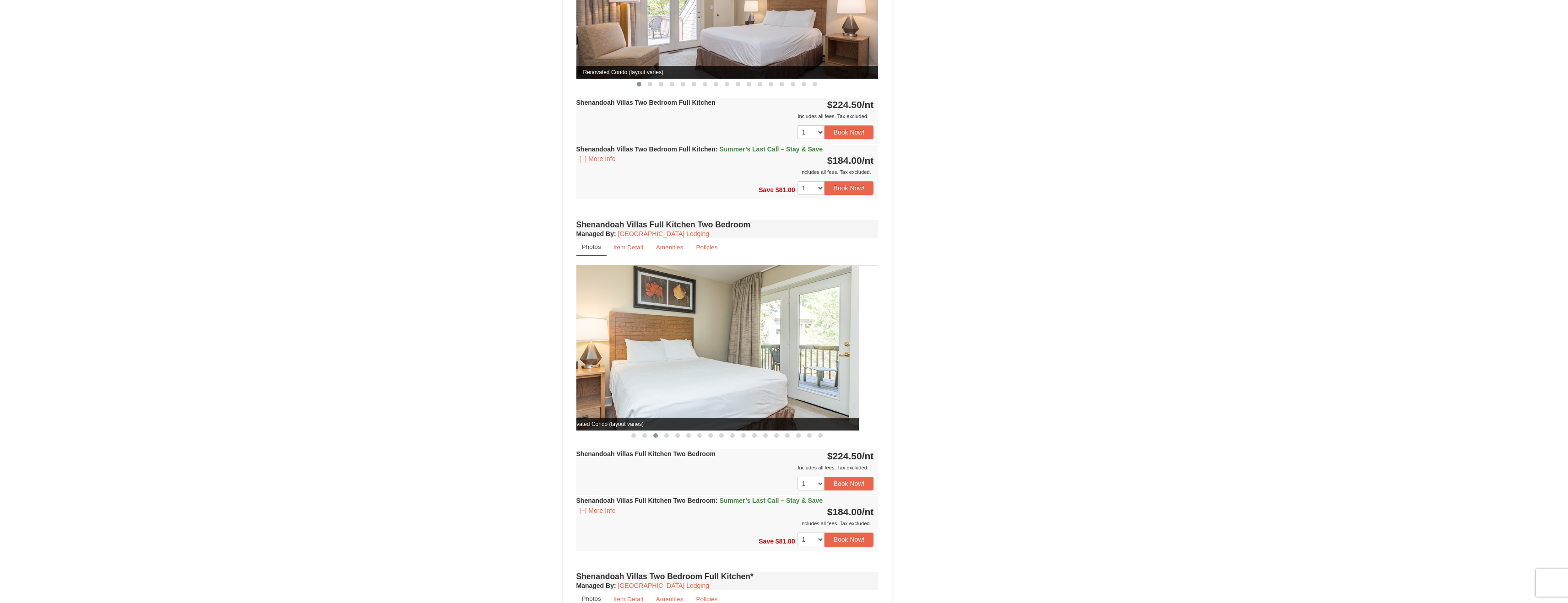
drag, startPoint x: 797, startPoint y: 321, endPoint x: 662, endPoint y: 313, distance: 135.2
click at [685, 315] on img at bounding box center [707, 347] width 302 height 165
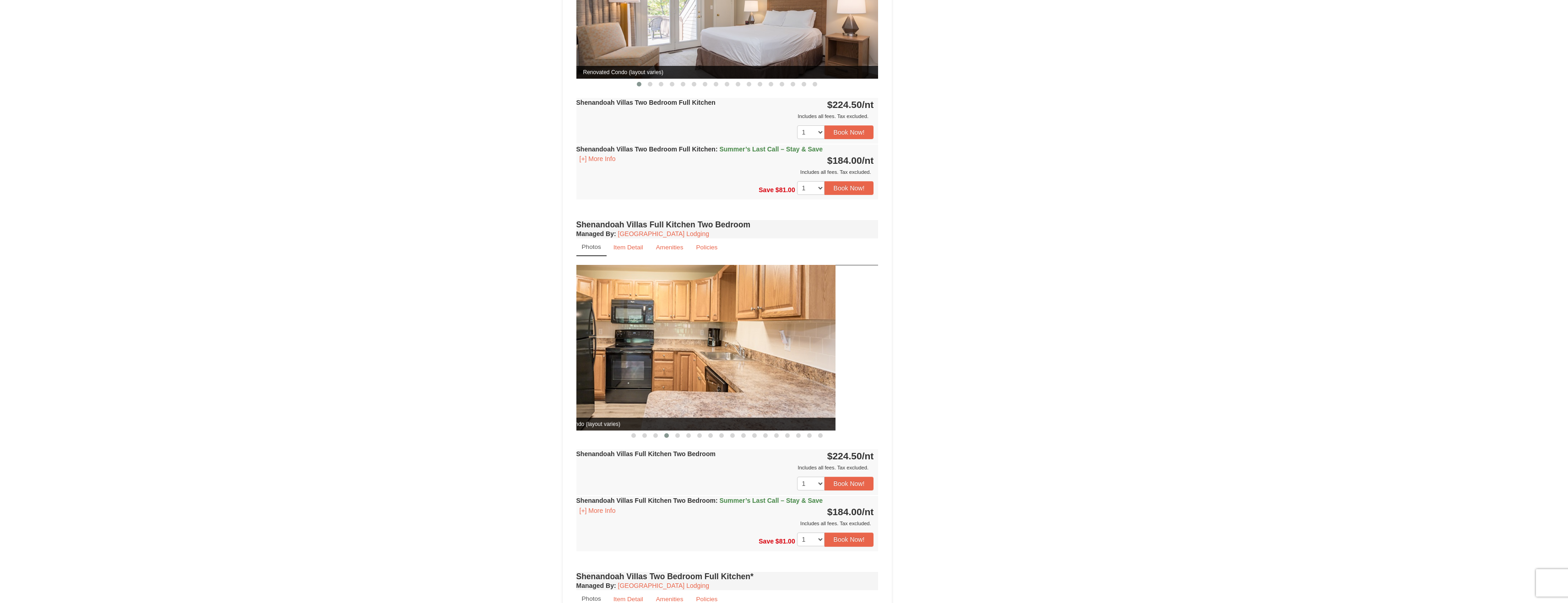
drag, startPoint x: 790, startPoint y: 319, endPoint x: 665, endPoint y: 311, distance: 125.3
click at [696, 313] on img at bounding box center [684, 347] width 302 height 165
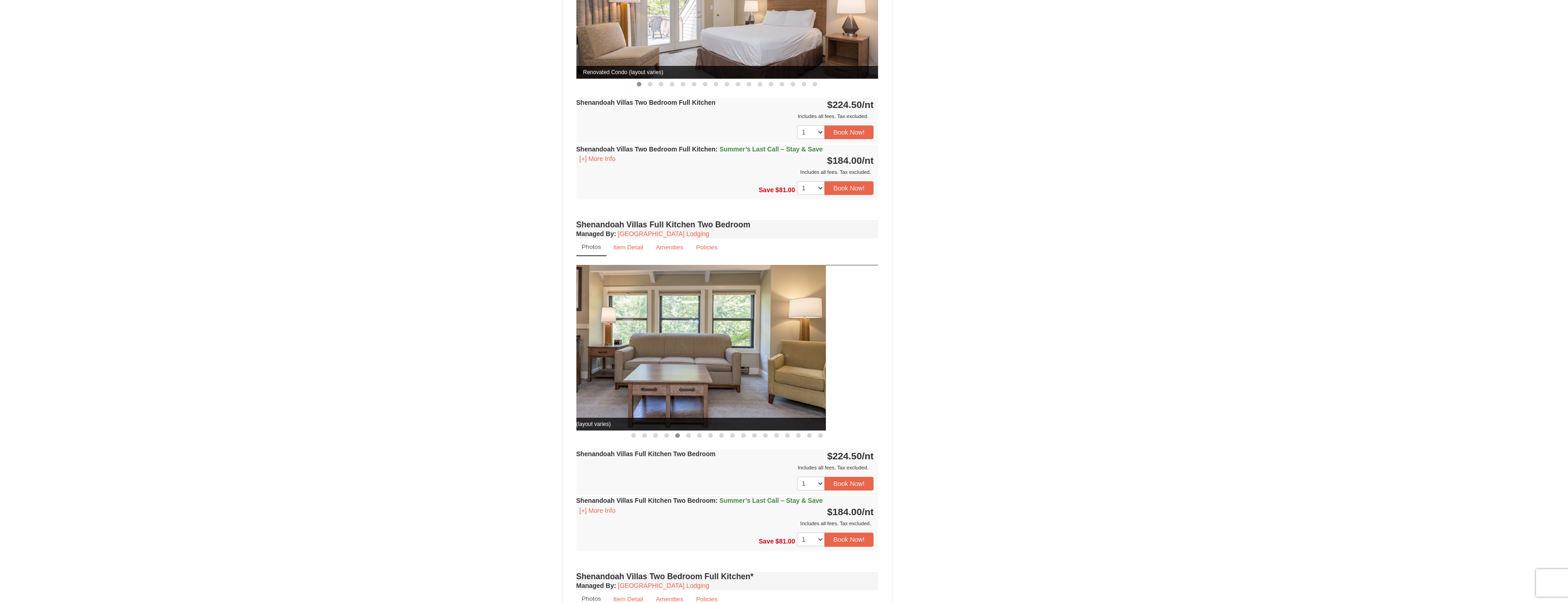
drag, startPoint x: 779, startPoint y: 316, endPoint x: 613, endPoint y: 302, distance: 166.6
click at [628, 303] on img at bounding box center [674, 347] width 302 height 165
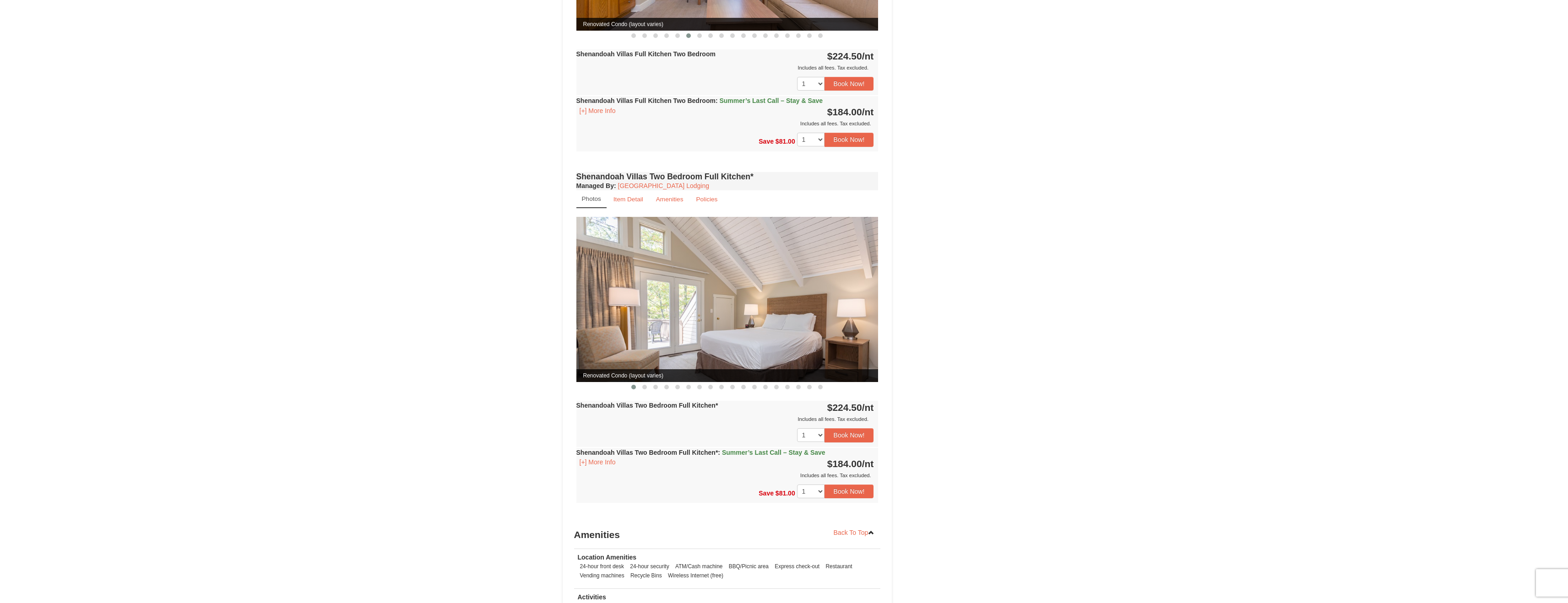
scroll to position [856, 0]
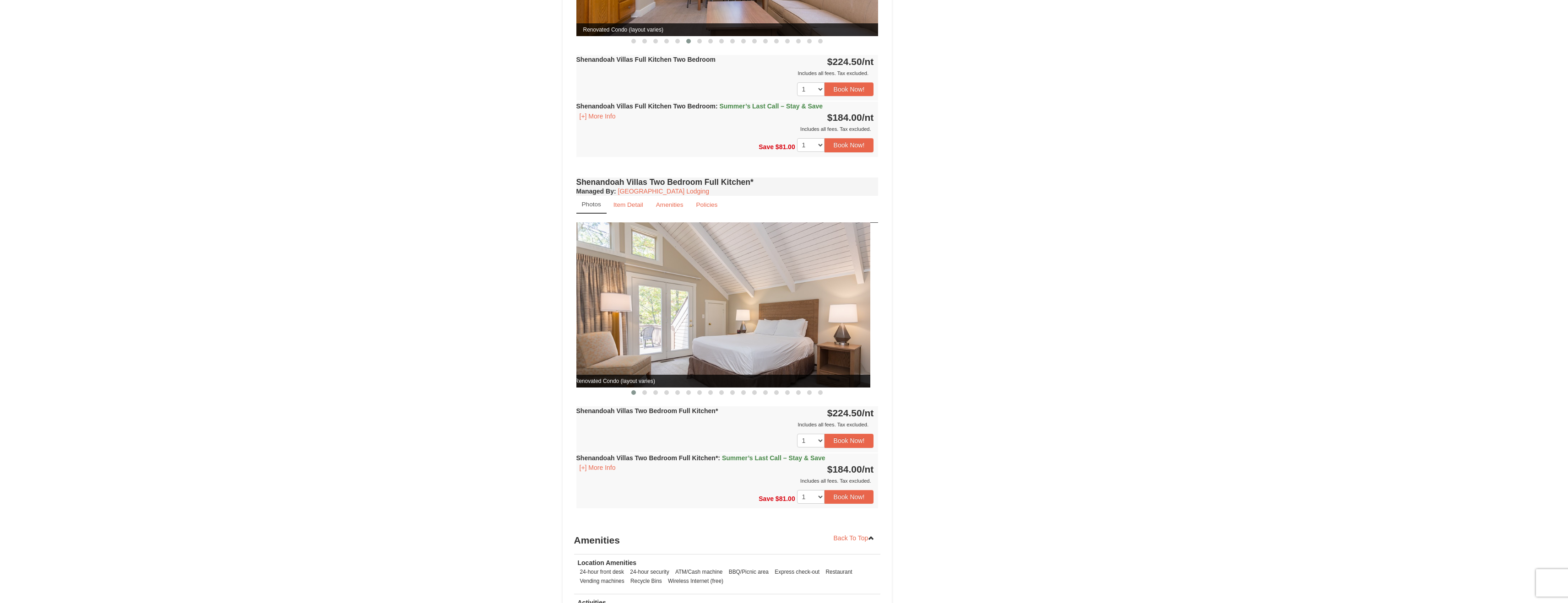
drag, startPoint x: 839, startPoint y: 294, endPoint x: 655, endPoint y: 292, distance: 184.0
click at [666, 293] on img at bounding box center [719, 305] width 302 height 165
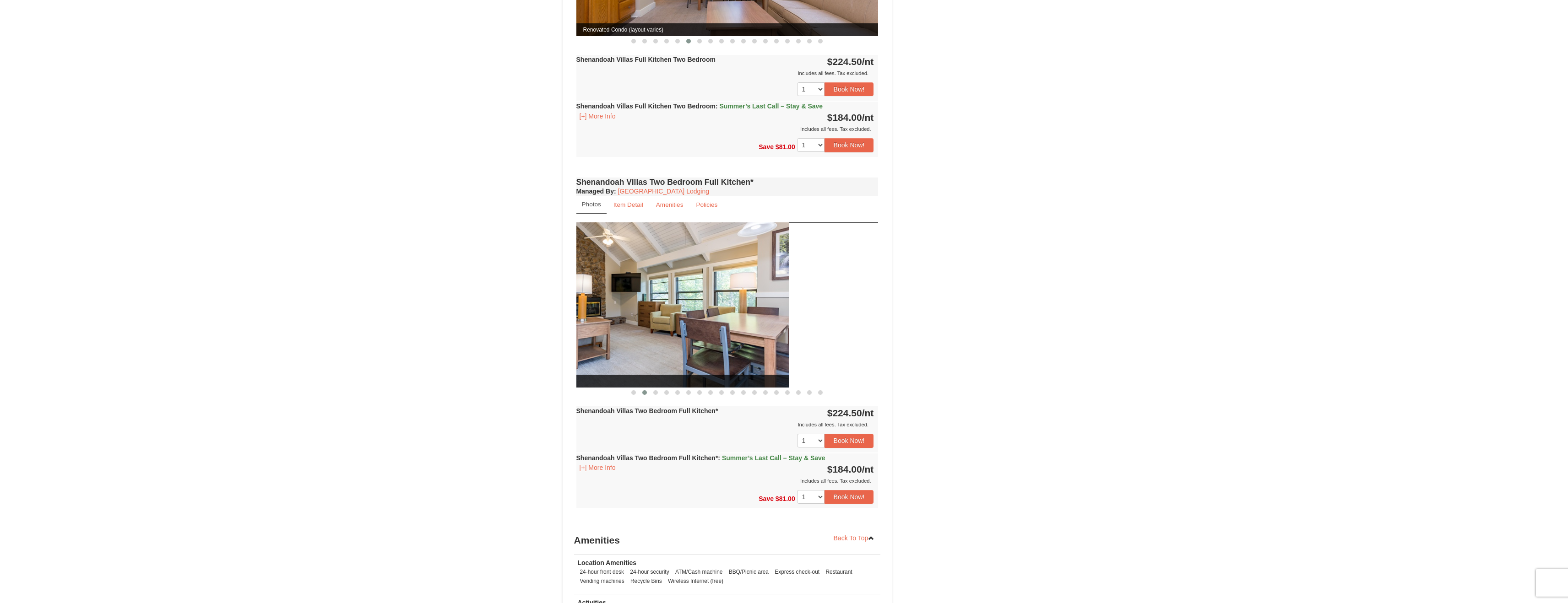
drag, startPoint x: 803, startPoint y: 296, endPoint x: 654, endPoint y: 292, distance: 149.1
click at [667, 292] on img at bounding box center [637, 305] width 302 height 165
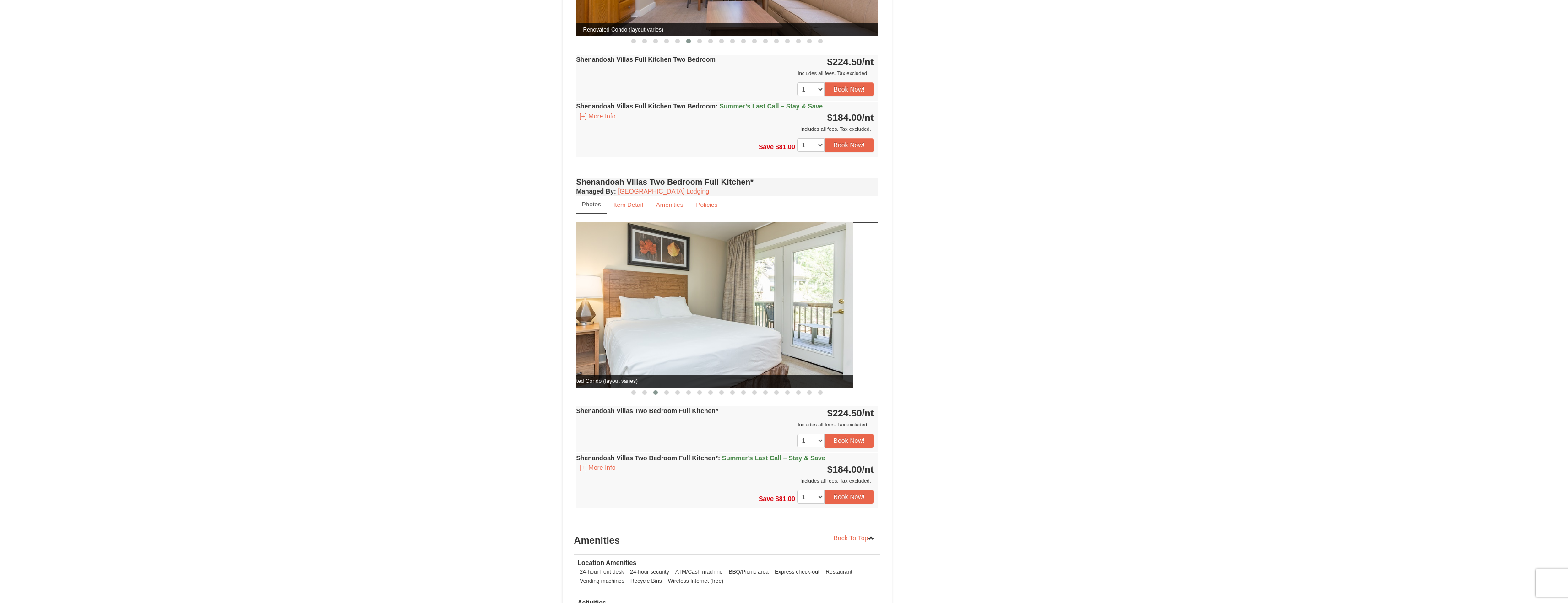
drag, startPoint x: 760, startPoint y: 297, endPoint x: 570, endPoint y: 288, distance: 190.2
click at [579, 288] on img at bounding box center [701, 305] width 302 height 165
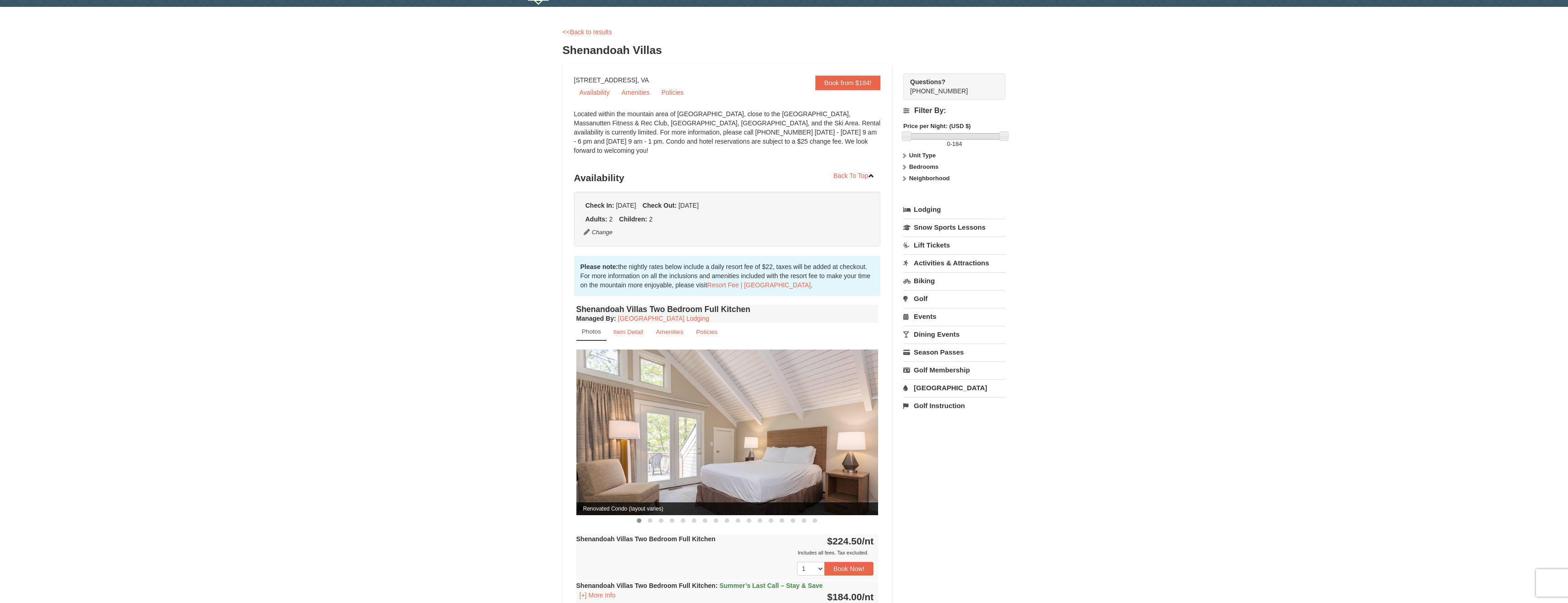
scroll to position [0, 0]
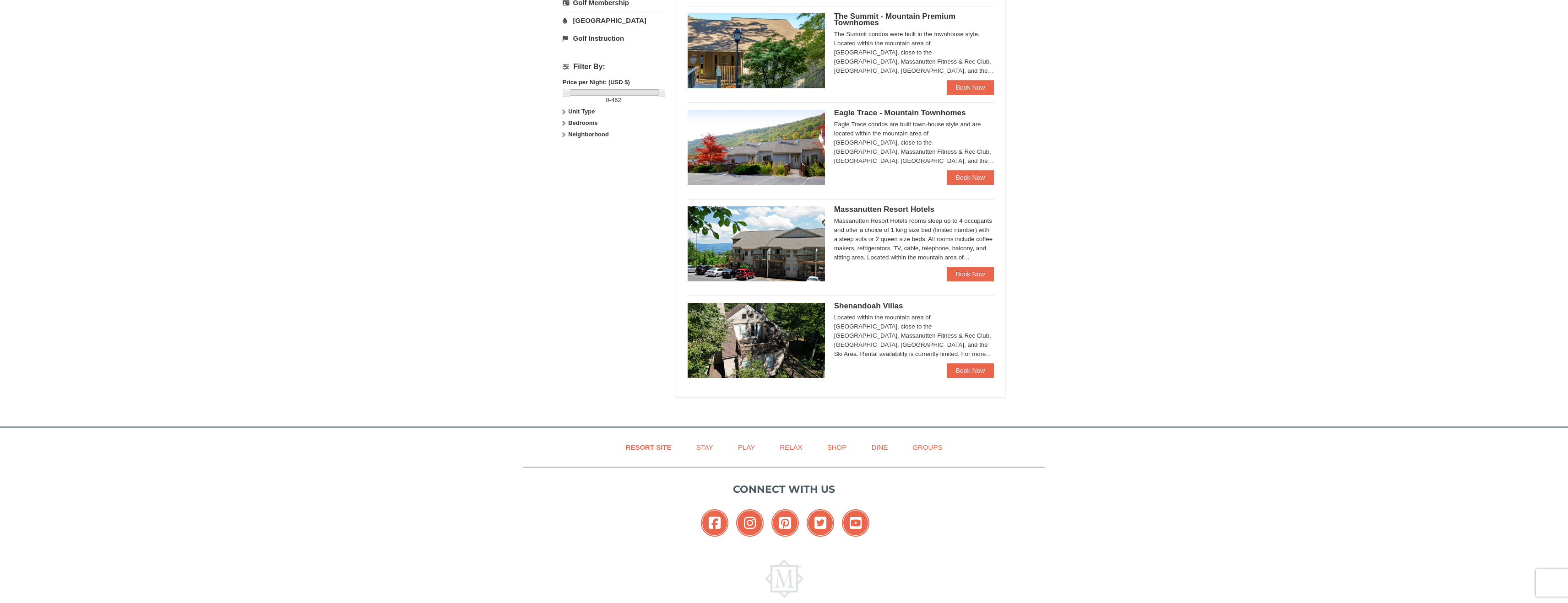
scroll to position [419, 0]
